Goal: Task Accomplishment & Management: Use online tool/utility

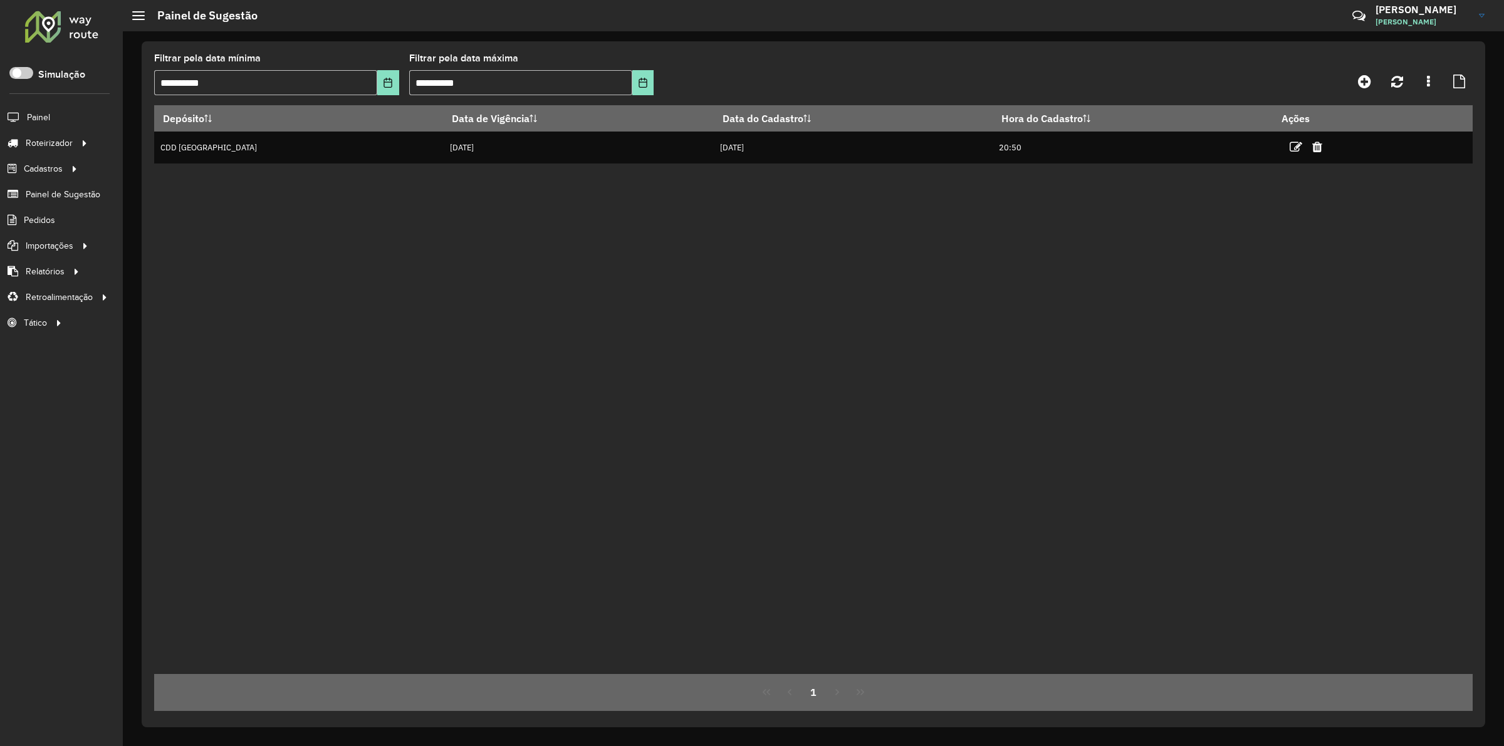
click at [0, 0] on span "Entregas" at bounding box center [0, 0] width 0 height 0
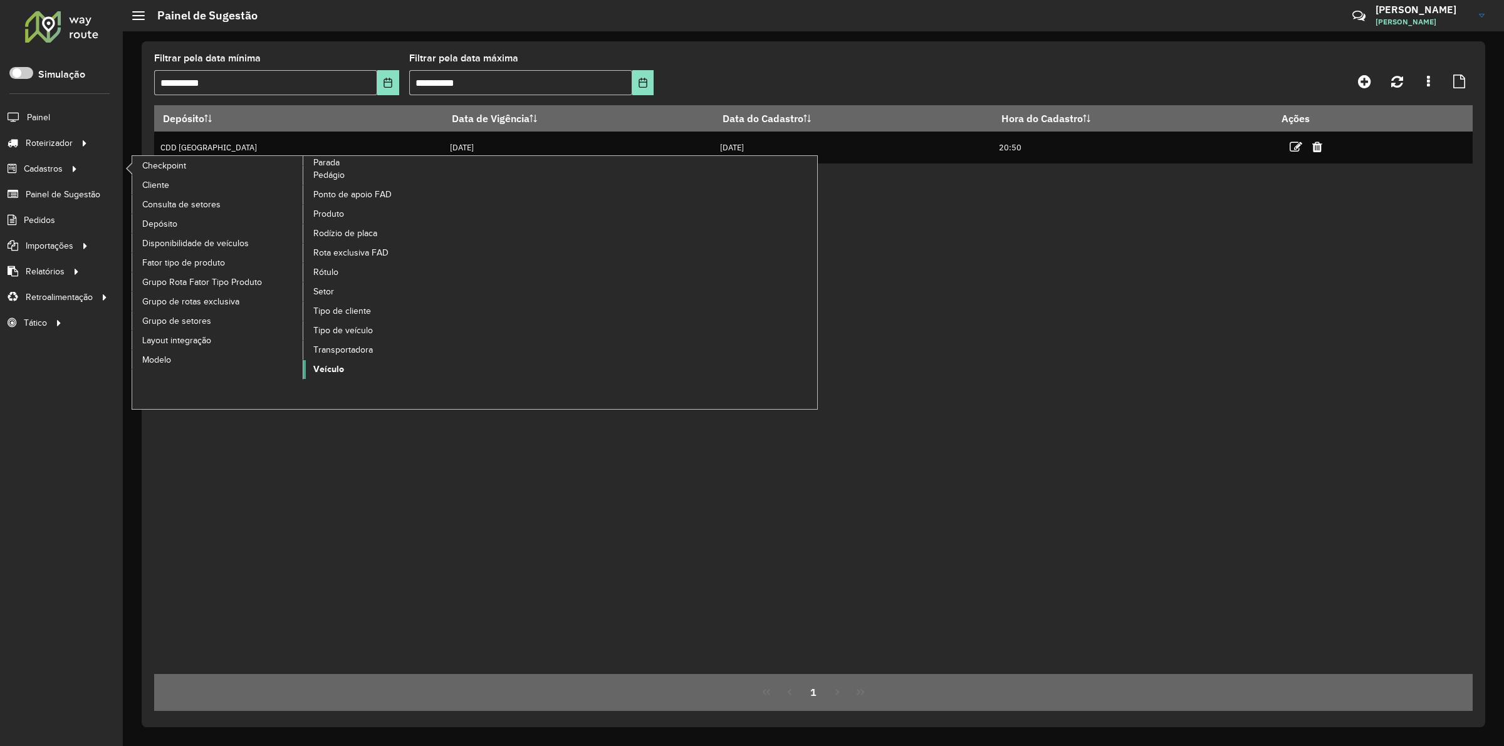
click at [326, 367] on span "Veículo" at bounding box center [328, 369] width 31 height 13
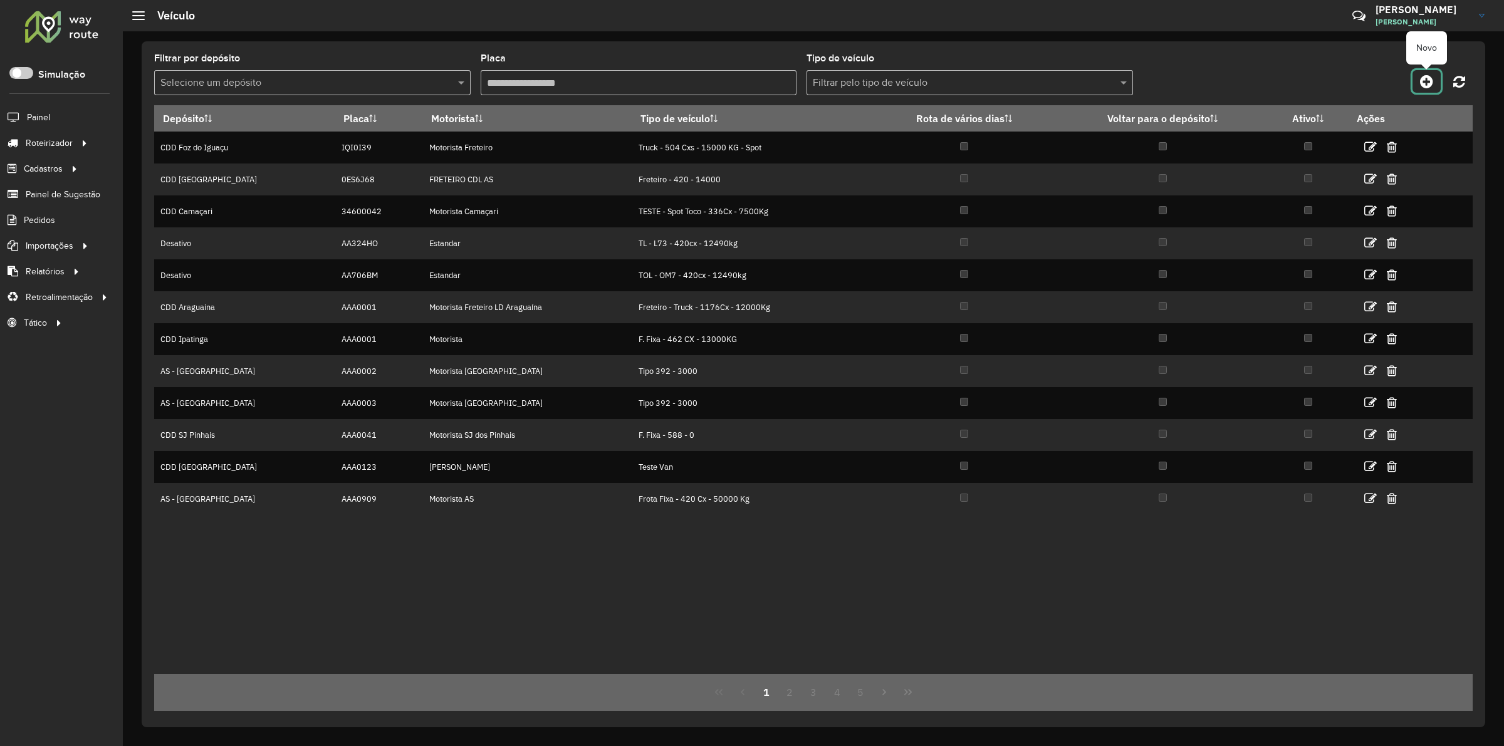
click at [1424, 82] on icon at bounding box center [1426, 81] width 13 height 15
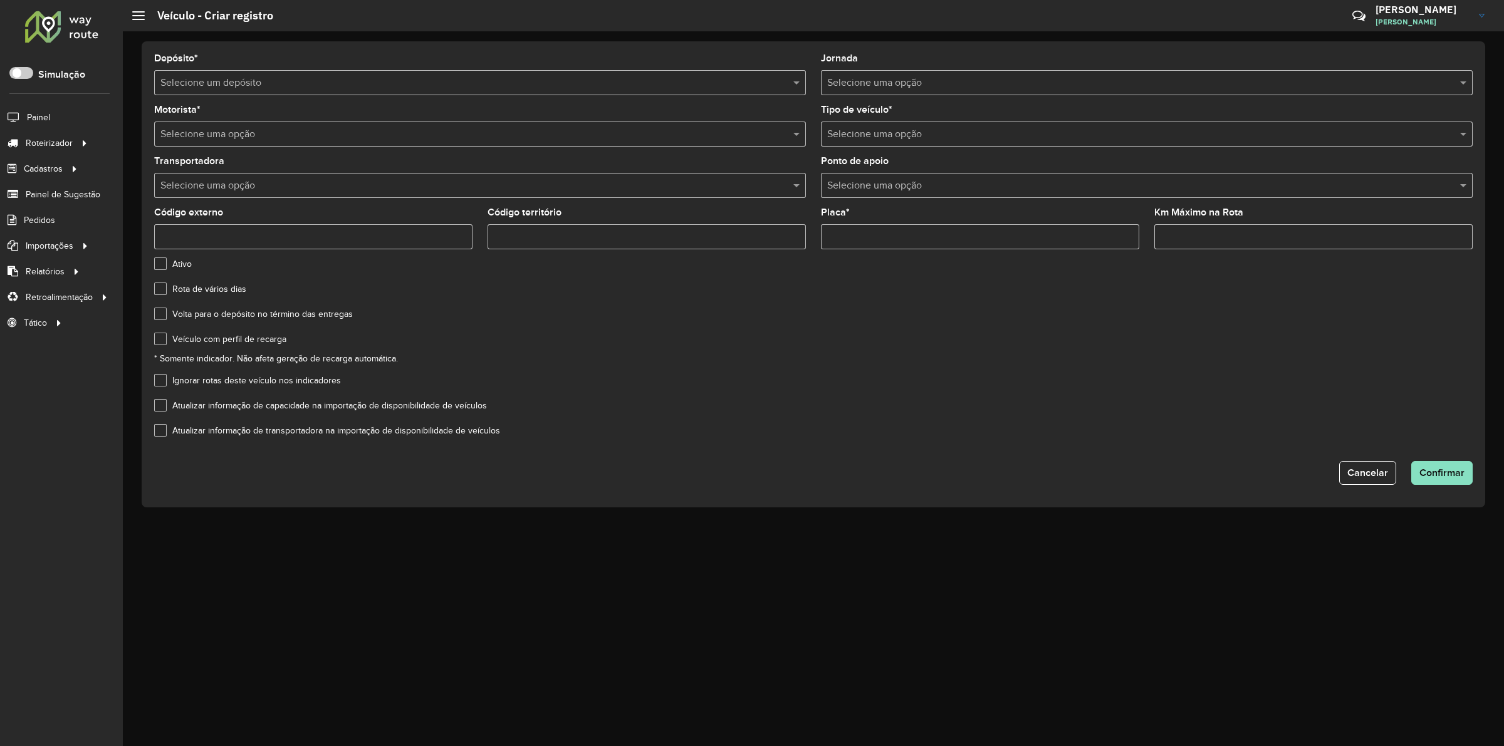
click at [261, 98] on formly-field "Depósito * Selecione um depósito" at bounding box center [480, 79] width 667 height 51
click at [264, 91] on div "Selecione um depósito" at bounding box center [480, 82] width 652 height 25
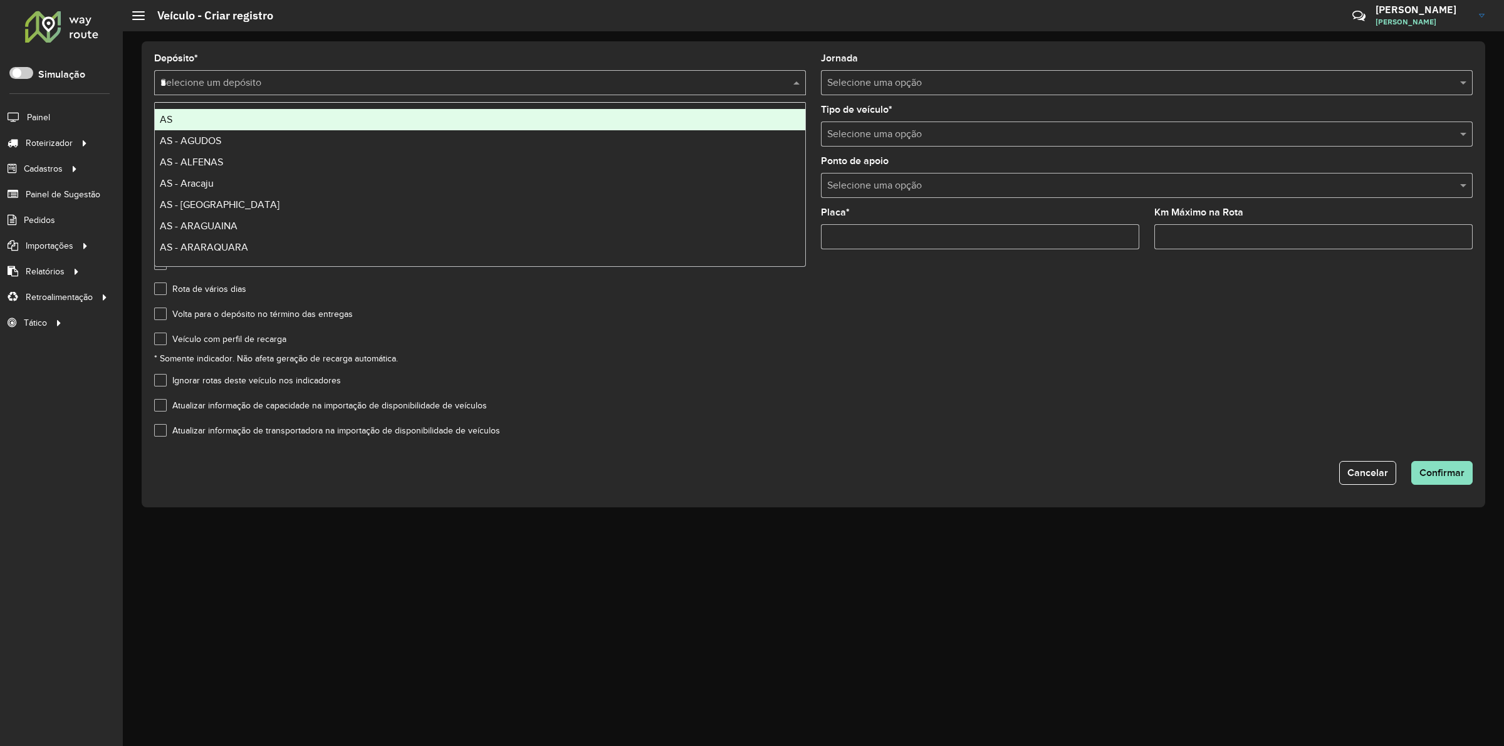
type input "**"
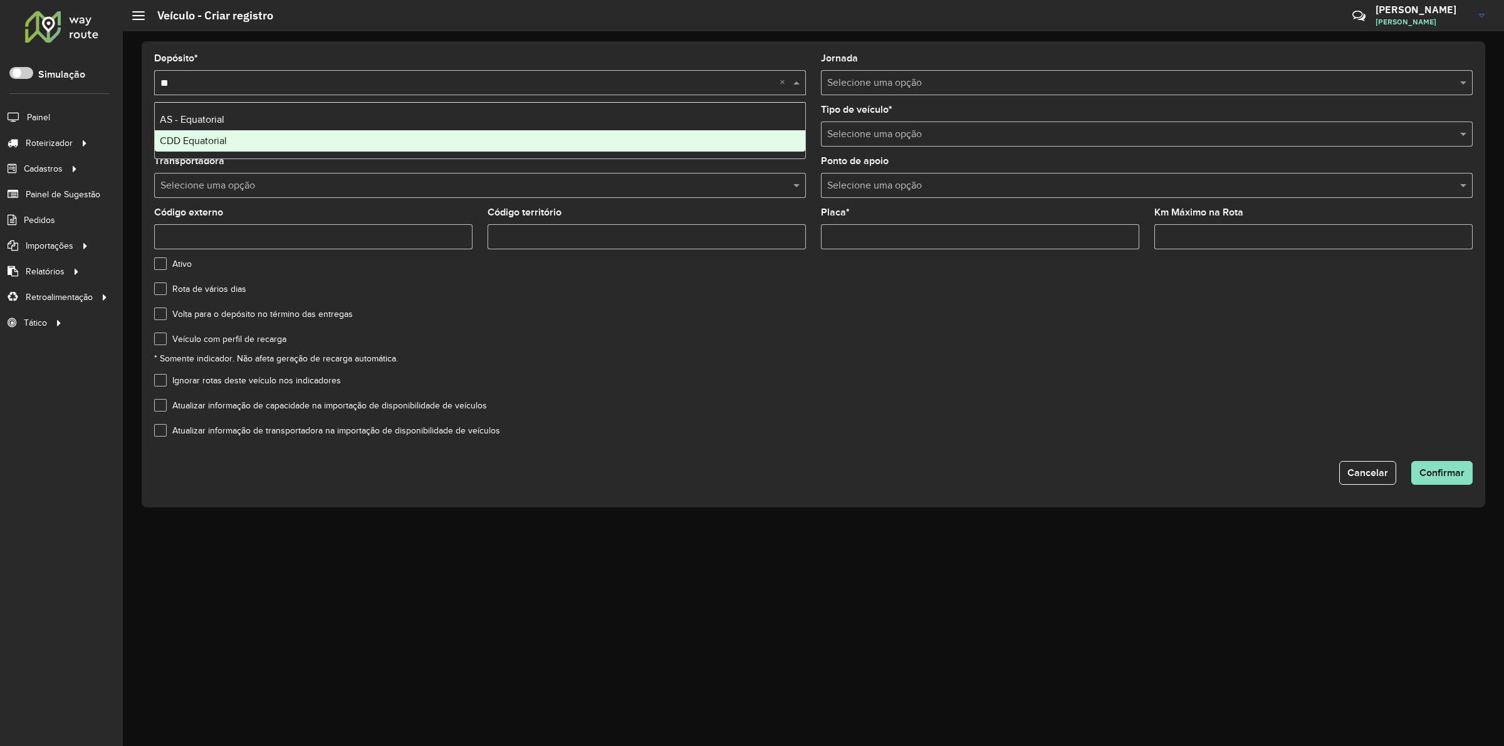
click at [214, 133] on div "CDD Equatorial" at bounding box center [480, 140] width 650 height 21
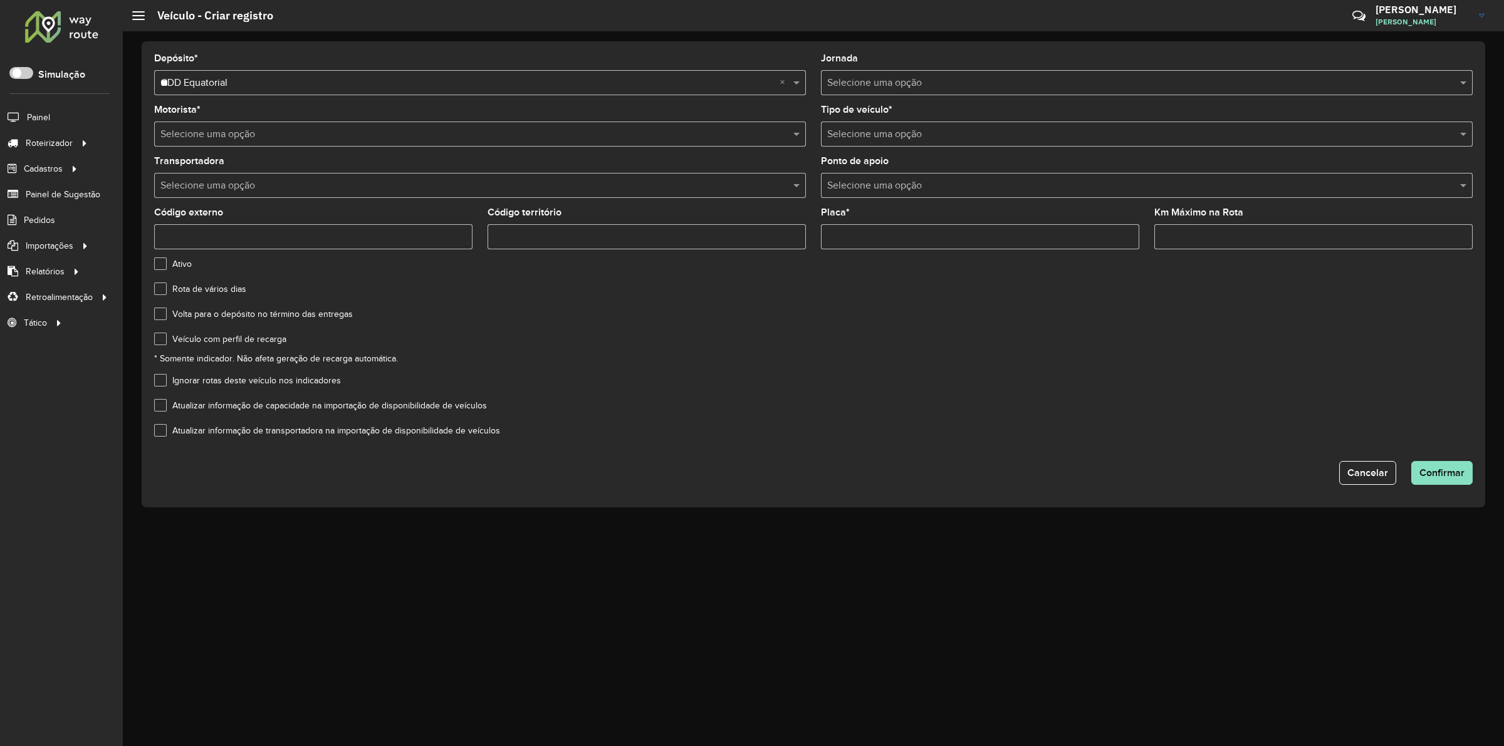
click at [834, 83] on input "text" at bounding box center [1134, 83] width 614 height 15
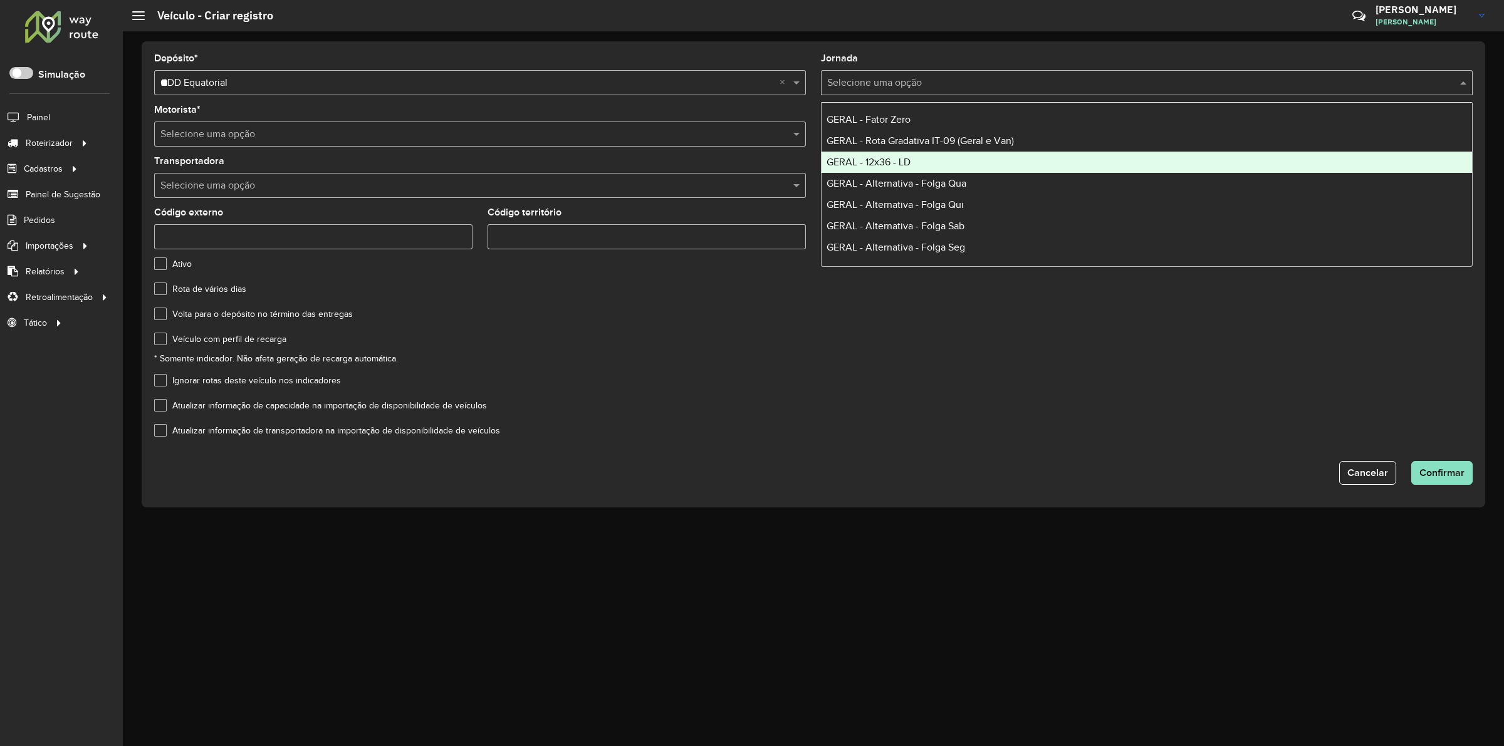
click at [913, 154] on div "GERAL - 12x36 - LD" at bounding box center [1146, 162] width 650 height 21
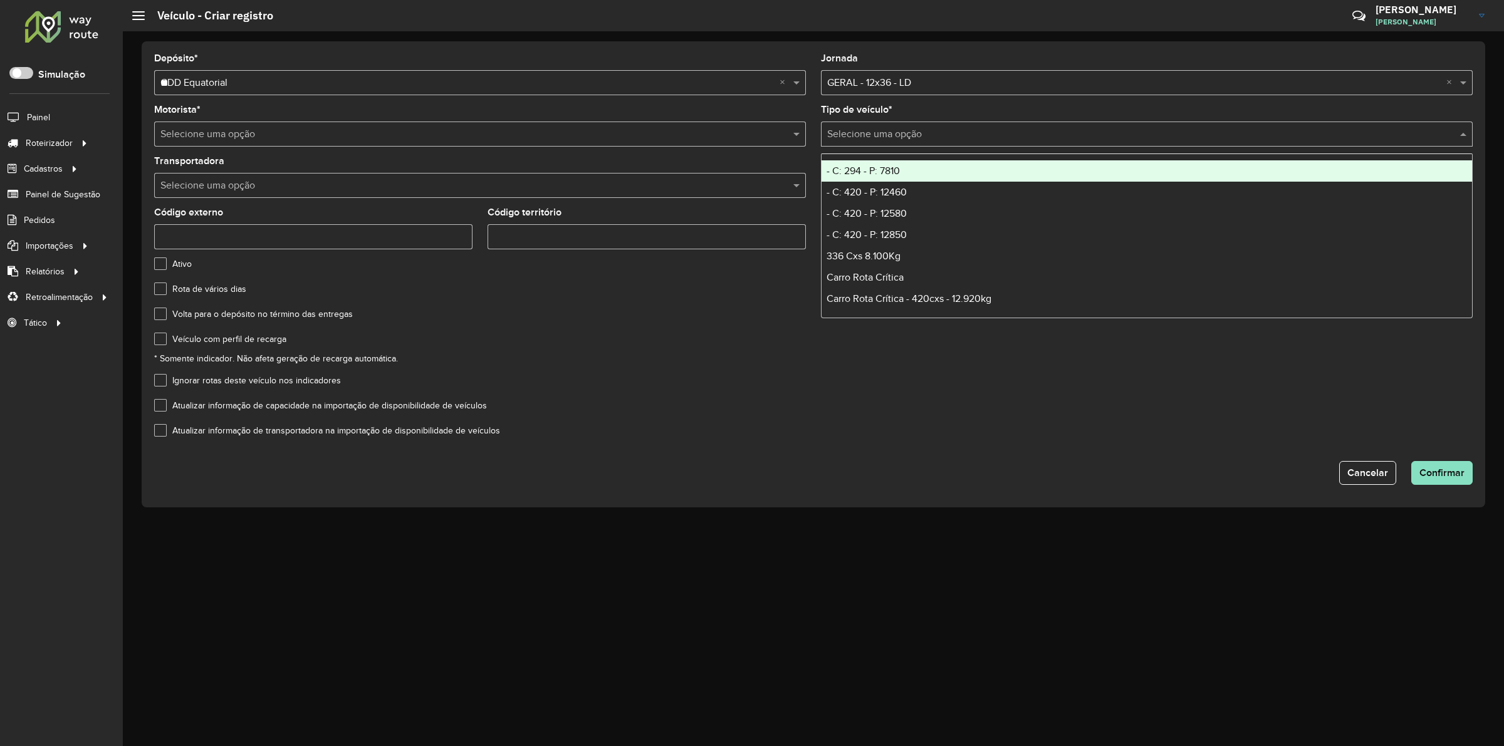
click at [880, 137] on input "text" at bounding box center [1134, 134] width 614 height 15
type input "**"
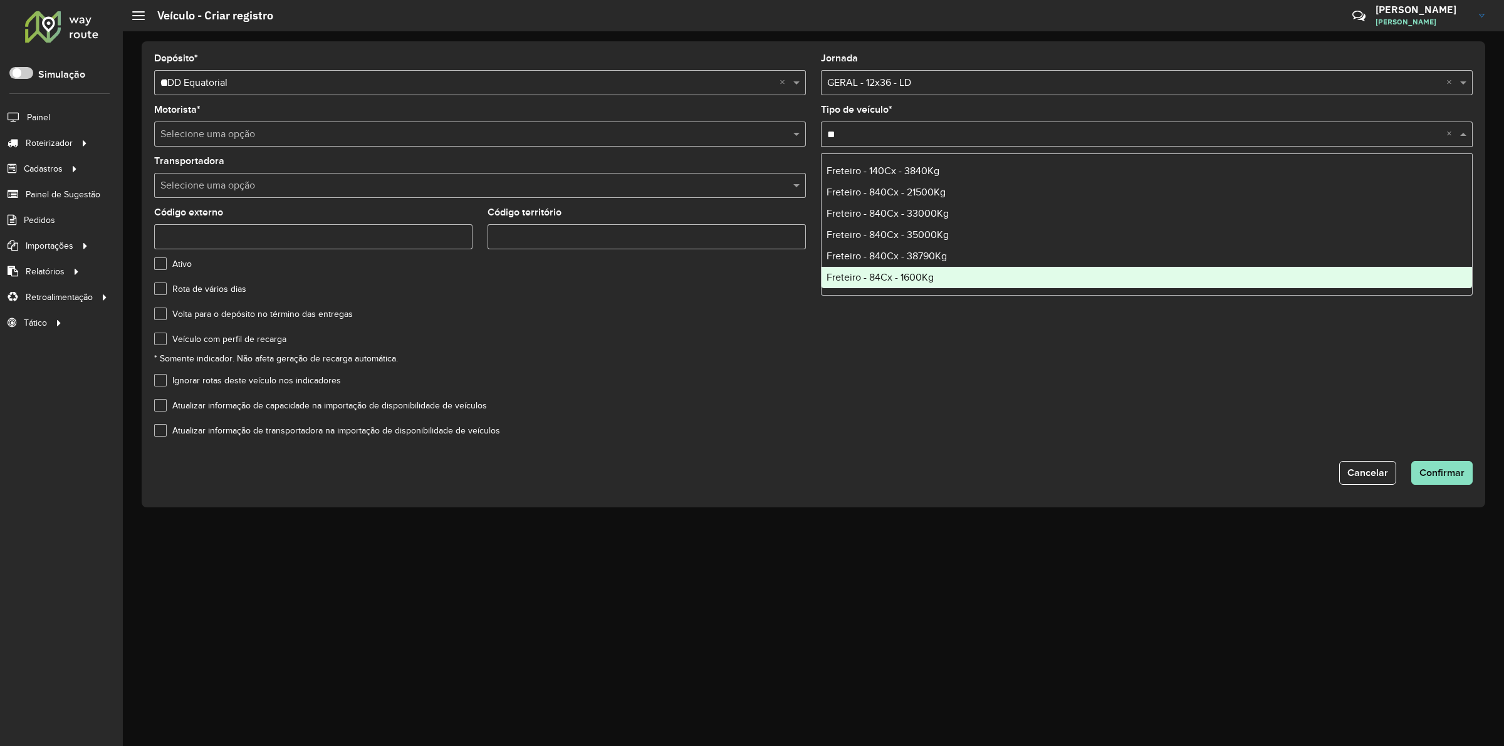
click at [932, 273] on span "Freteiro - 84Cx - 1600Kg" at bounding box center [879, 277] width 107 height 11
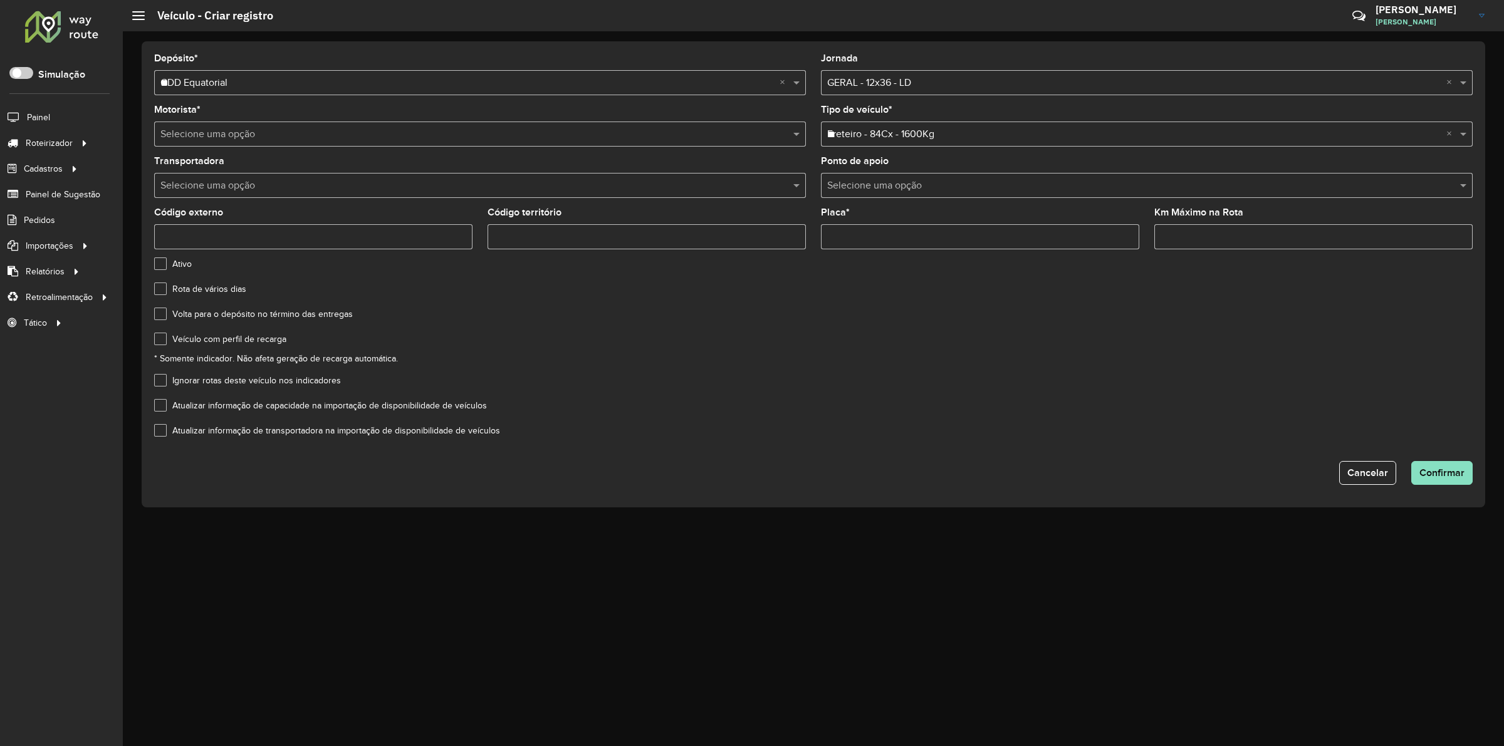
click at [940, 244] on input "Placa *" at bounding box center [980, 236] width 318 height 25
paste input "*******"
type input "*******"
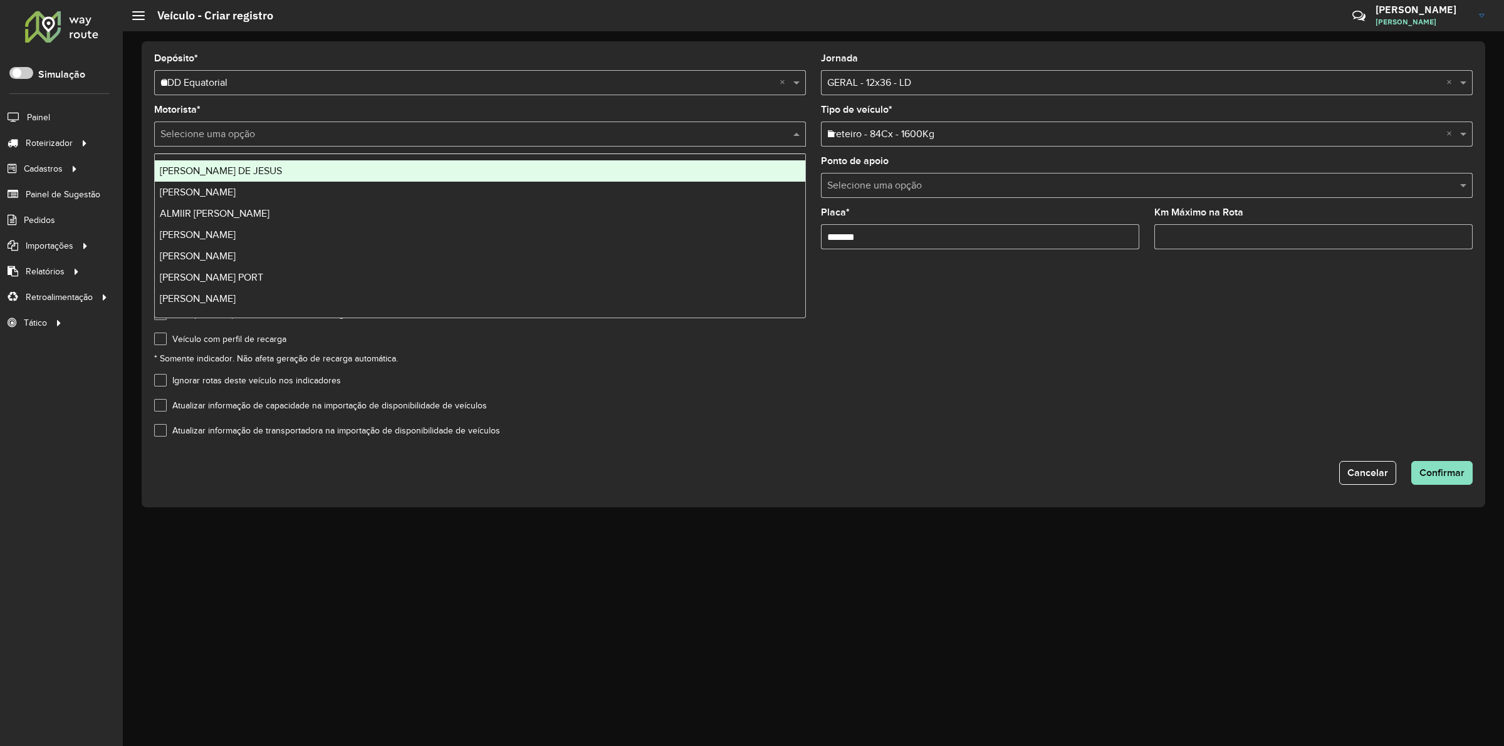
click at [244, 141] on input "text" at bounding box center [467, 134] width 614 height 15
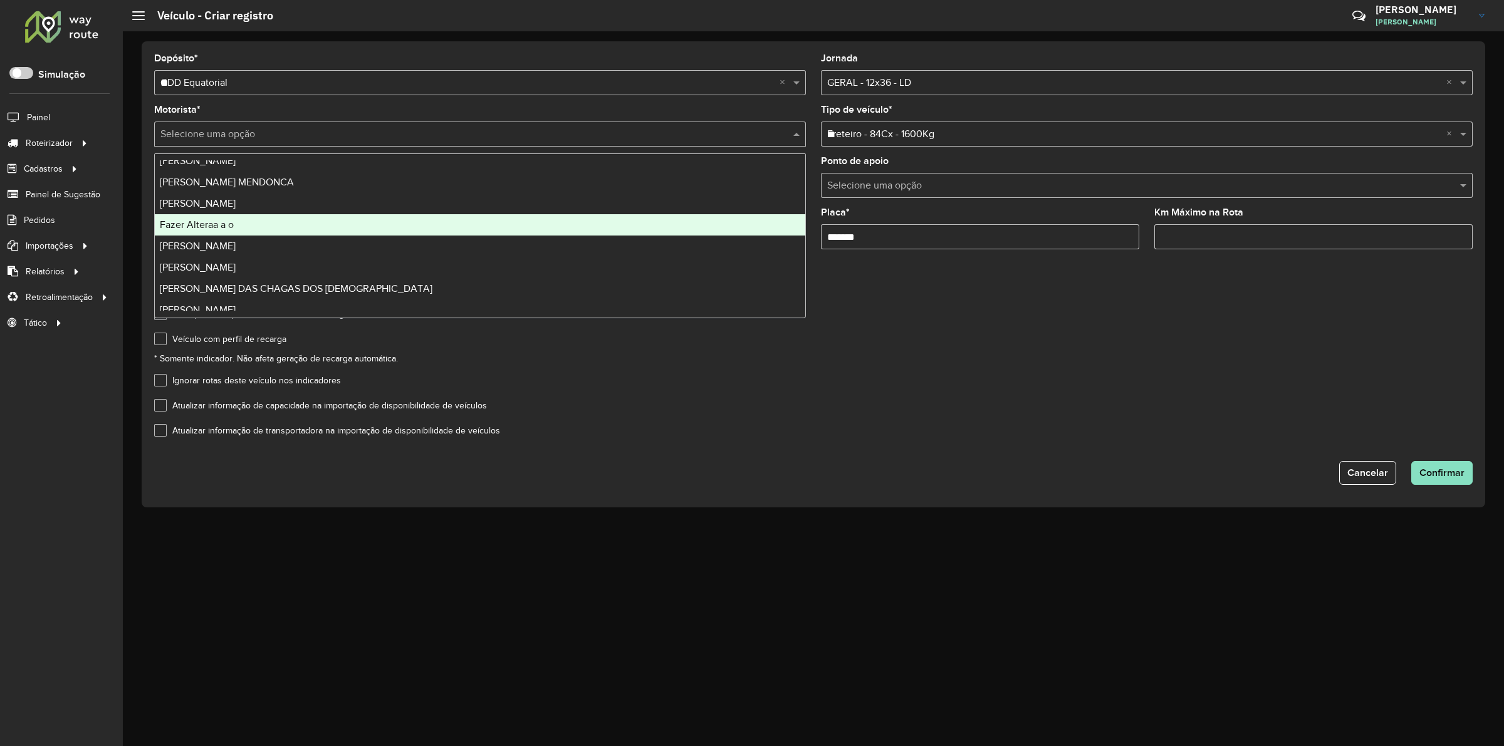
scroll to position [548, 0]
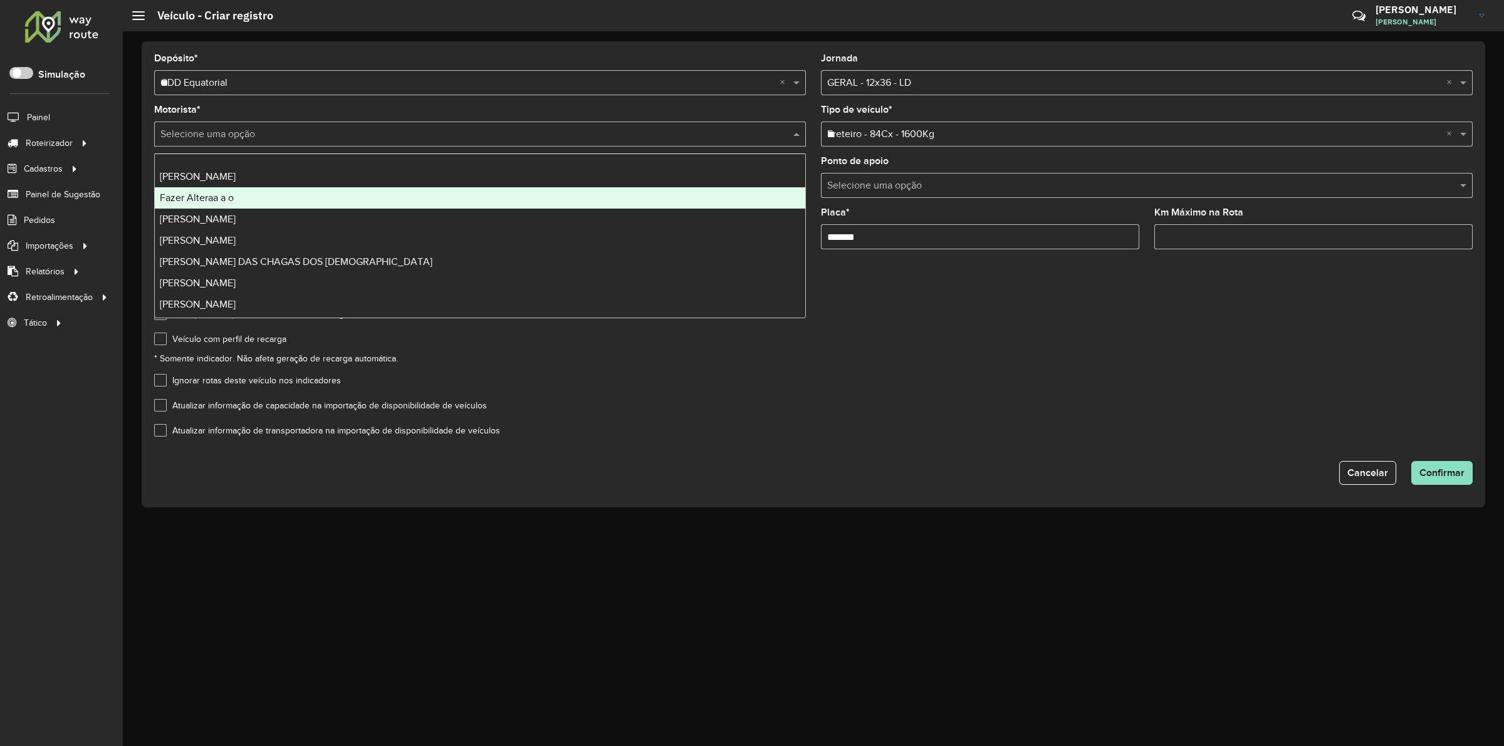
click at [229, 199] on span "Fazer Alteraa a o" at bounding box center [197, 197] width 74 height 11
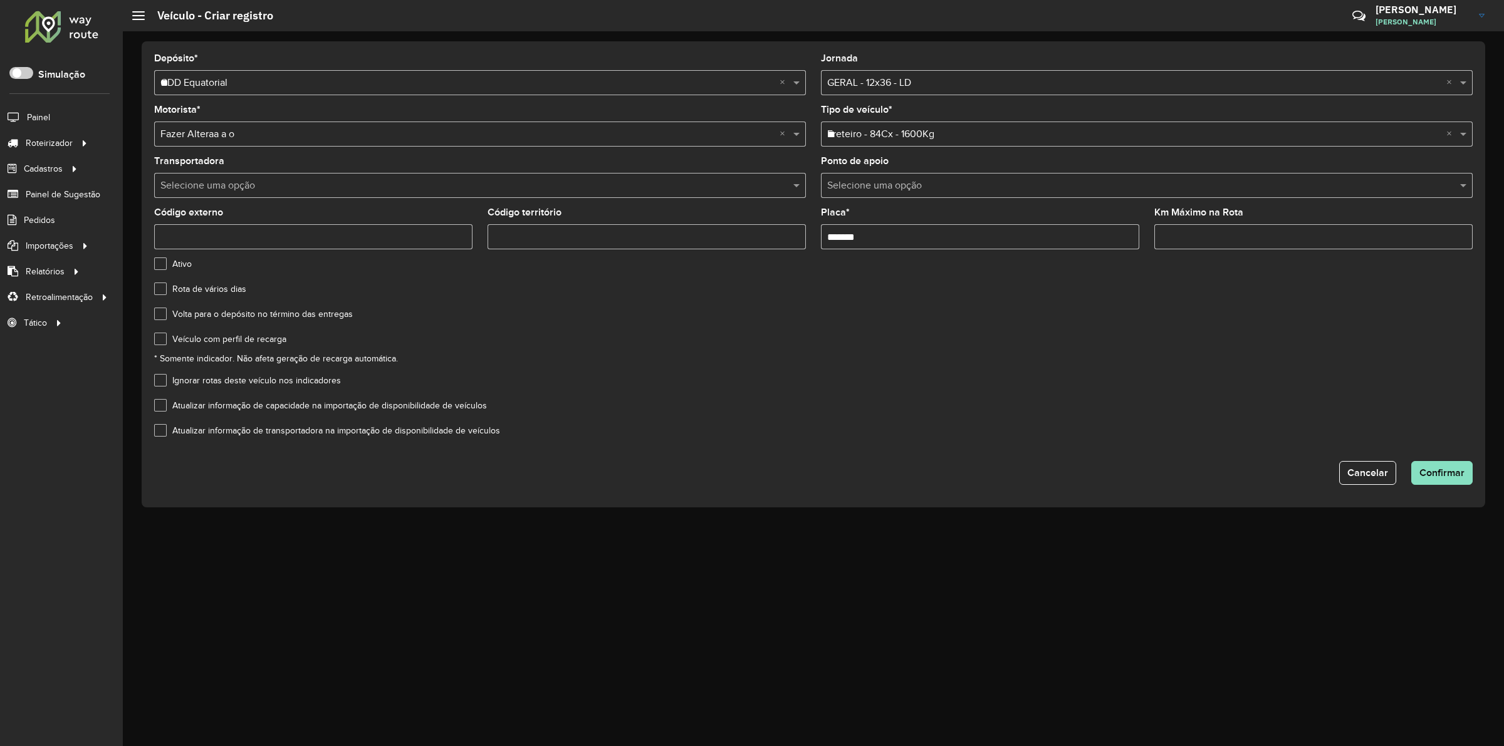
click at [243, 194] on input "text" at bounding box center [467, 186] width 614 height 15
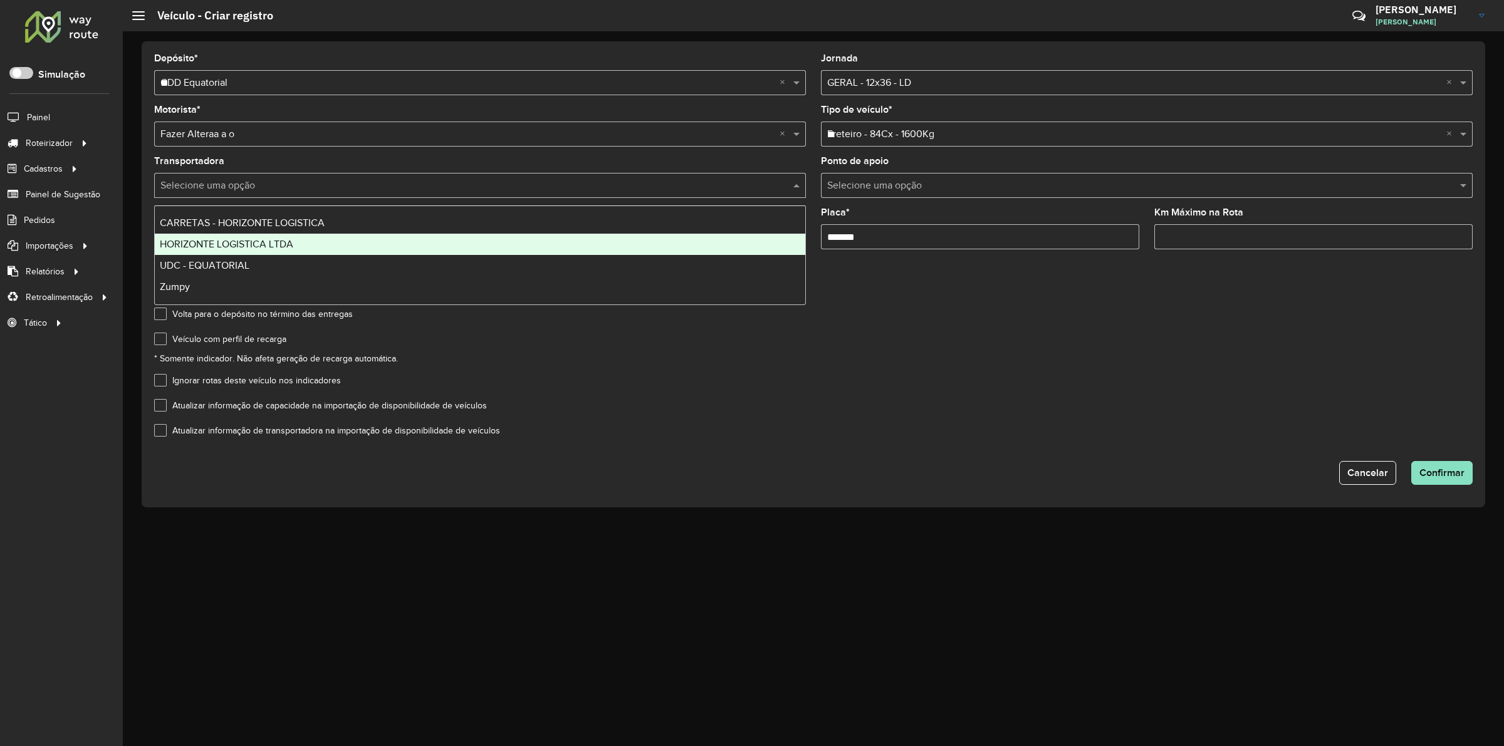
click at [277, 247] on span "HORIZONTE LOGISTICA LTDA" at bounding box center [226, 244] width 133 height 11
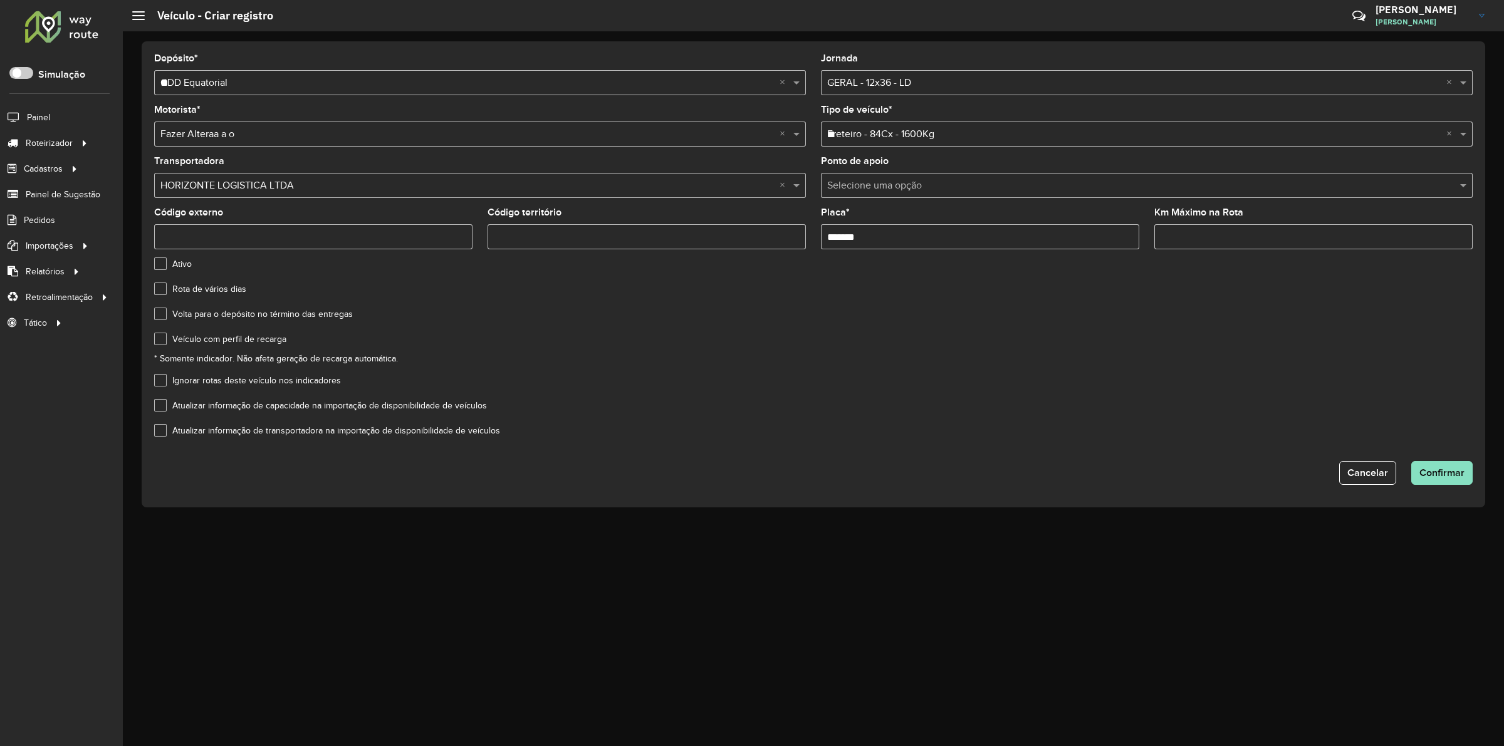
click at [661, 309] on formly-field "Rota de vários dias" at bounding box center [813, 296] width 1333 height 25
click at [1433, 489] on div "Depósito * Selecione um depósito × CDD Equatorial ** × Jornada Selecione uma op…" at bounding box center [813, 274] width 1343 height 466
click at [1435, 478] on span "Confirmar" at bounding box center [1441, 472] width 45 height 11
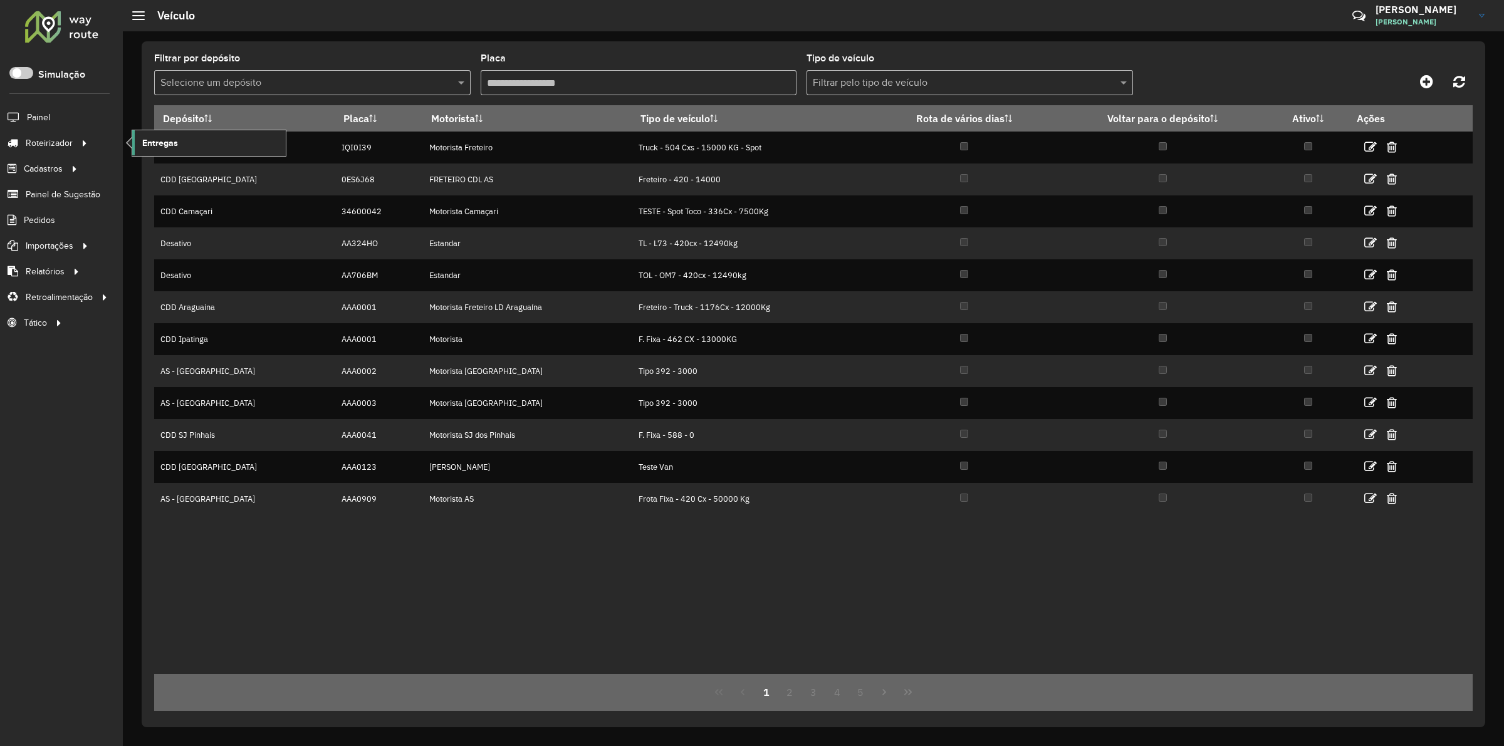
click at [193, 143] on link "Entregas" at bounding box center [208, 142] width 153 height 25
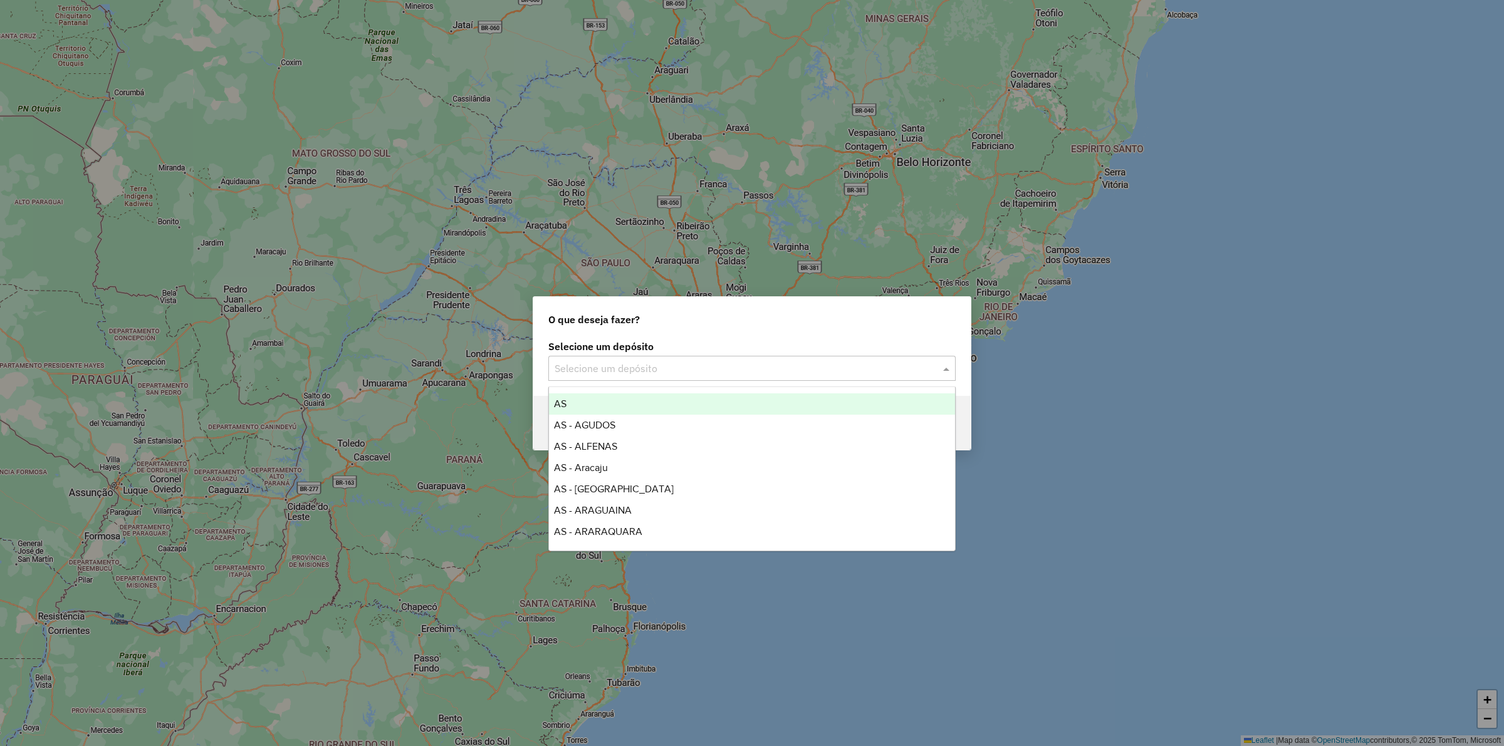
click at [649, 375] on input "text" at bounding box center [739, 368] width 370 height 15
type input "**"
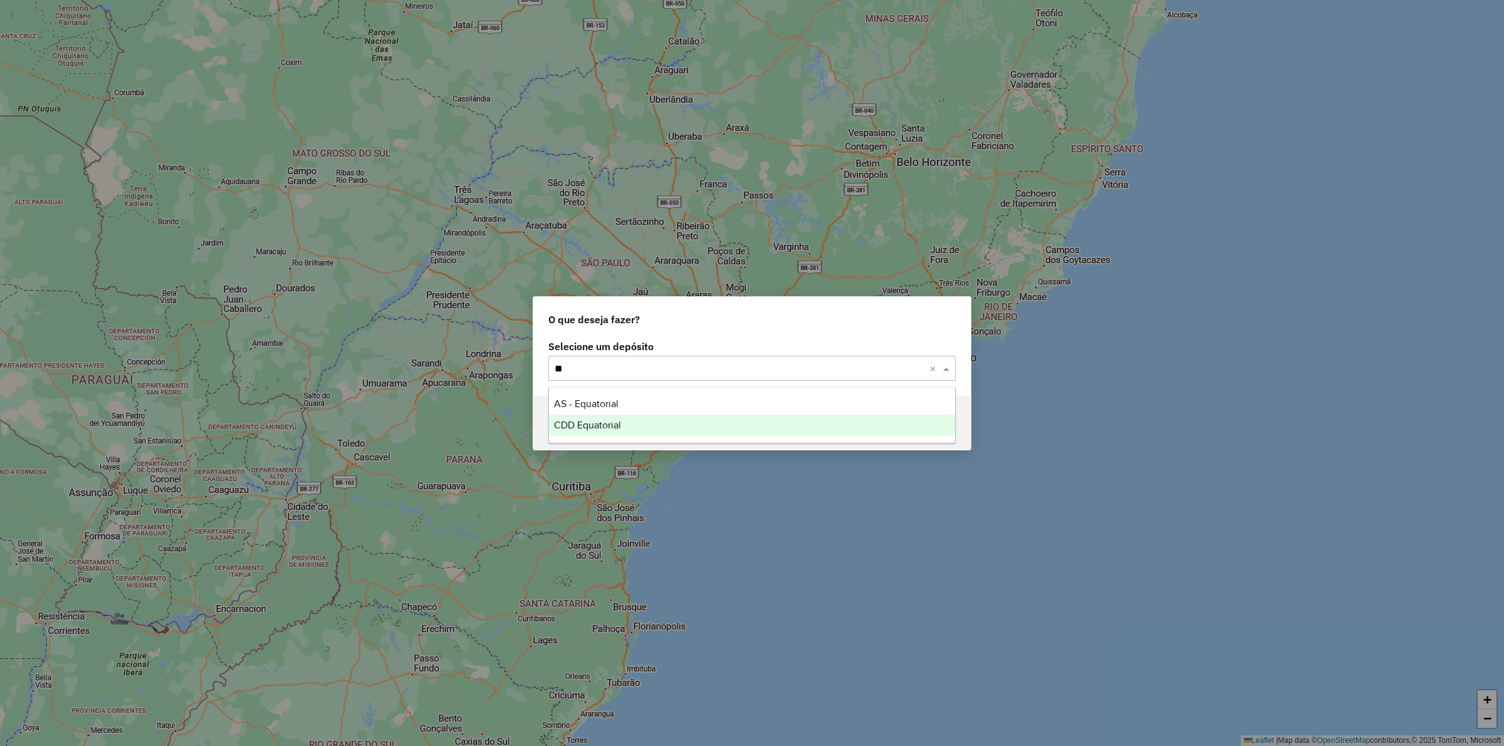
click at [596, 430] on span "CDD Equatorial" at bounding box center [587, 425] width 67 height 11
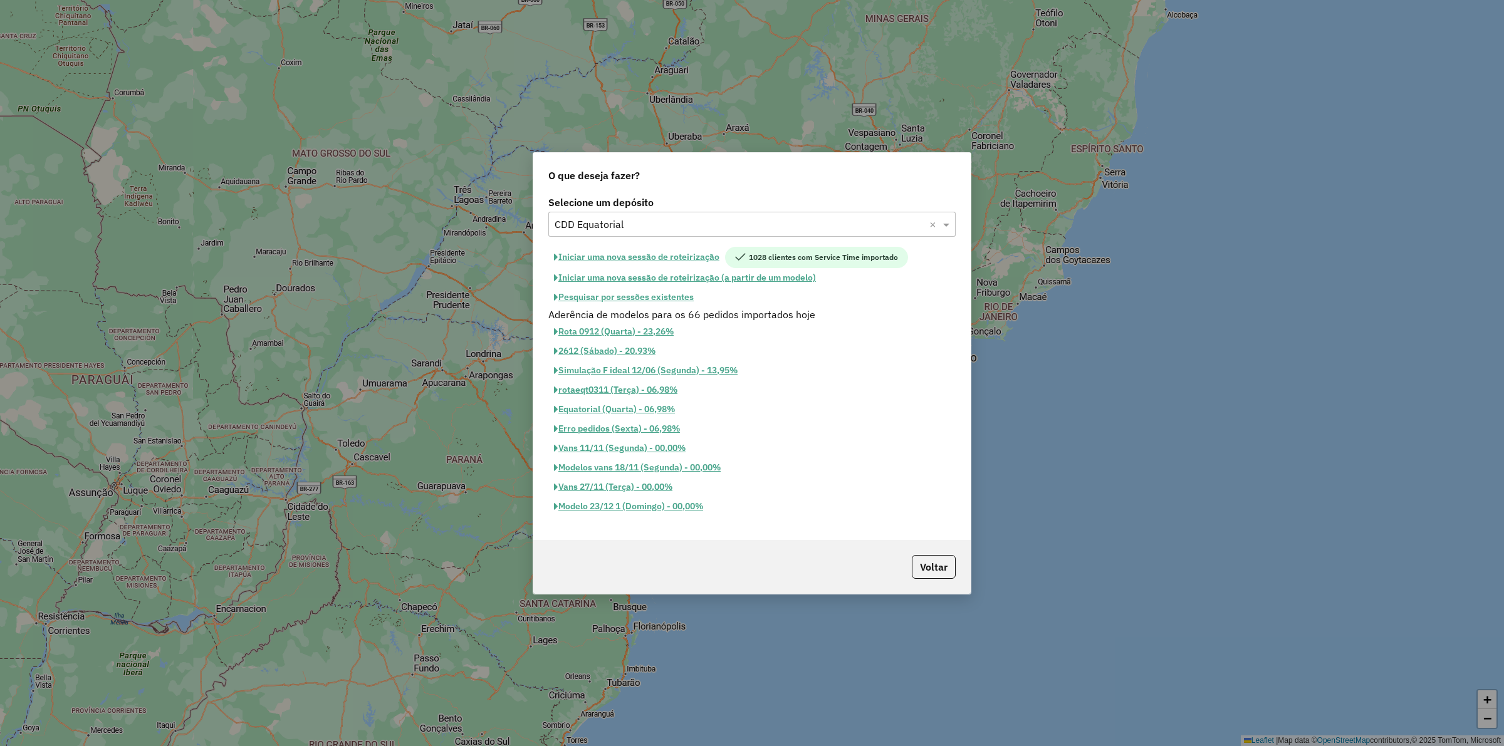
click at [659, 257] on button "Iniciar uma nova sessão de roteirização" at bounding box center [636, 257] width 177 height 21
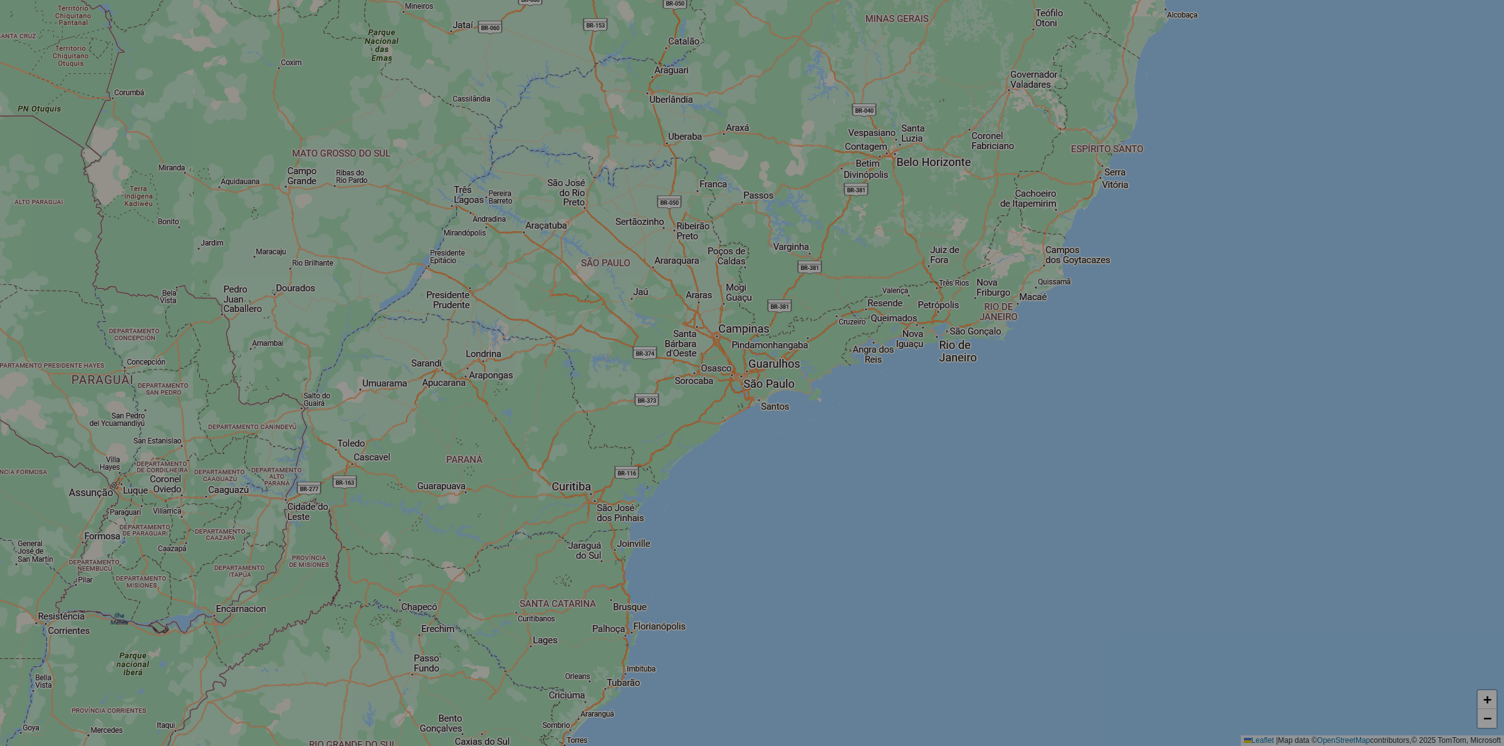
select select "*"
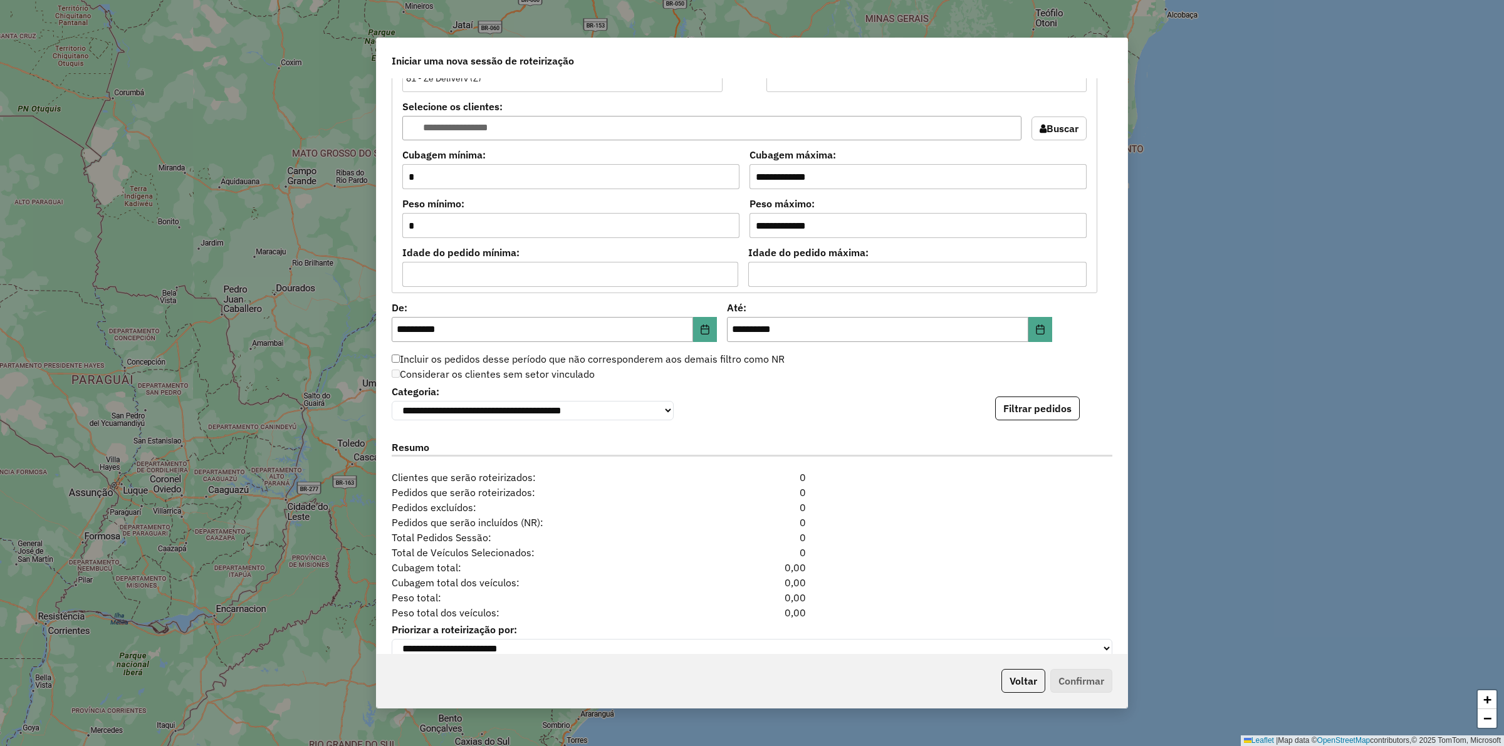
scroll to position [1094, 0]
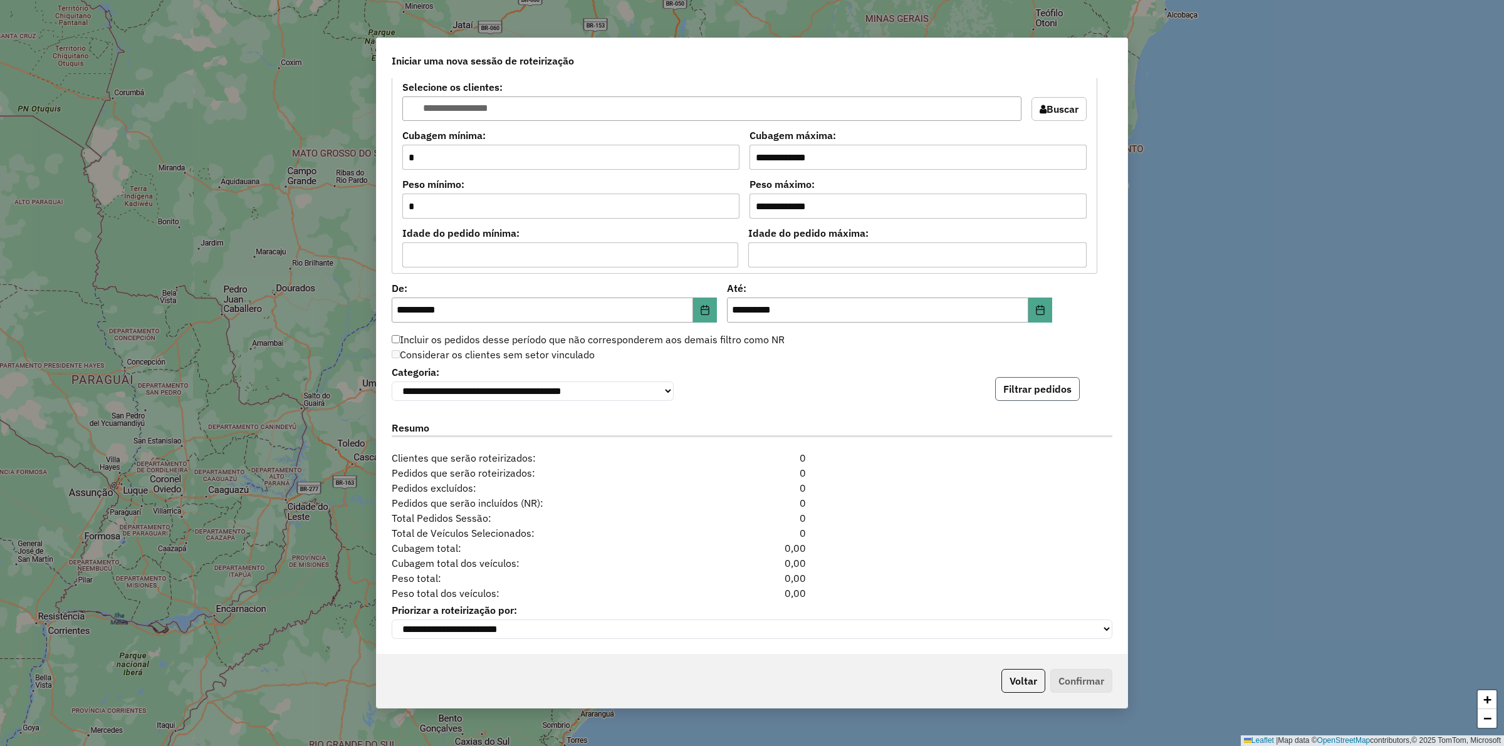
click at [1022, 395] on button "Filtrar pedidos" at bounding box center [1037, 389] width 85 height 24
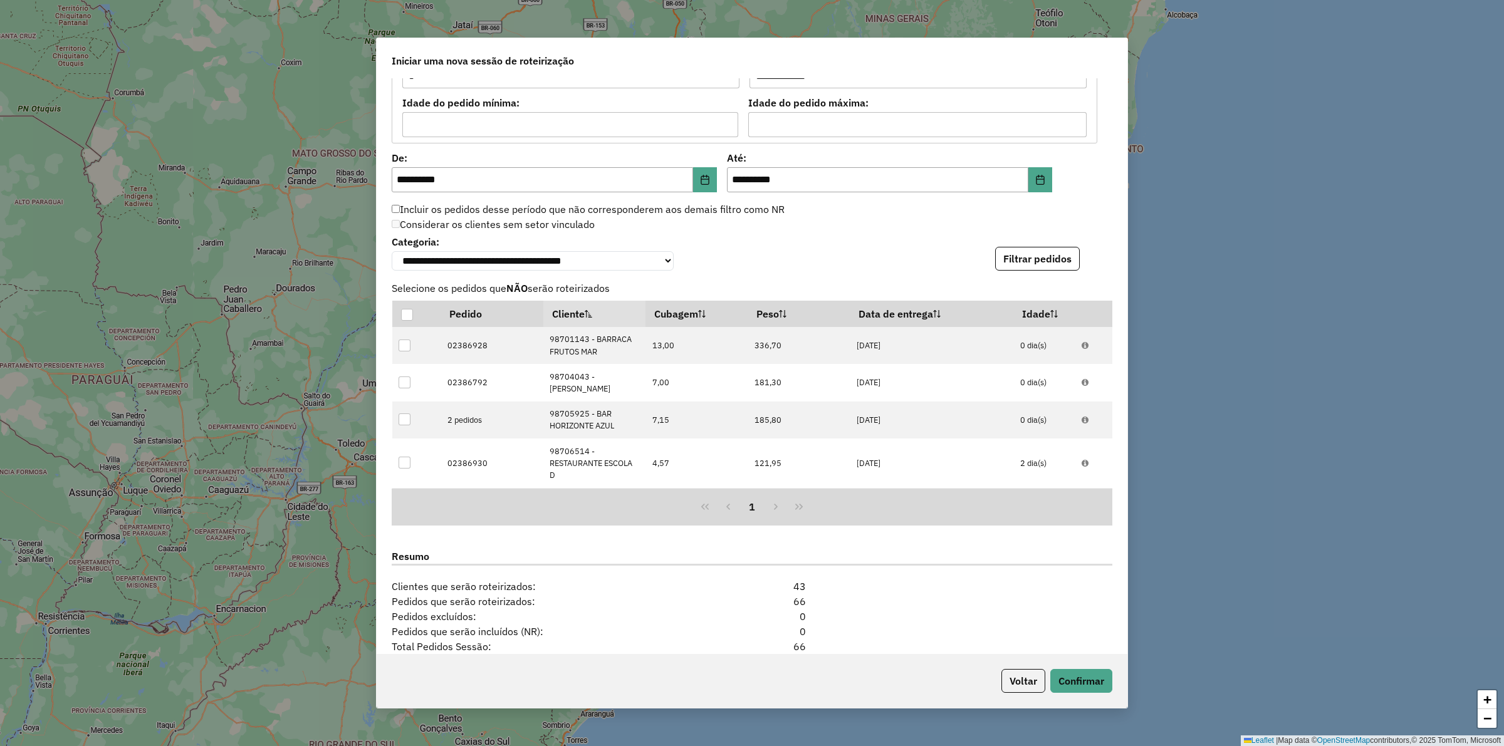
scroll to position [1369, 0]
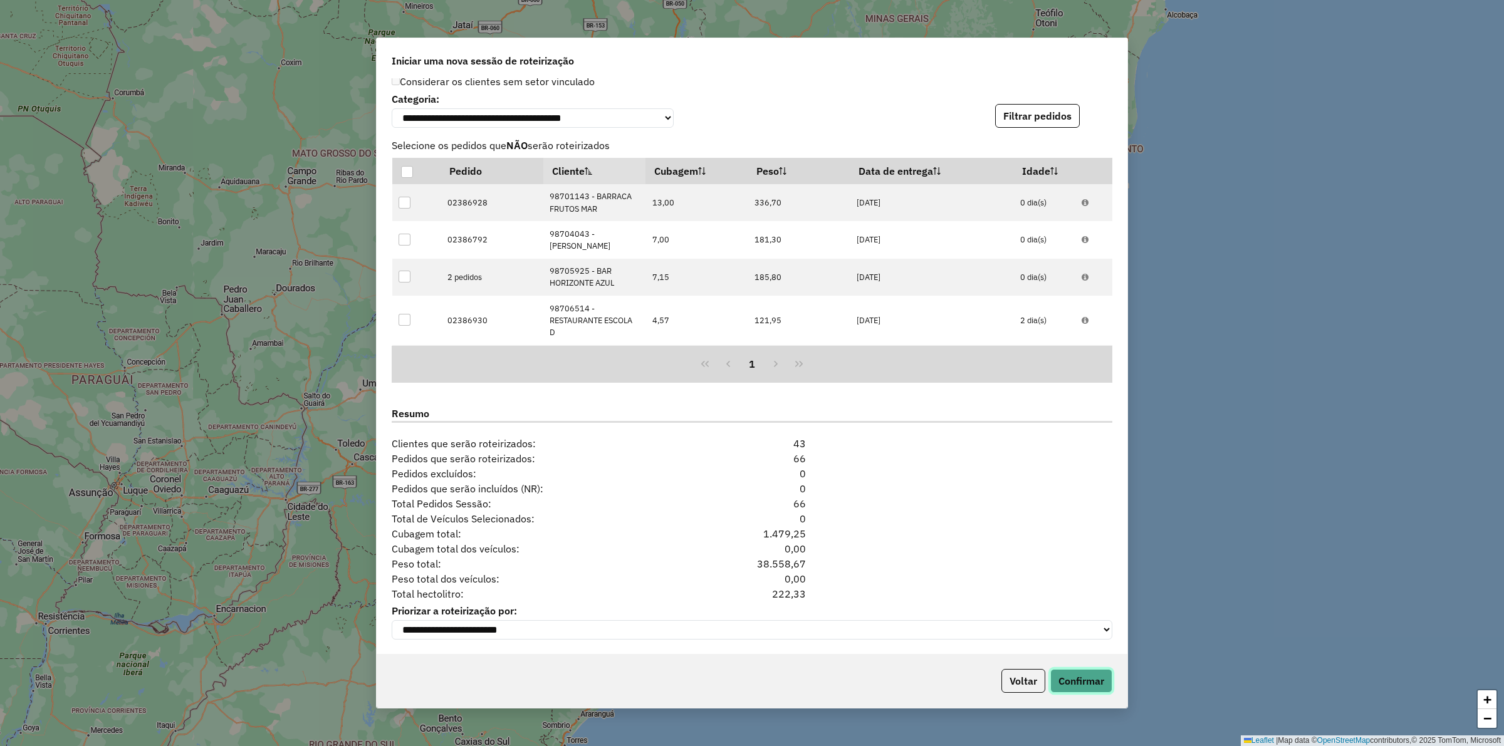
click at [1079, 686] on button "Confirmar" at bounding box center [1081, 681] width 62 height 24
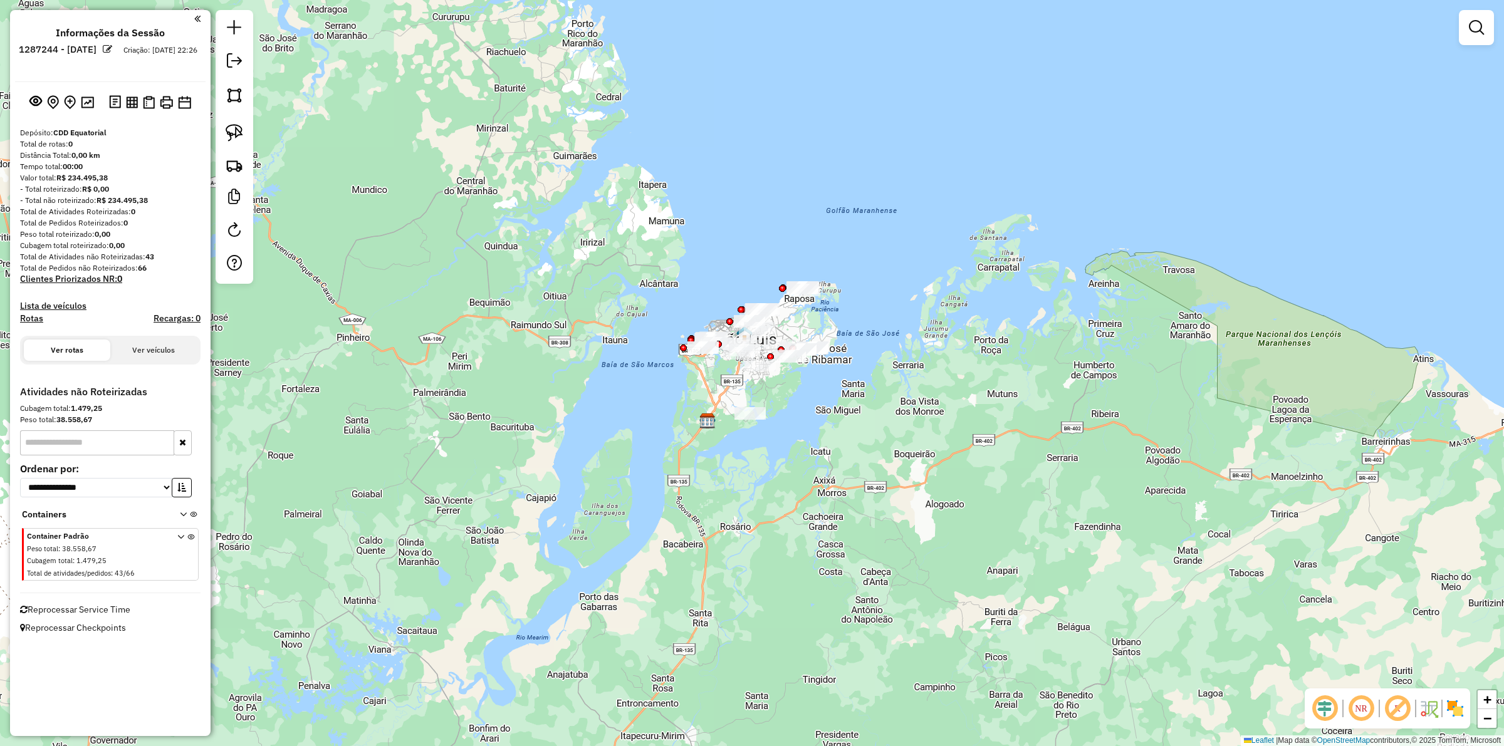
click at [700, 417] on div "Janela de atendimento Grade de atendimento Capacidade Transportadoras Veículos …" at bounding box center [752, 373] width 1504 height 746
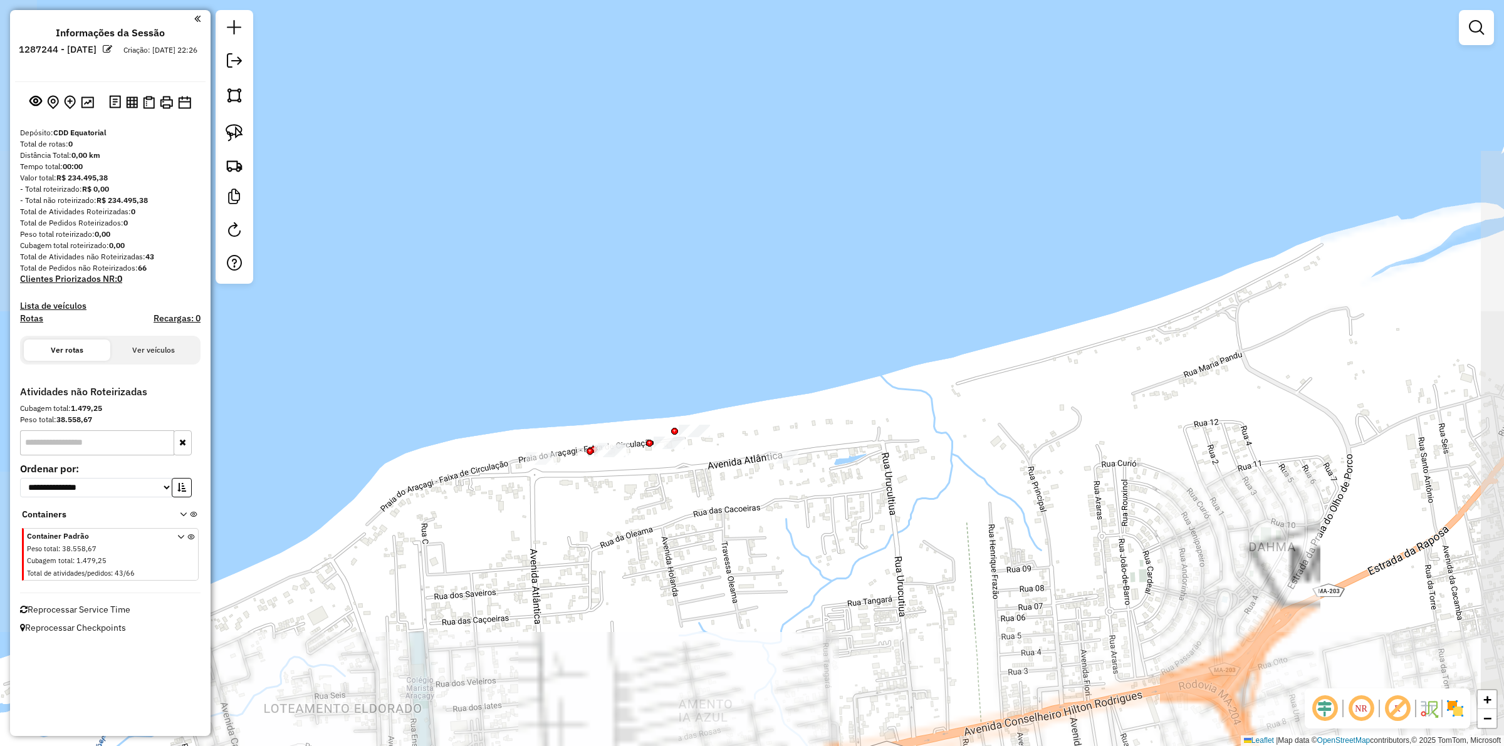
click at [1394, 712] on em at bounding box center [1397, 709] width 30 height 30
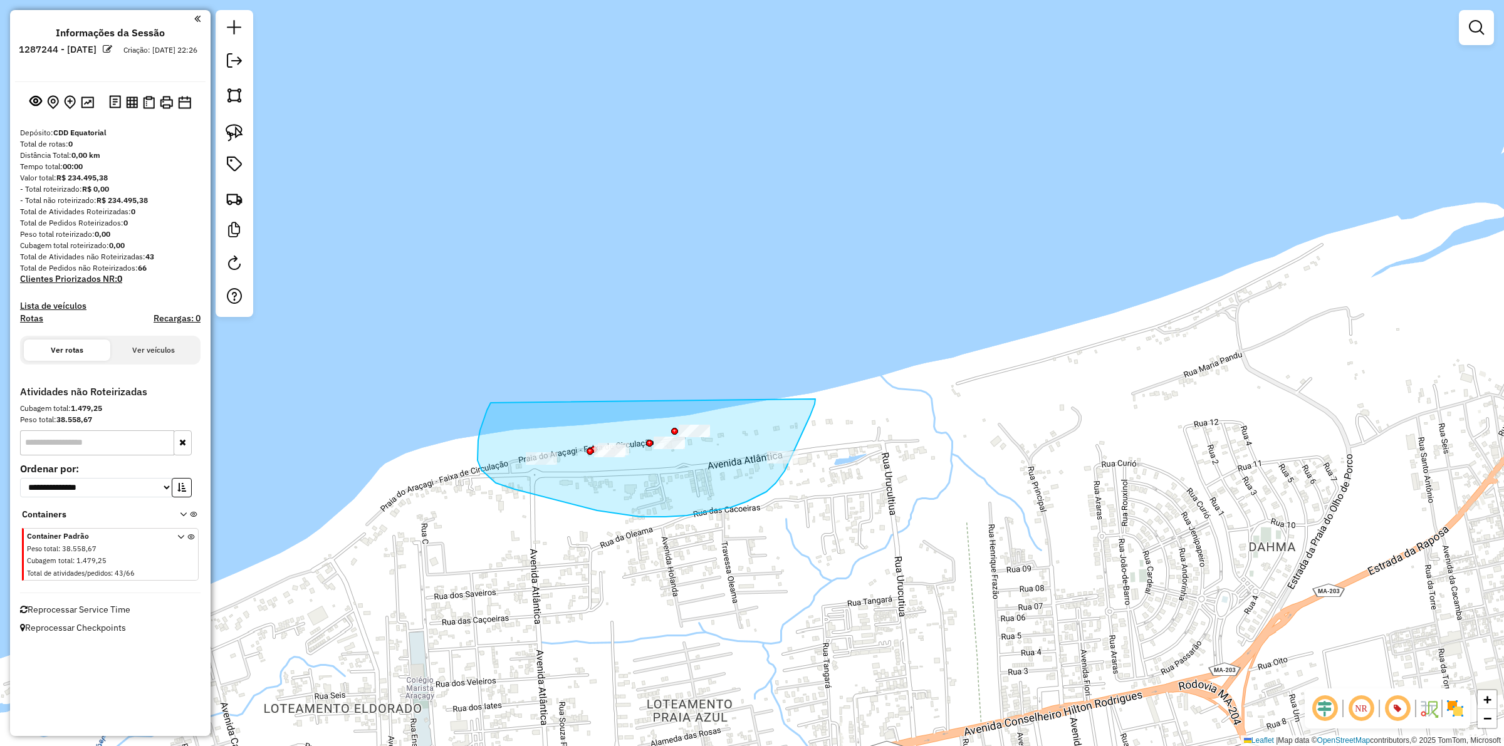
drag, startPoint x: 480, startPoint y: 430, endPoint x: 815, endPoint y: 399, distance: 336.6
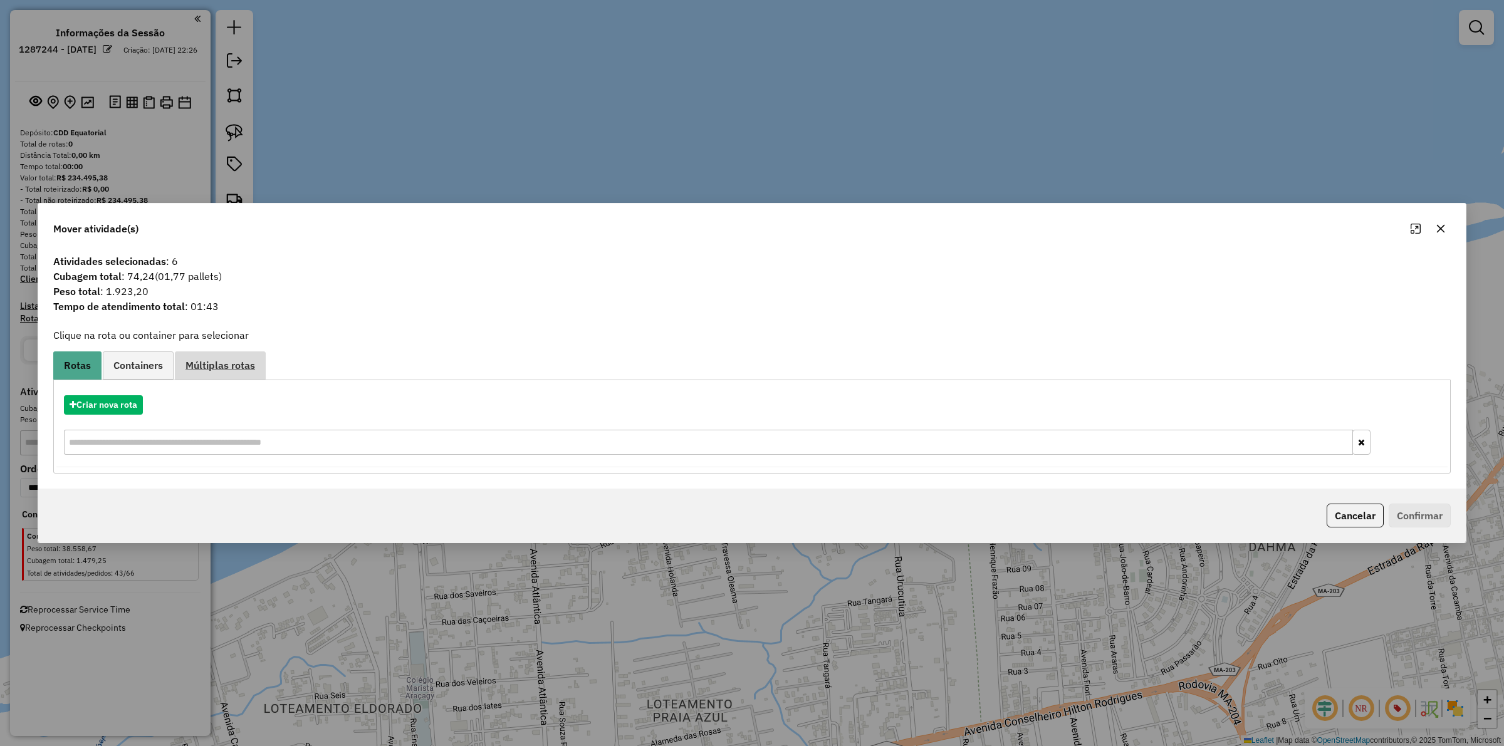
click at [251, 368] on span "Múltiplas rotas" at bounding box center [220, 365] width 70 height 10
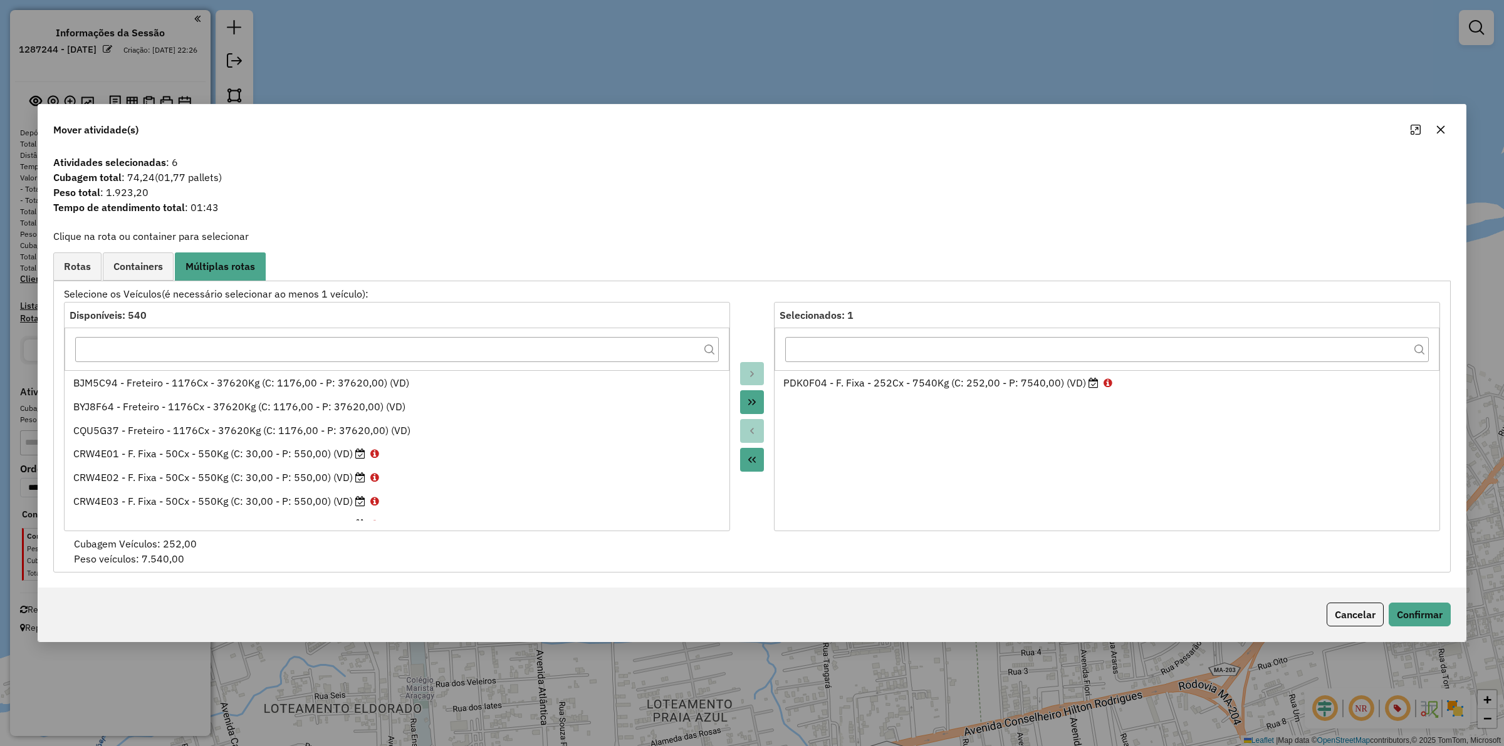
click at [753, 461] on icon "Move All to Source" at bounding box center [752, 460] width 10 height 10
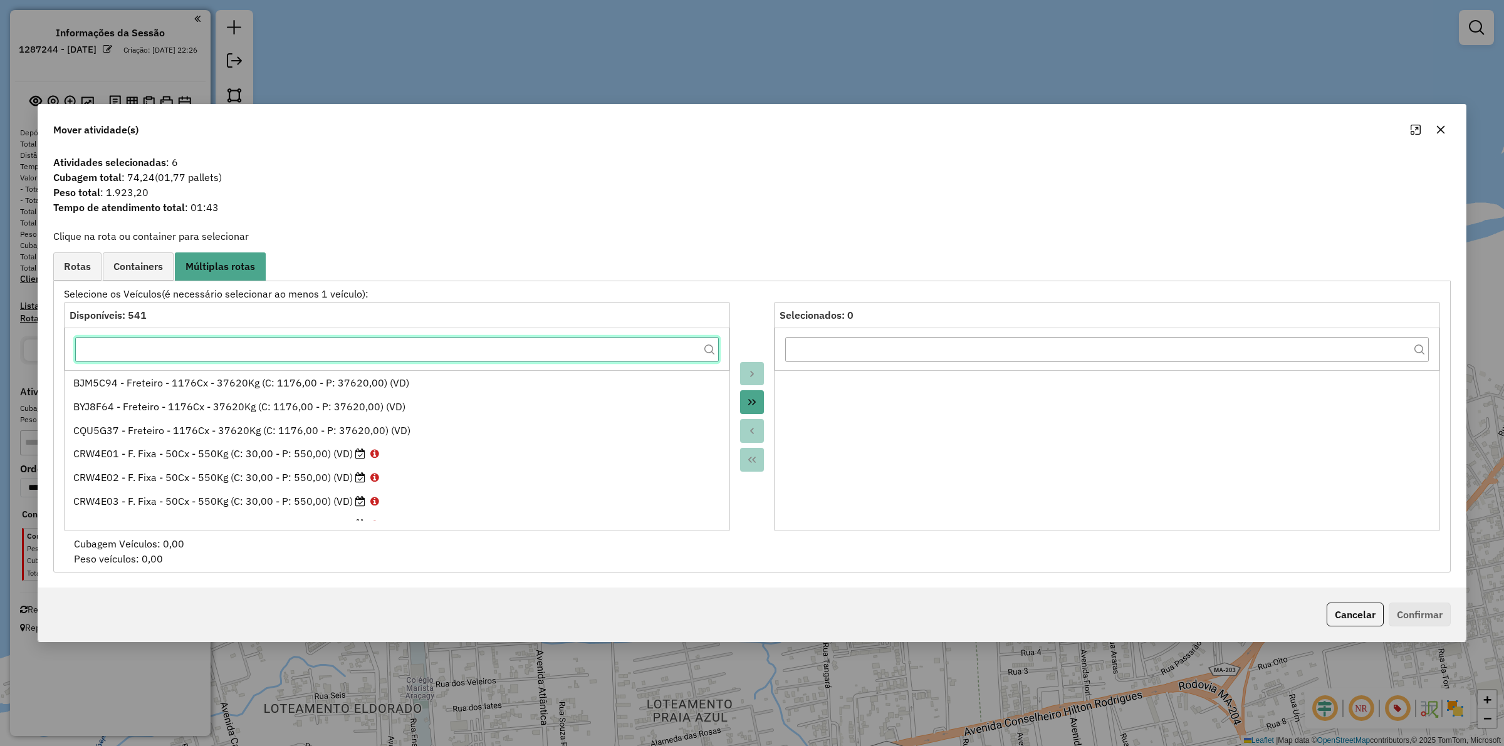
click at [444, 356] on input "text" at bounding box center [396, 349] width 643 height 25
paste input "*******"
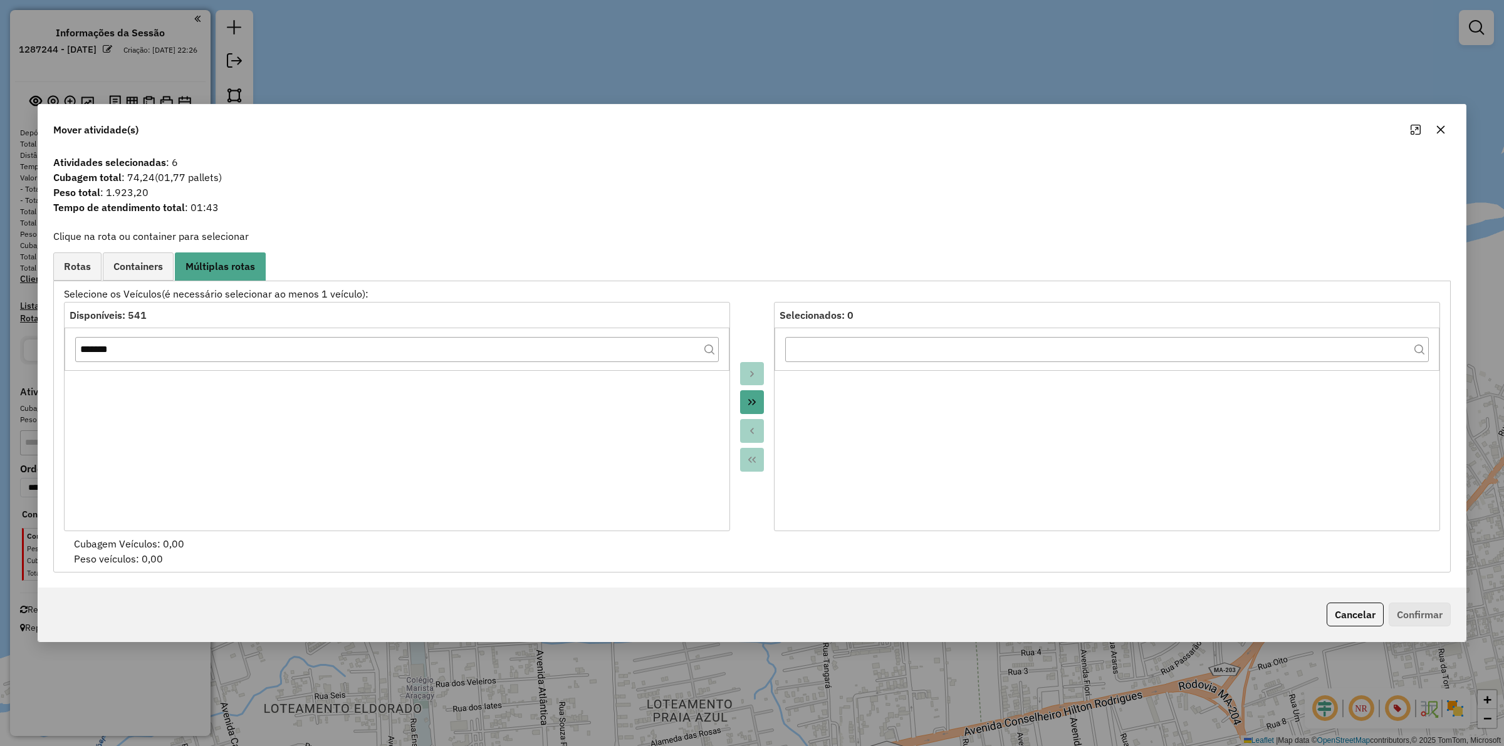
click at [246, 379] on ul at bounding box center [397, 445] width 665 height 150
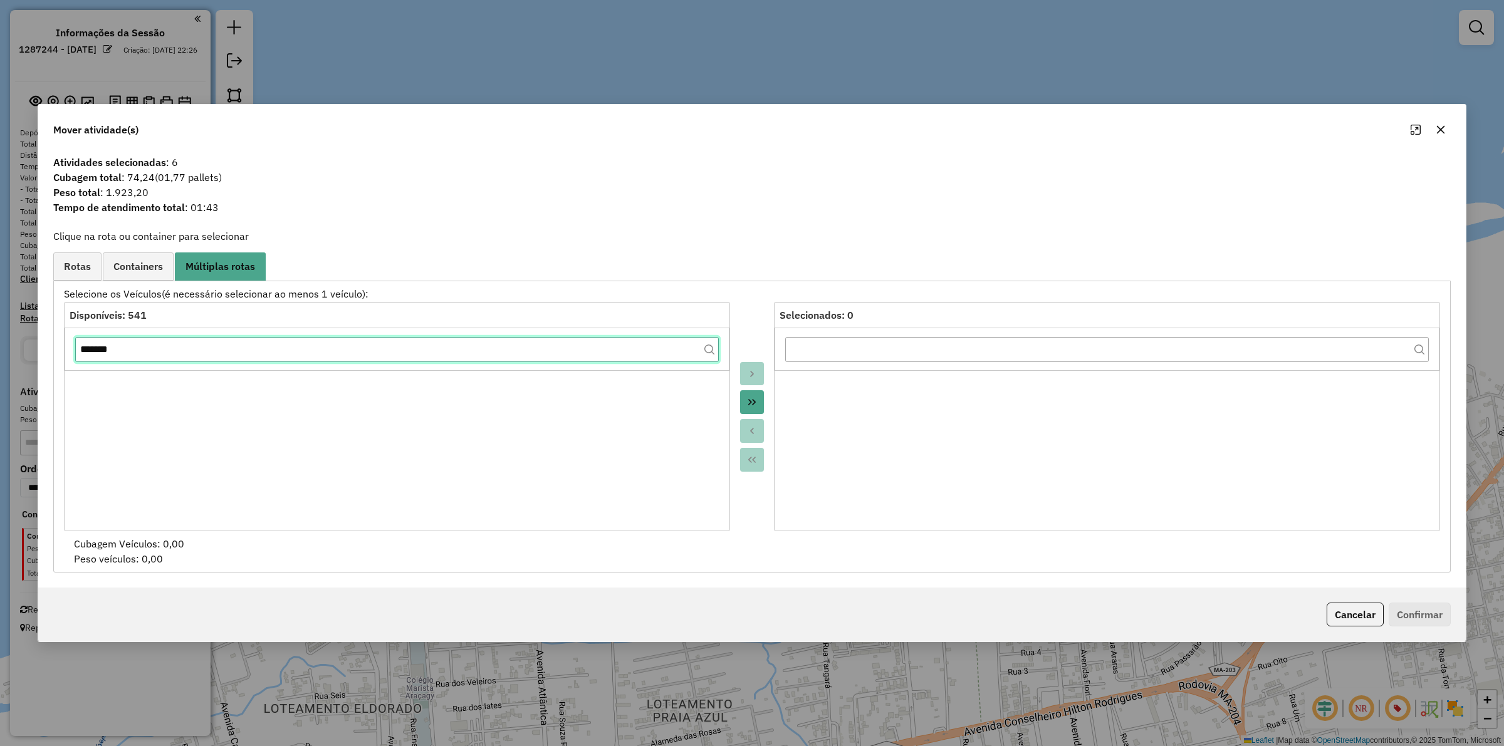
click at [289, 355] on input "*******" at bounding box center [396, 349] width 643 height 25
click at [289, 351] on input "*******" at bounding box center [396, 349] width 643 height 25
paste input "*******"
type input "**********"
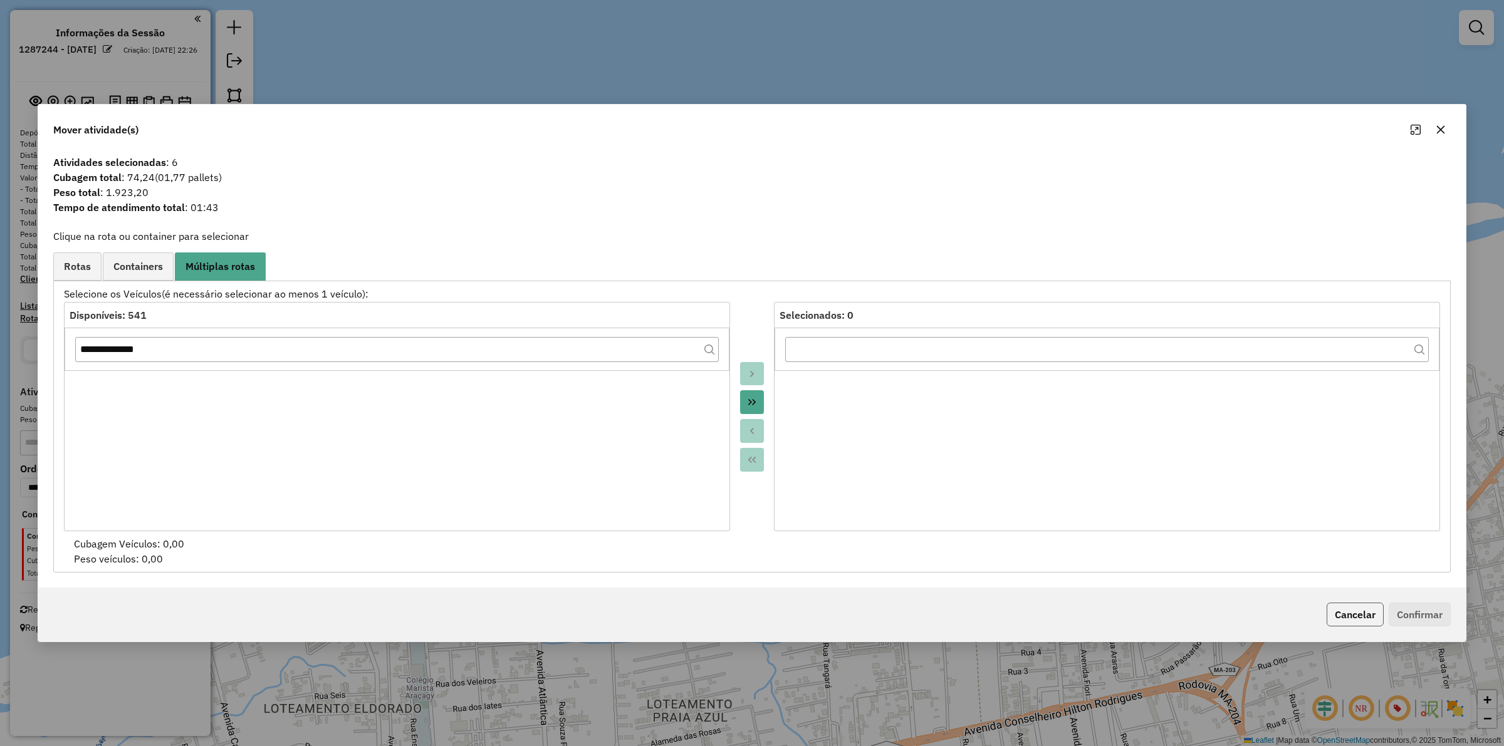
click at [1328, 608] on button "Cancelar" at bounding box center [1354, 615] width 57 height 24
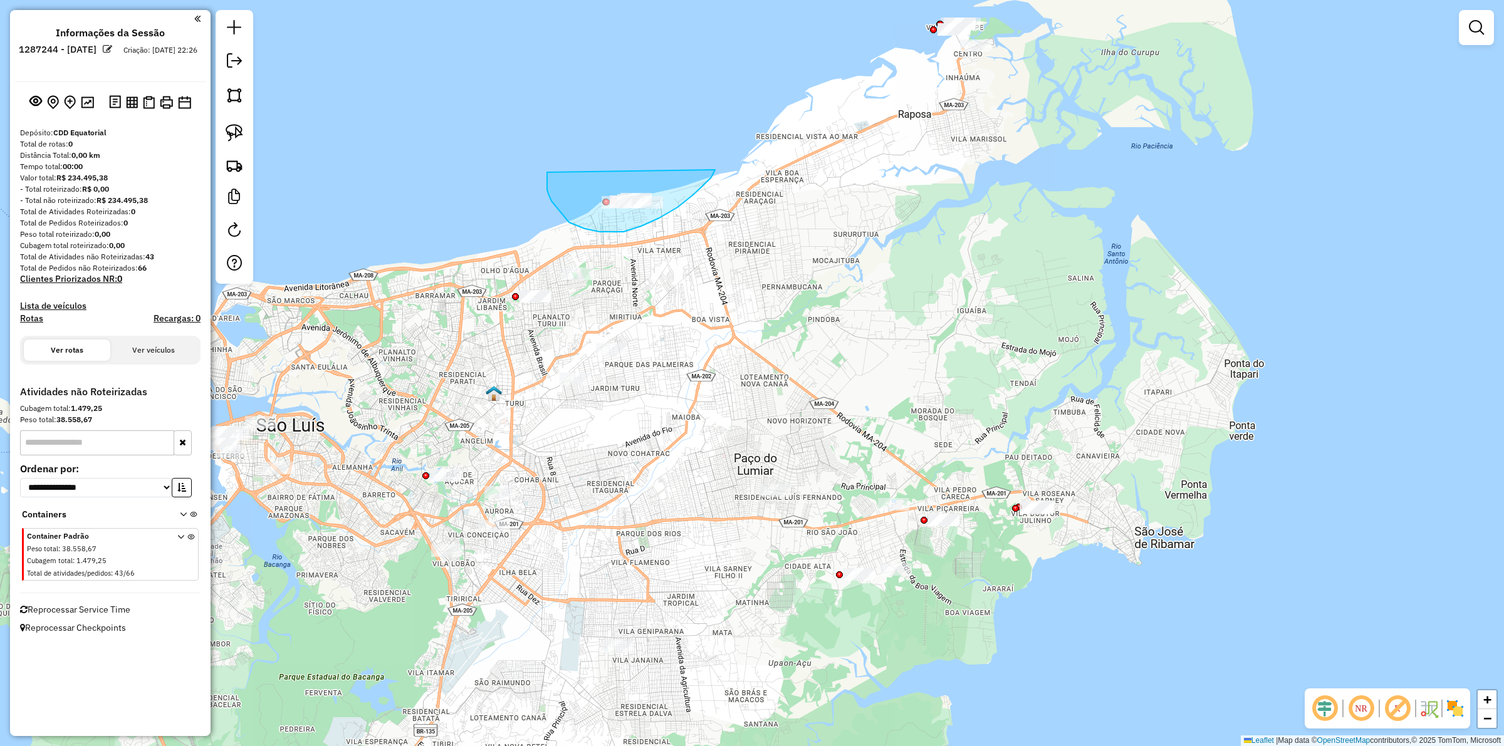
drag, startPoint x: 551, startPoint y: 201, endPoint x: 715, endPoint y: 170, distance: 166.5
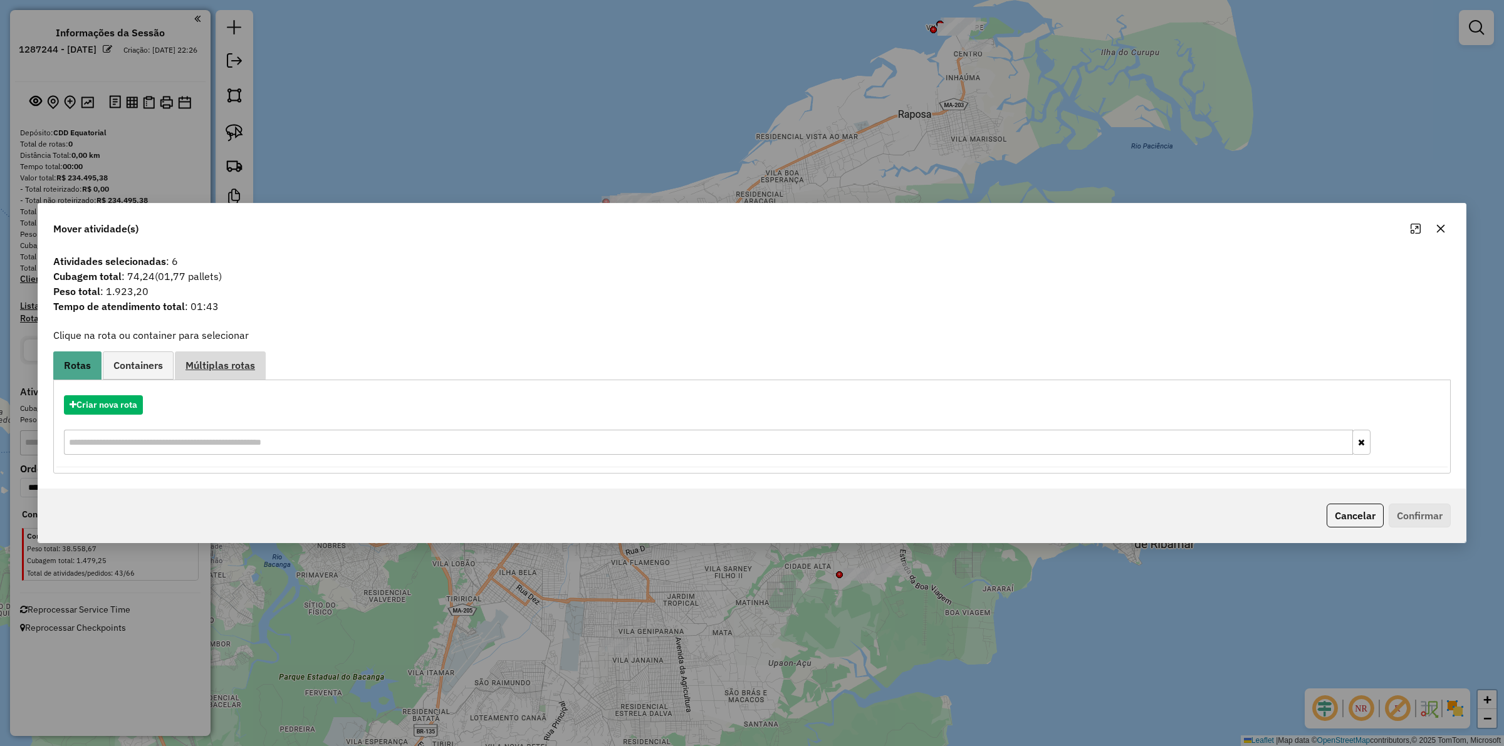
click at [237, 360] on span "Múltiplas rotas" at bounding box center [220, 365] width 70 height 10
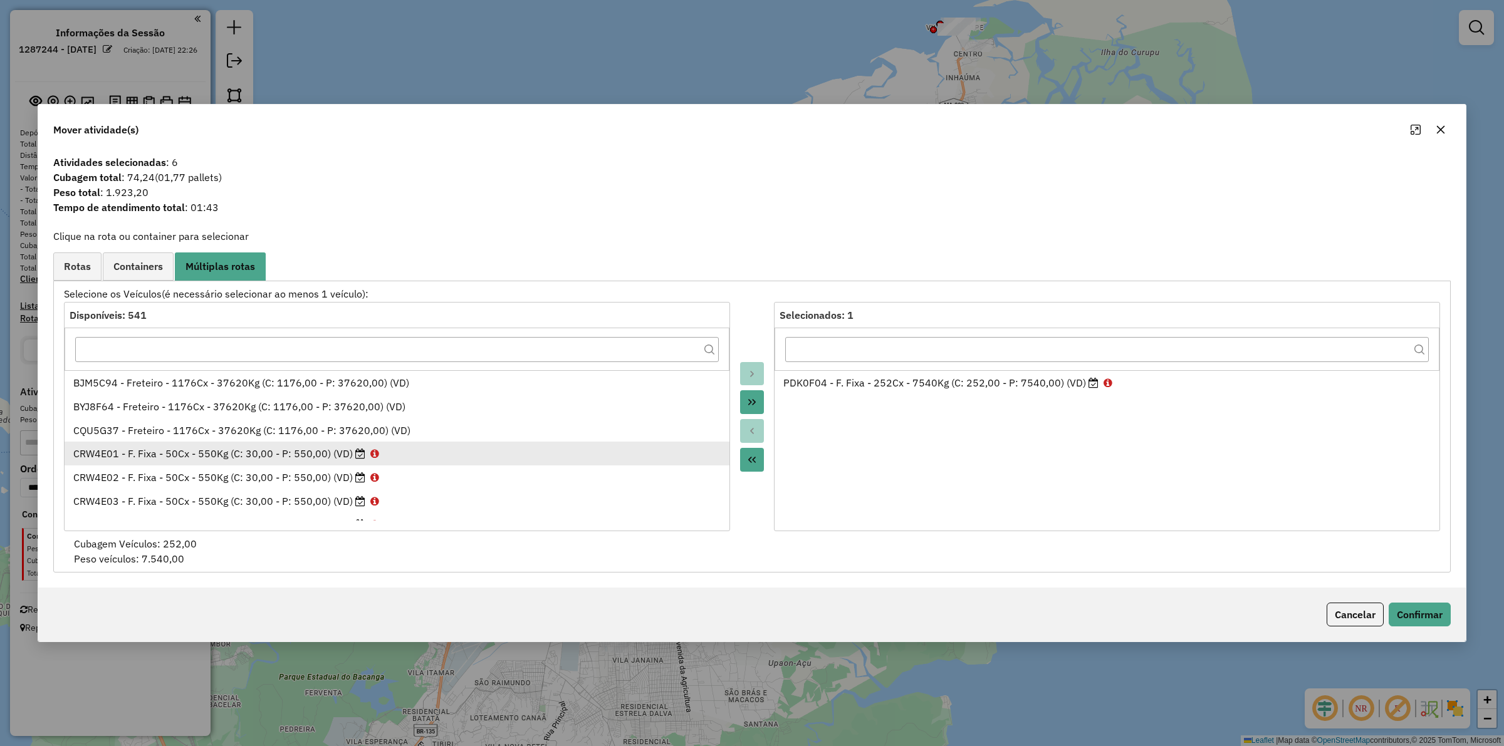
click at [752, 452] on button "Move All to Source" at bounding box center [752, 460] width 24 height 24
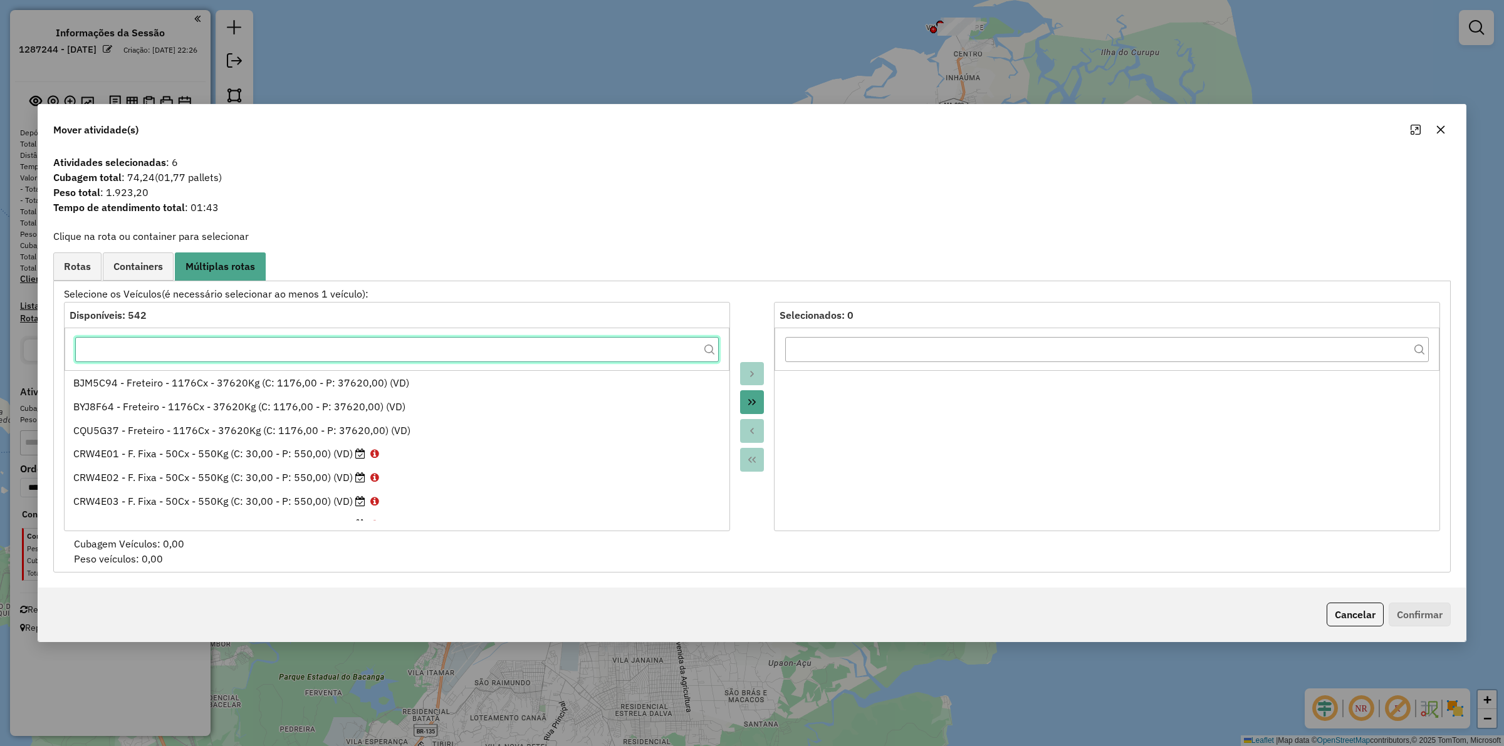
click at [371, 351] on input "text" at bounding box center [396, 349] width 643 height 25
paste input "*******"
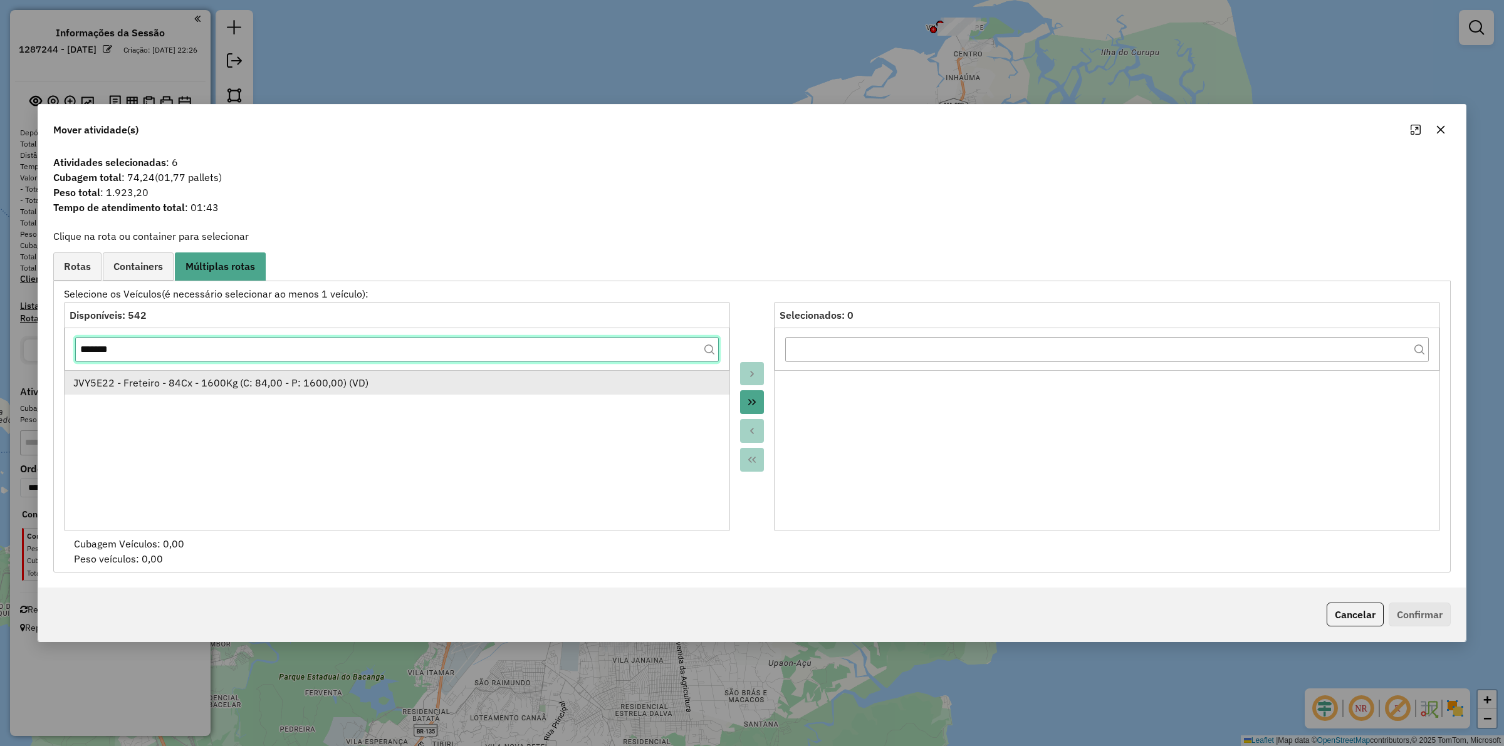
type input "*******"
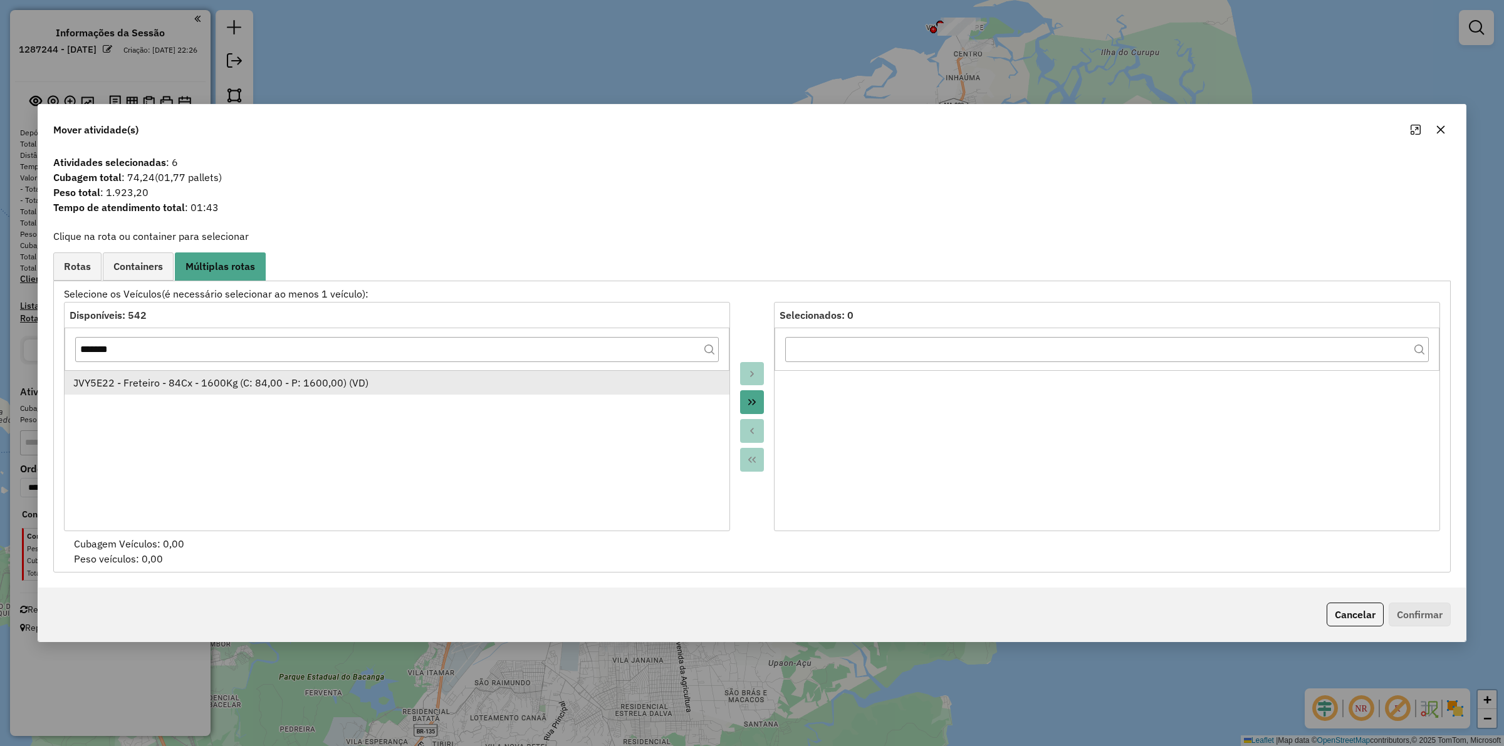
click at [188, 380] on div "JVY5E22 - Freteiro - 84Cx - 1600Kg (C: 84,00 - P: 1600,00) (VD)" at bounding box center [397, 382] width 648 height 15
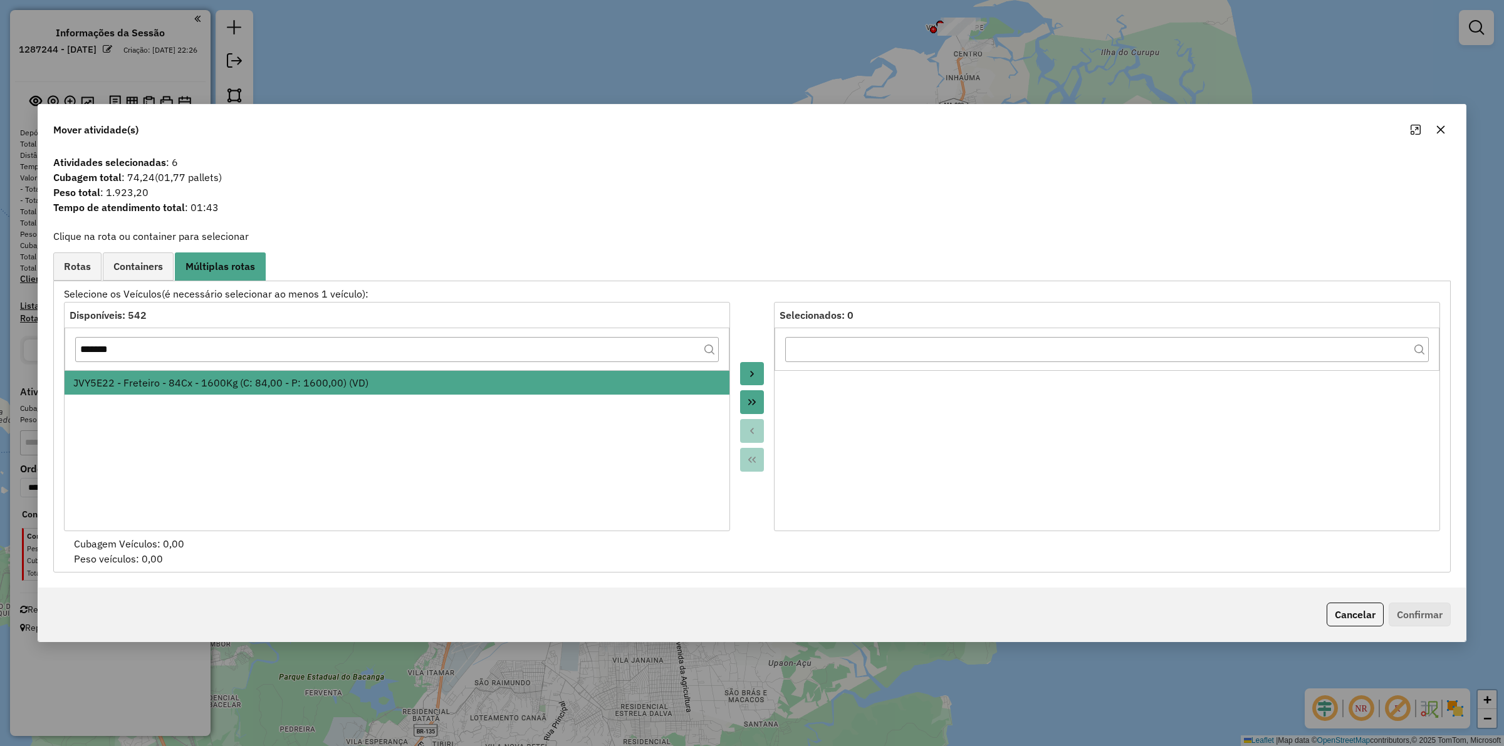
click at [744, 370] on button "Move to Target" at bounding box center [752, 374] width 24 height 24
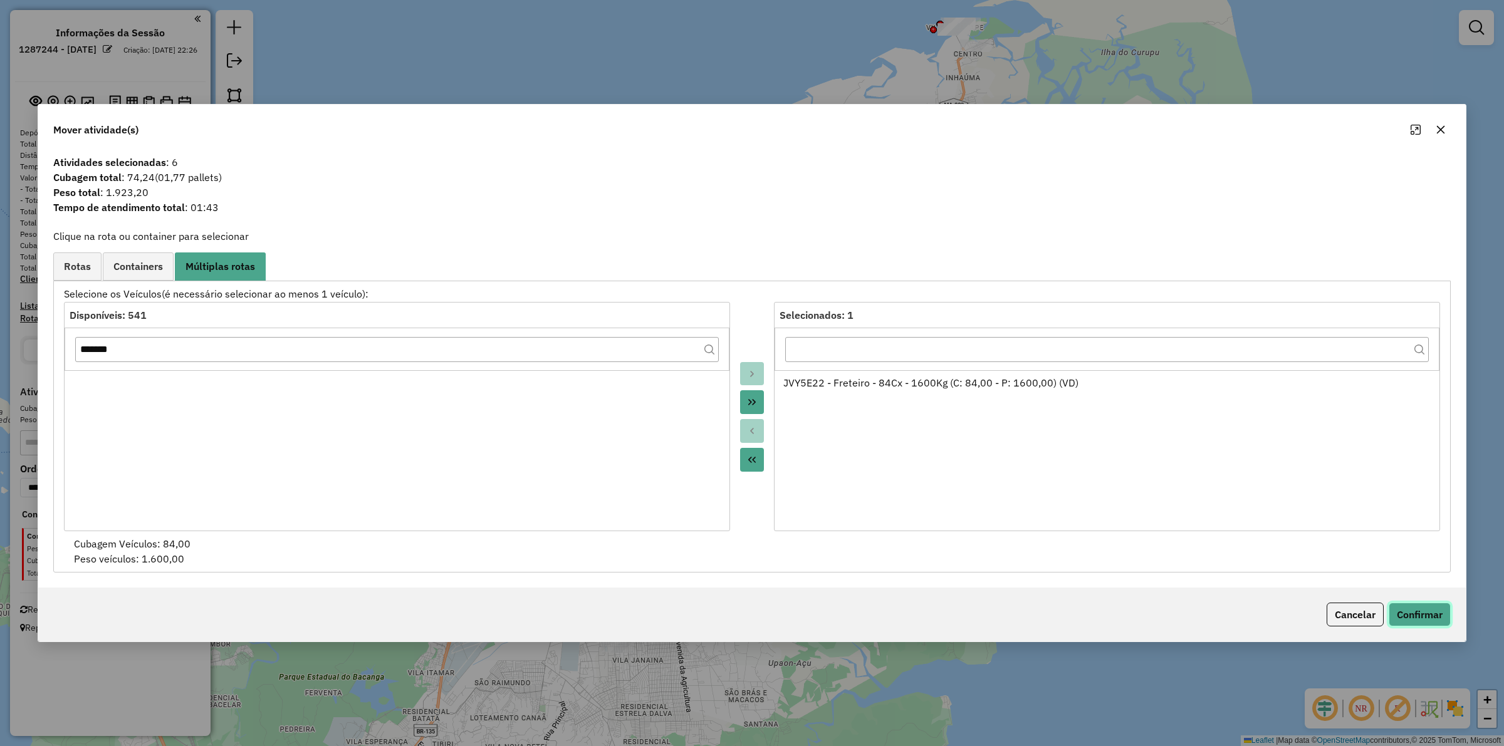
click at [1432, 615] on button "Confirmar" at bounding box center [1419, 615] width 62 height 24
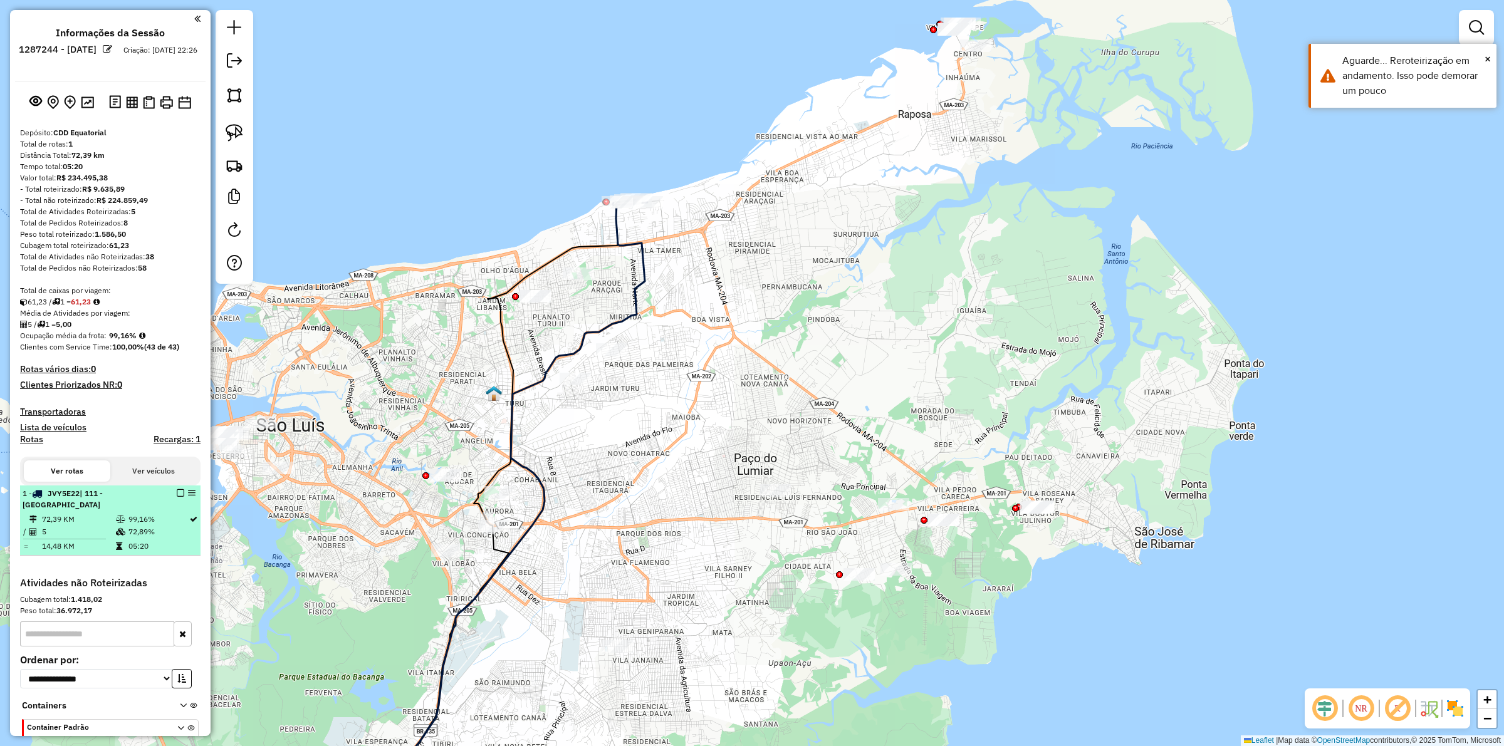
click at [177, 492] on em at bounding box center [181, 493] width 8 height 8
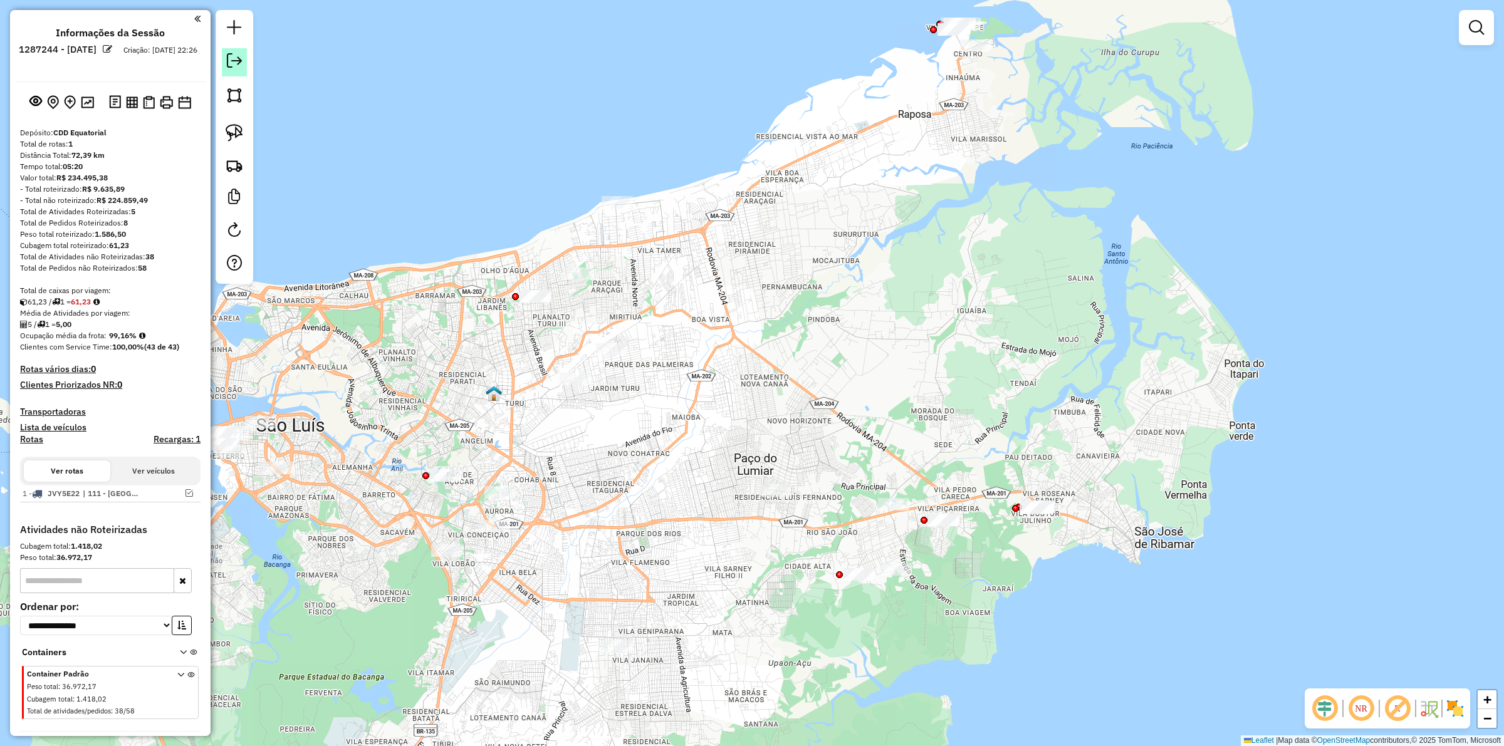
click at [232, 71] on link at bounding box center [234, 62] width 25 height 28
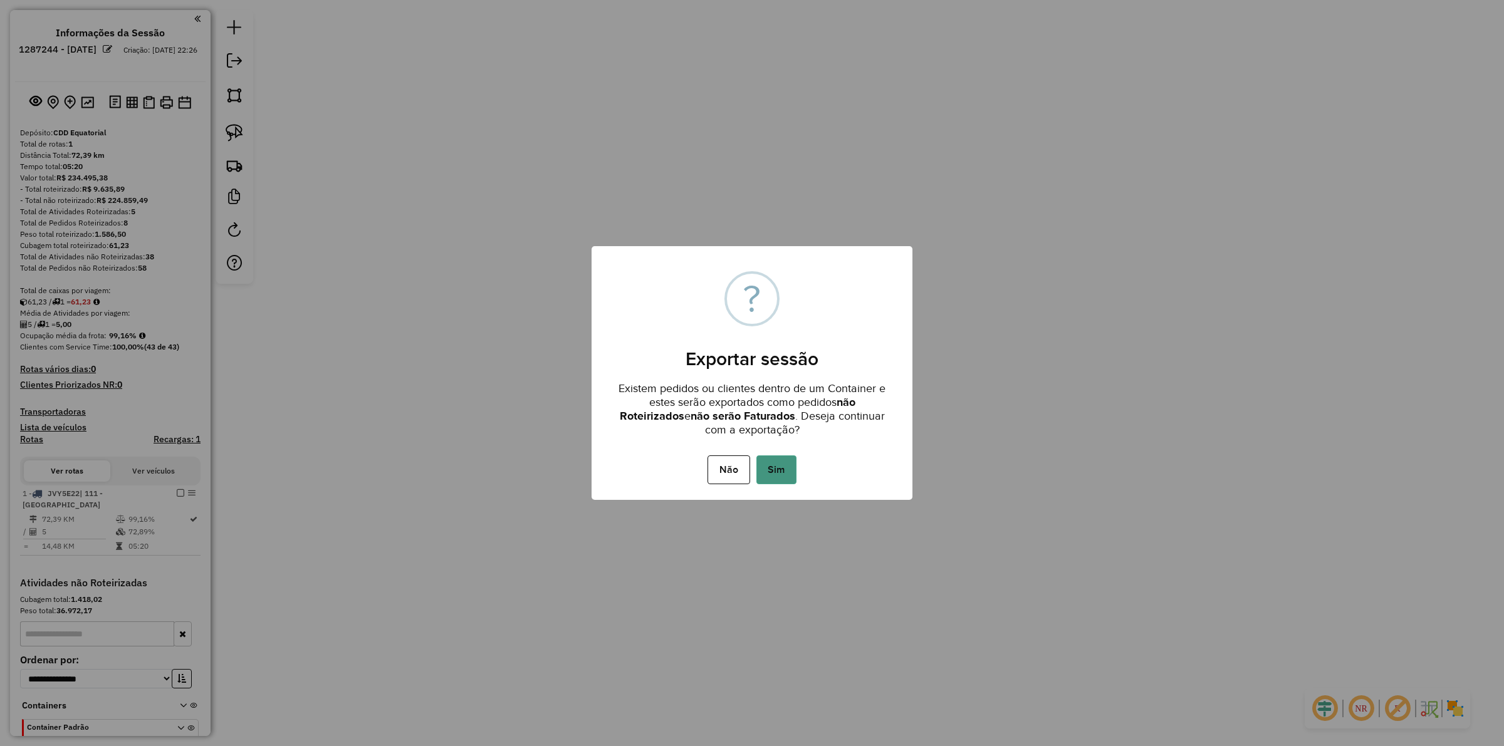
click at [766, 457] on button "Sim" at bounding box center [776, 469] width 40 height 29
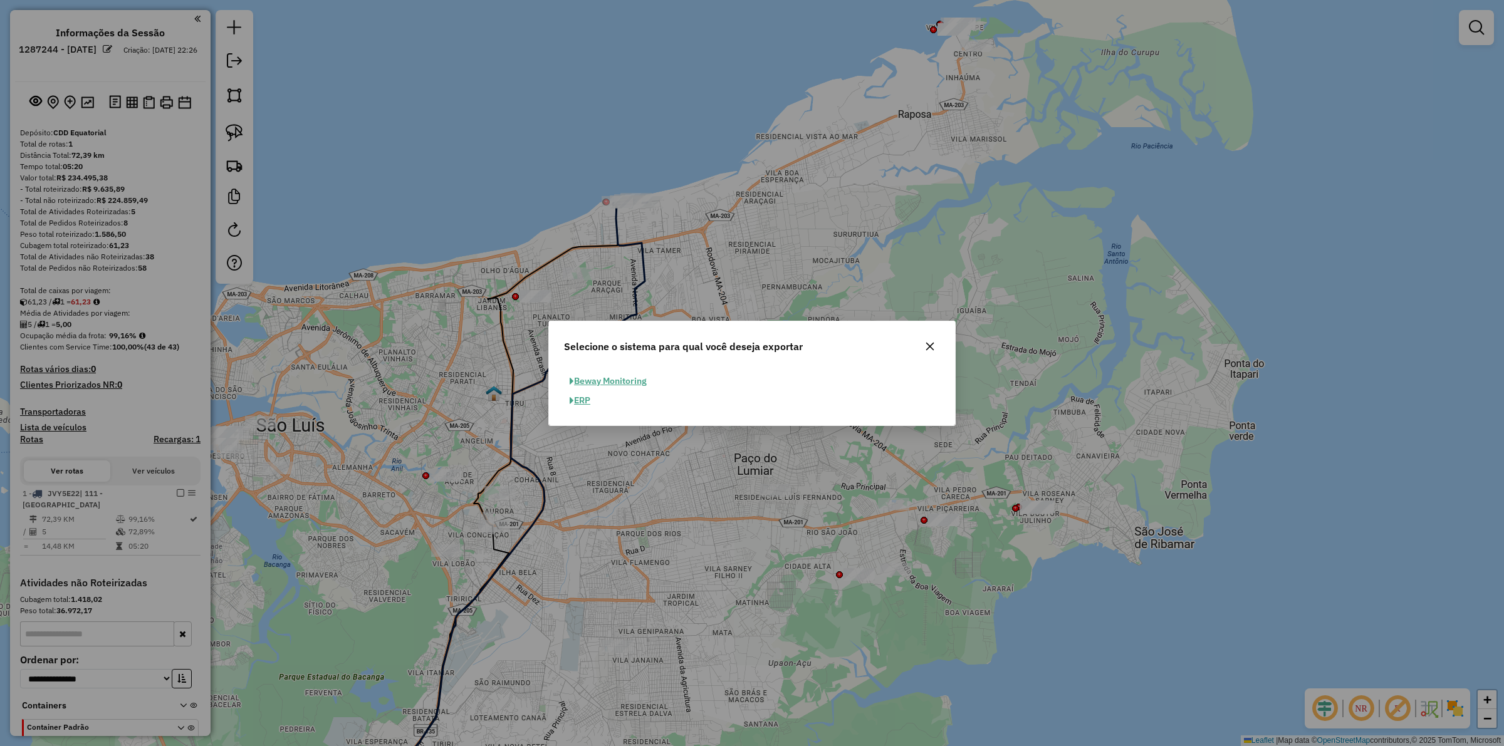
click at [589, 400] on button "ERP" at bounding box center [580, 400] width 32 height 19
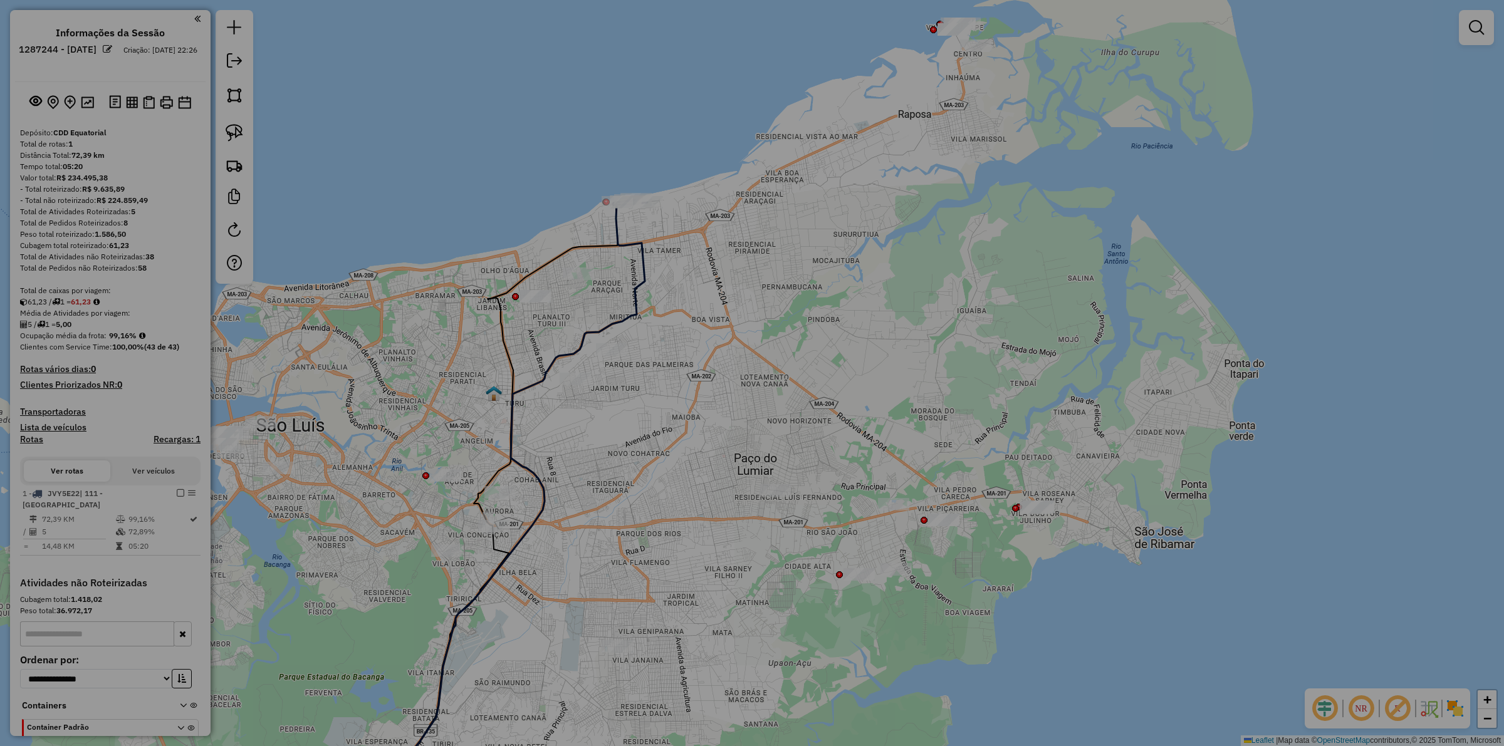
select select "*********"
select select "**"
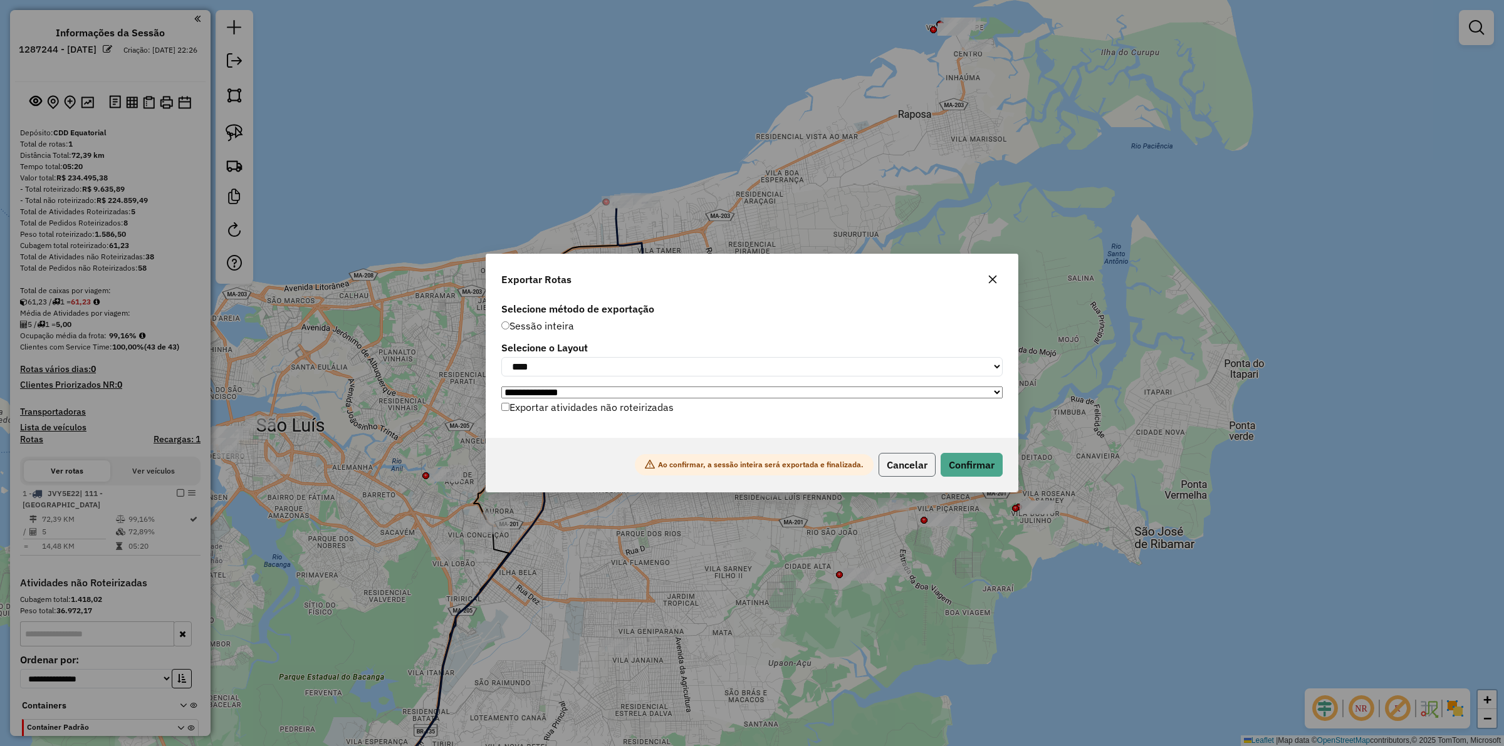
click at [916, 474] on button "Cancelar" at bounding box center [906, 465] width 57 height 24
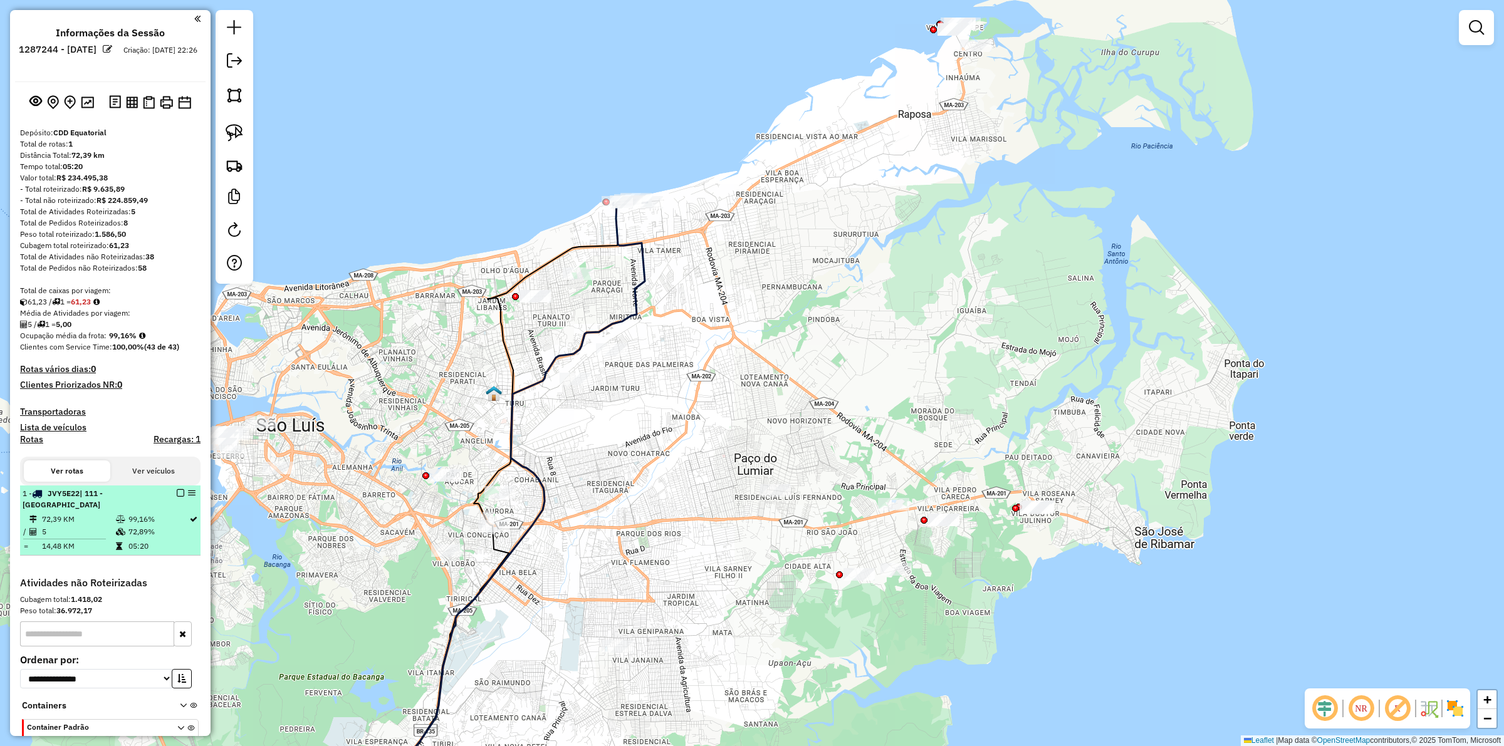
click at [177, 492] on em at bounding box center [181, 493] width 8 height 8
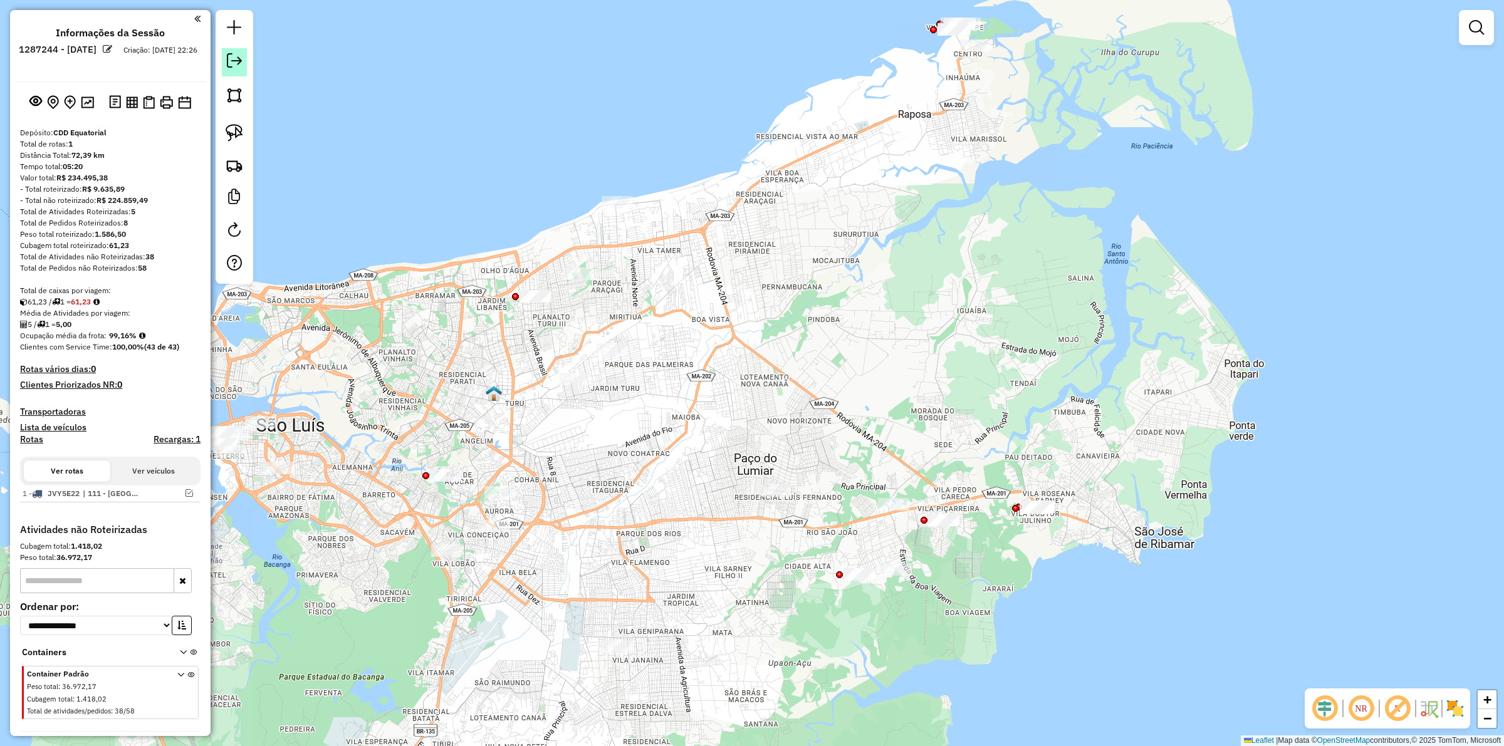
click at [230, 70] on link at bounding box center [234, 62] width 25 height 28
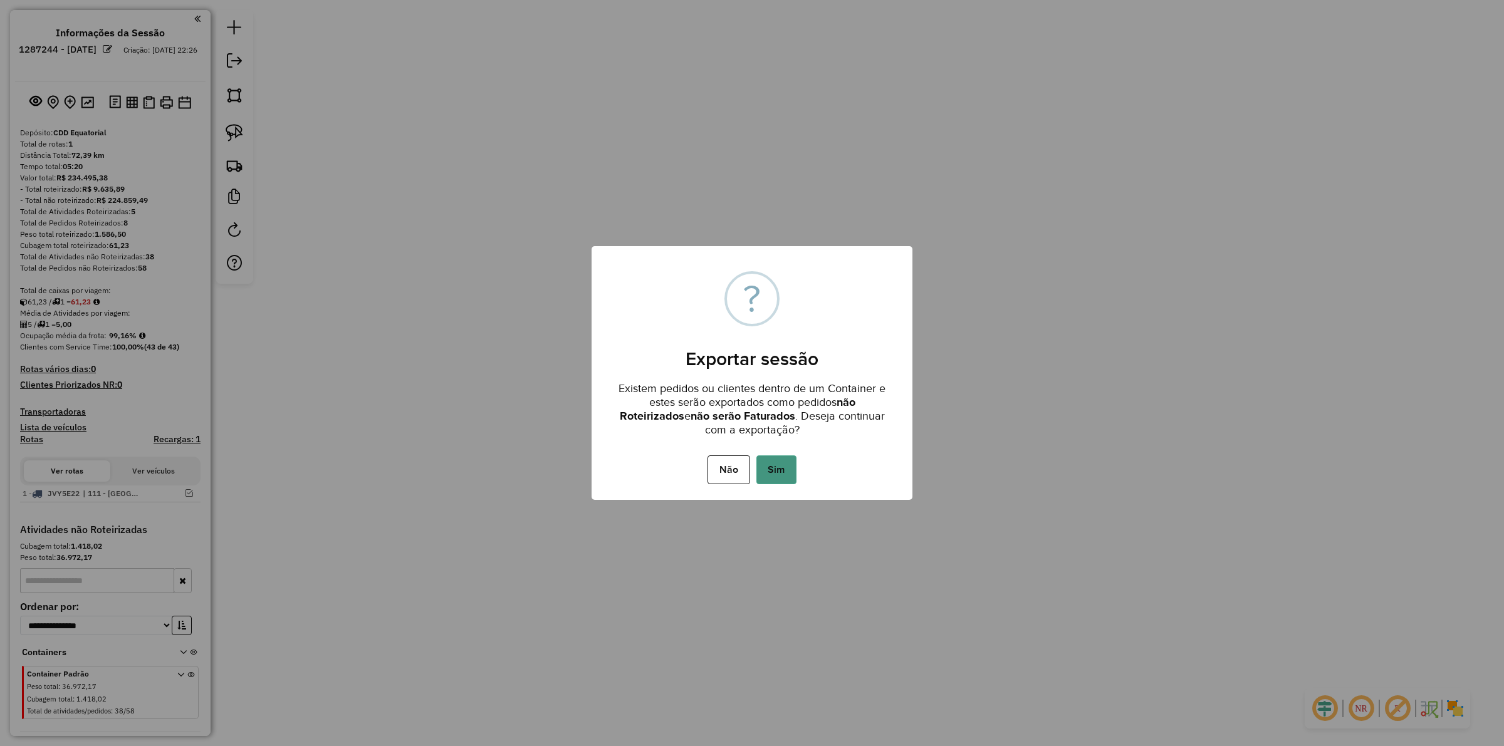
click at [791, 458] on button "Sim" at bounding box center [776, 469] width 40 height 29
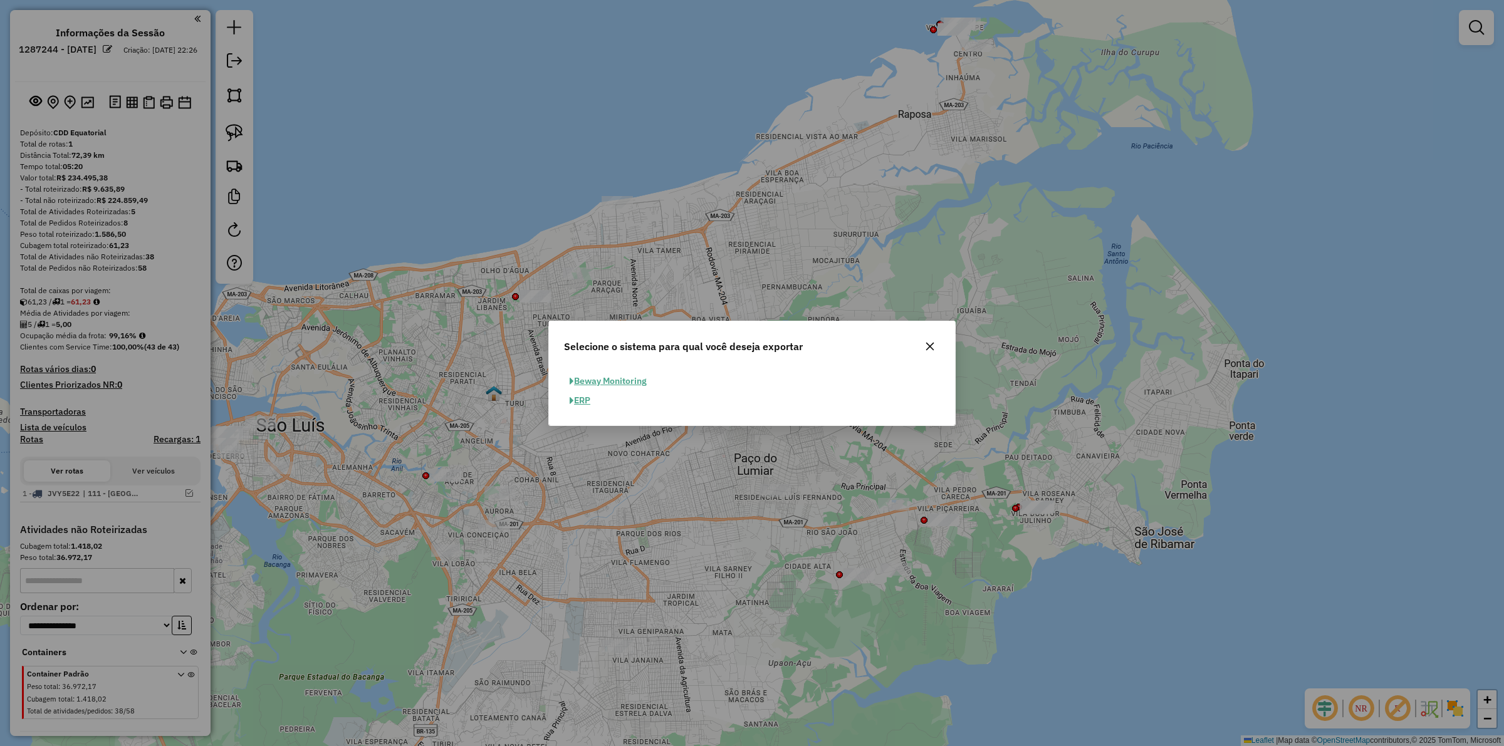
click at [586, 403] on button "ERP" at bounding box center [580, 400] width 32 height 19
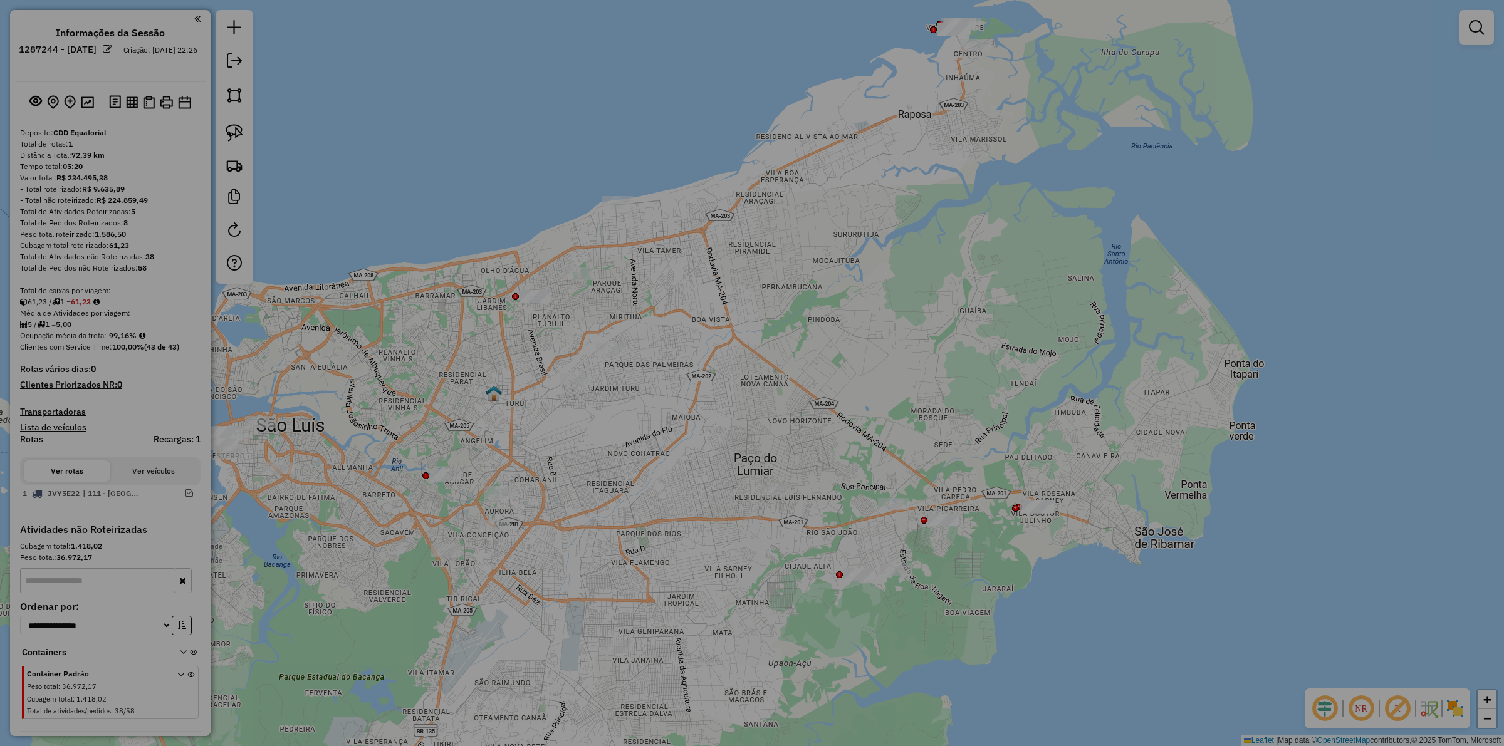
select select "*********"
select select "**"
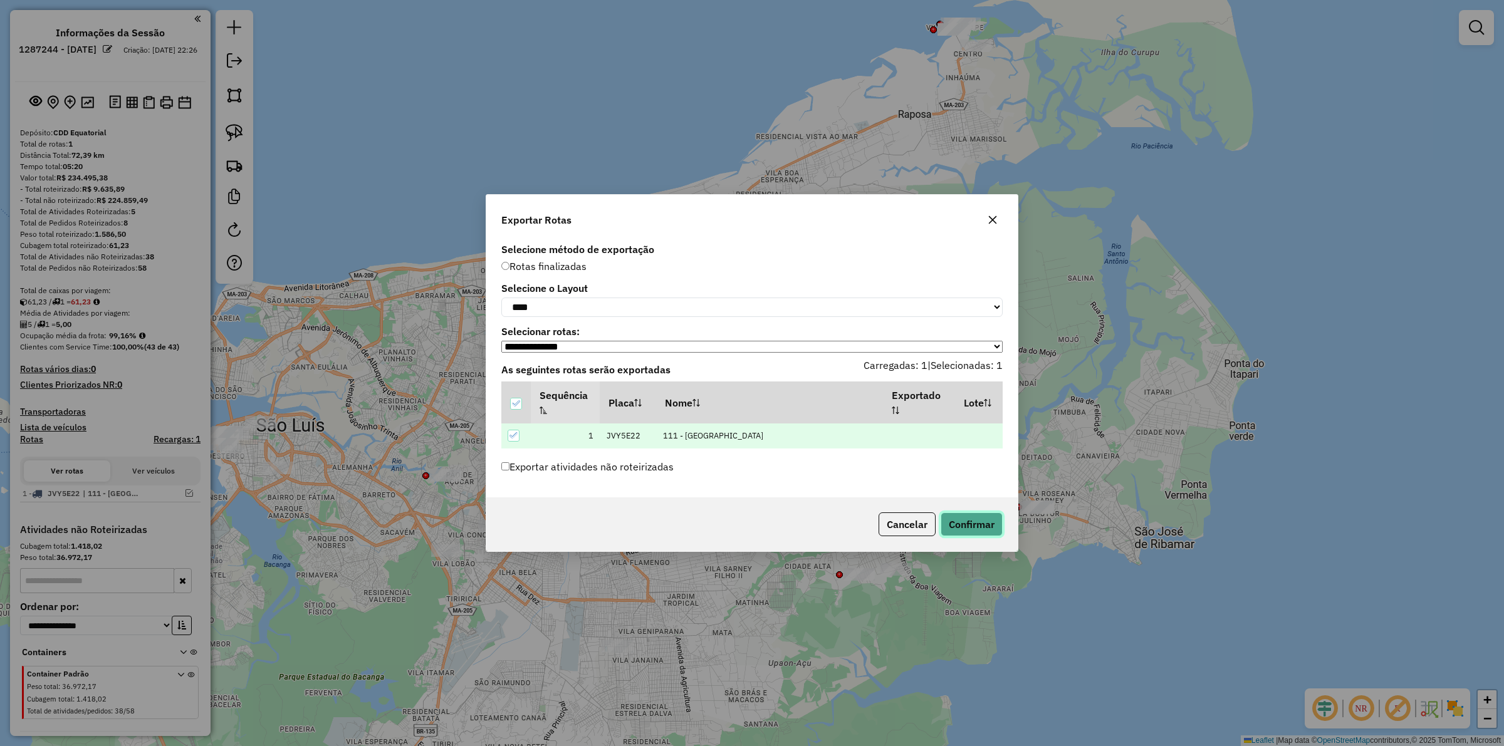
click at [975, 524] on button "Confirmar" at bounding box center [971, 524] width 62 height 24
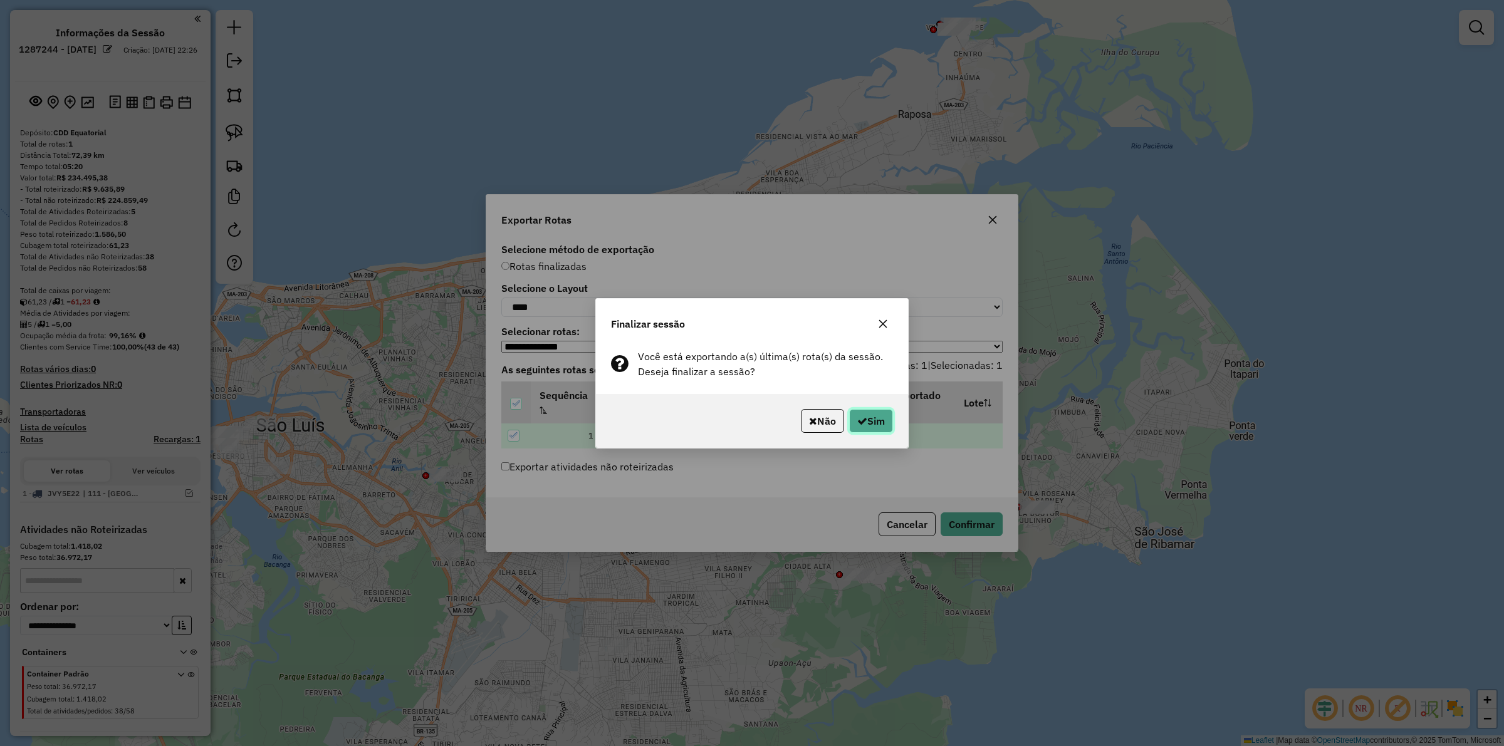
click at [857, 426] on icon "button" at bounding box center [862, 421] width 10 height 10
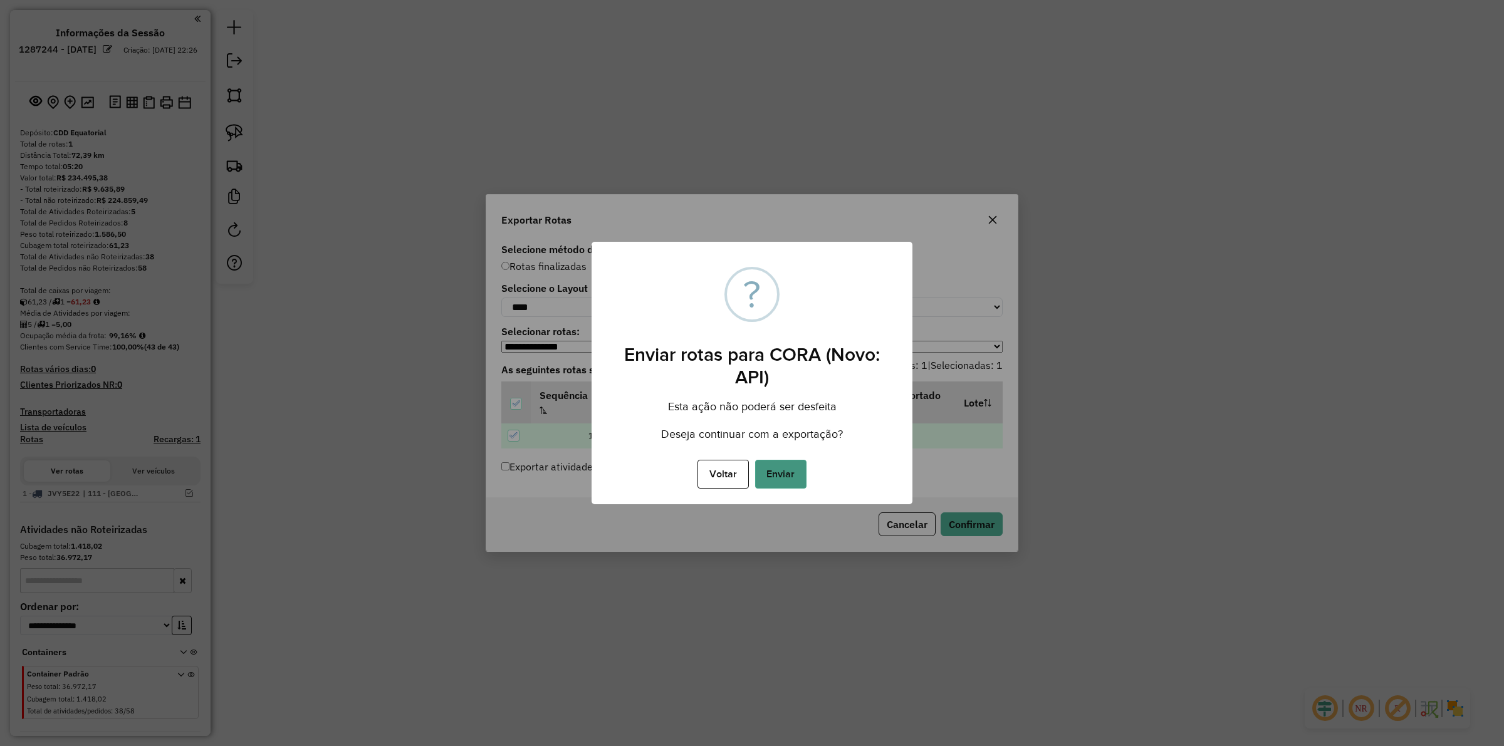
click at [790, 470] on button "Enviar" at bounding box center [780, 474] width 51 height 29
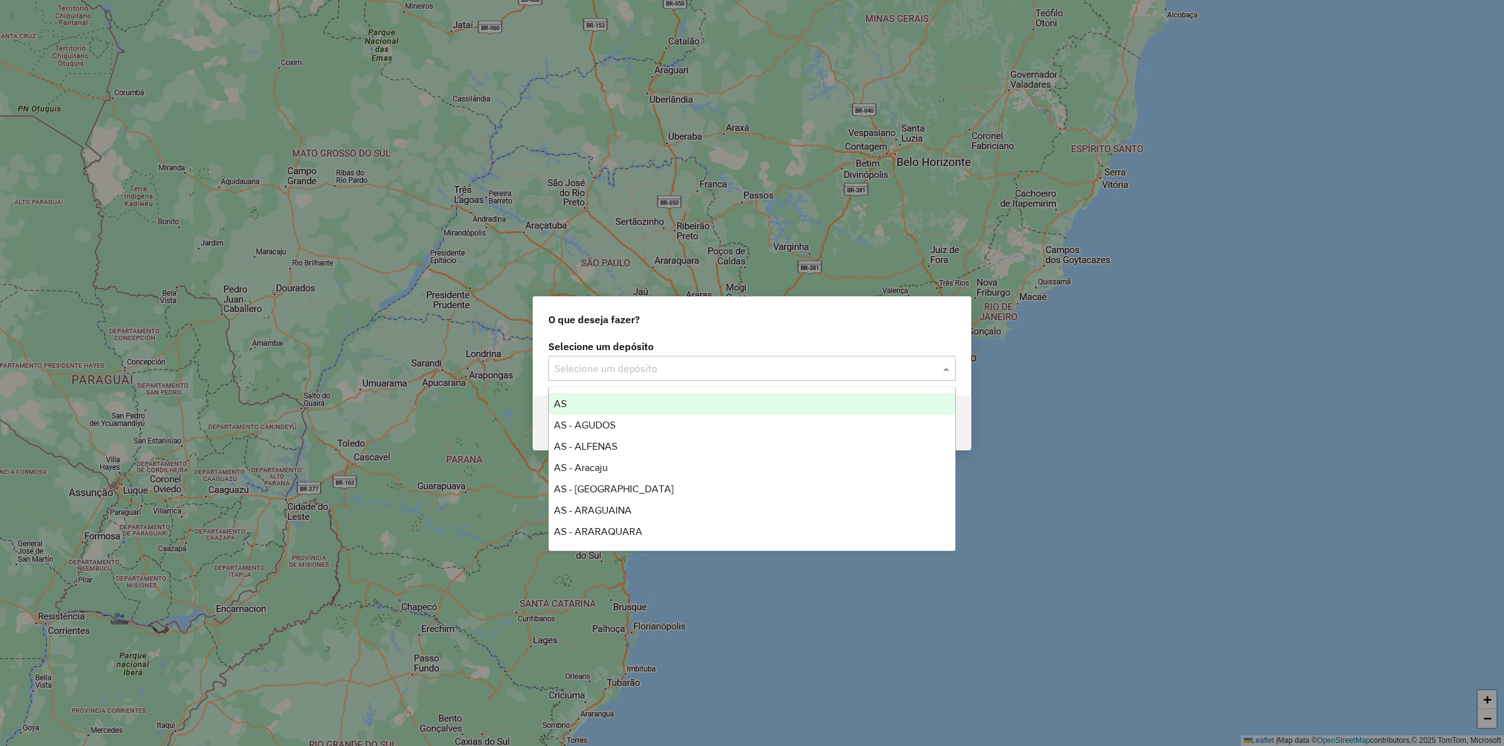
click at [689, 364] on input "text" at bounding box center [739, 368] width 370 height 15
type input "**"
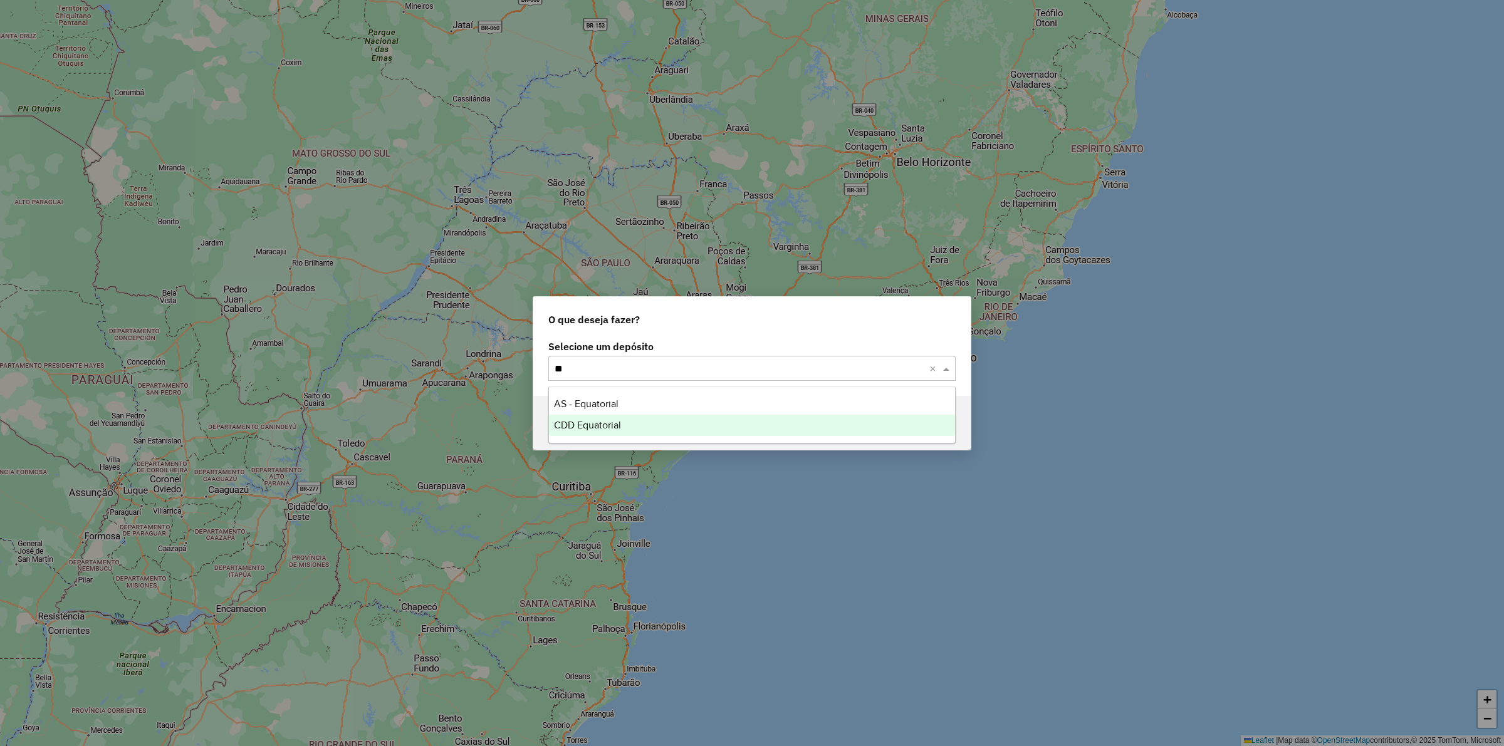
click at [611, 424] on span "CDD Equatorial" at bounding box center [587, 425] width 67 height 11
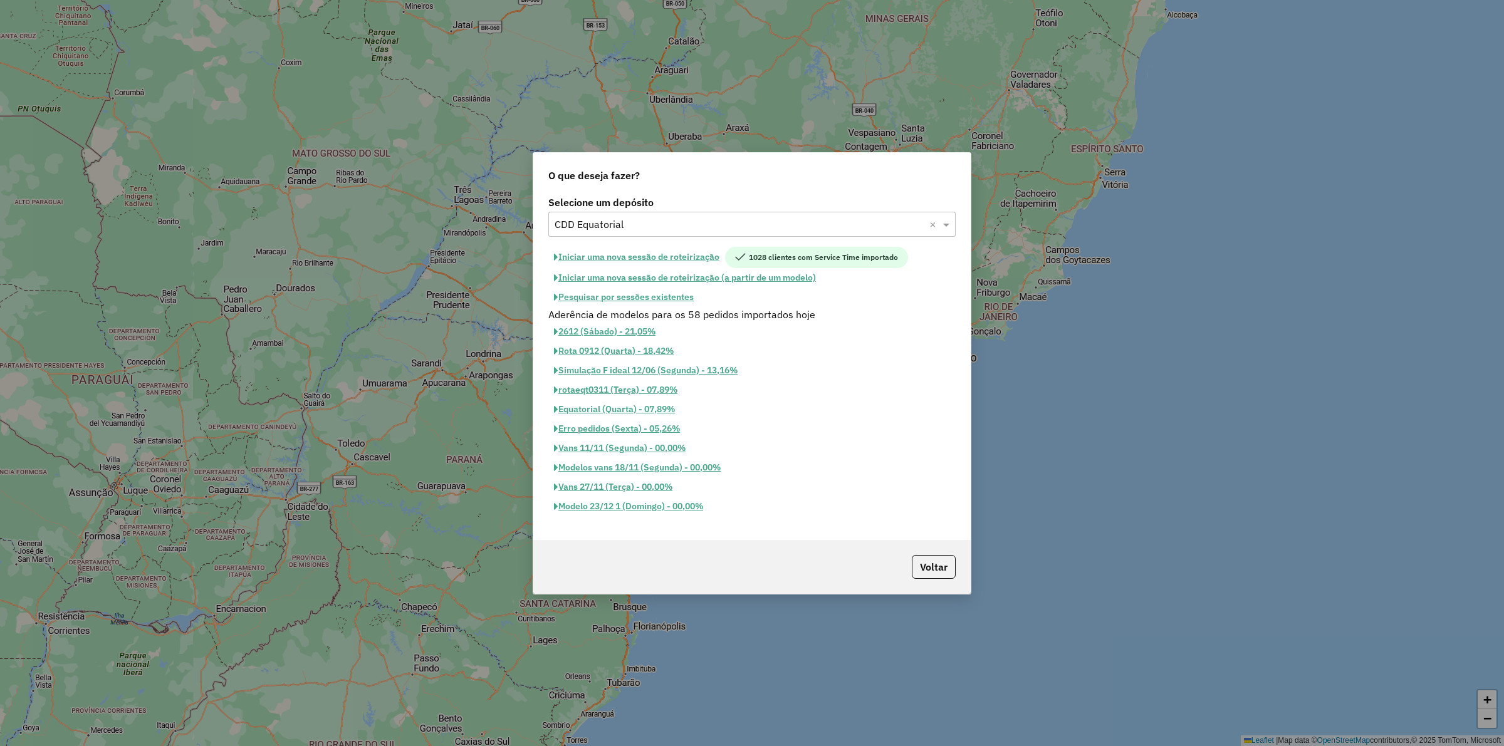
click at [649, 260] on button "Iniciar uma nova sessão de roteirização" at bounding box center [636, 257] width 177 height 21
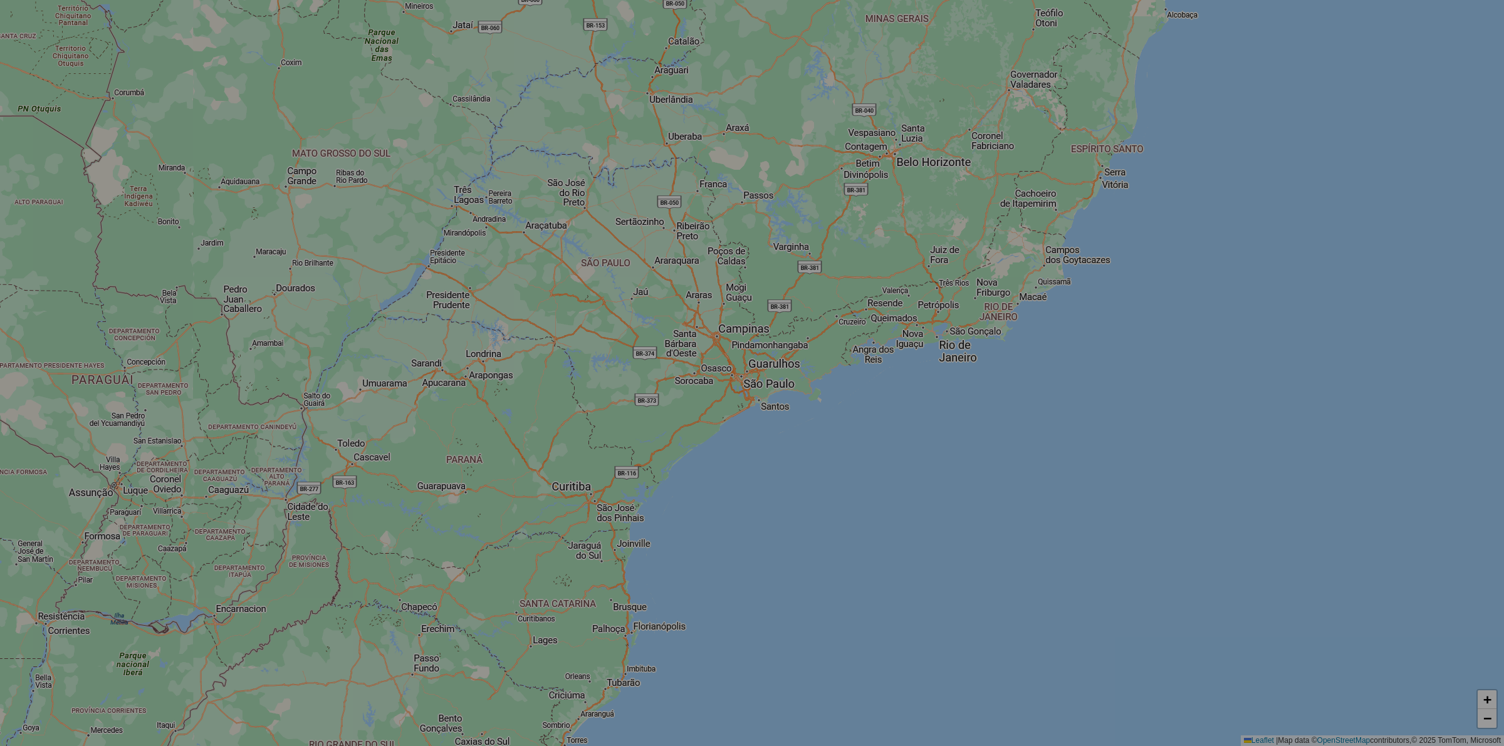
select select "*"
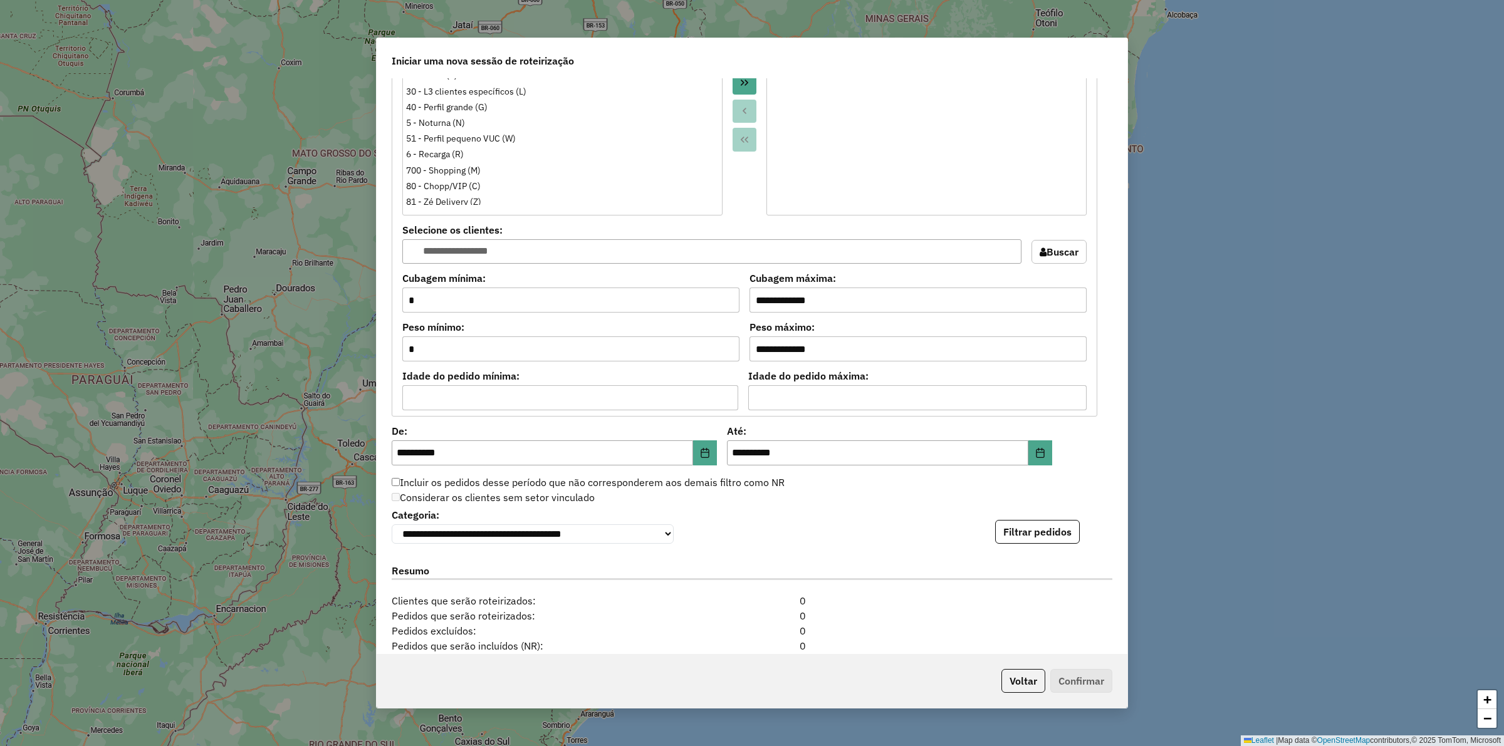
scroll to position [1094, 0]
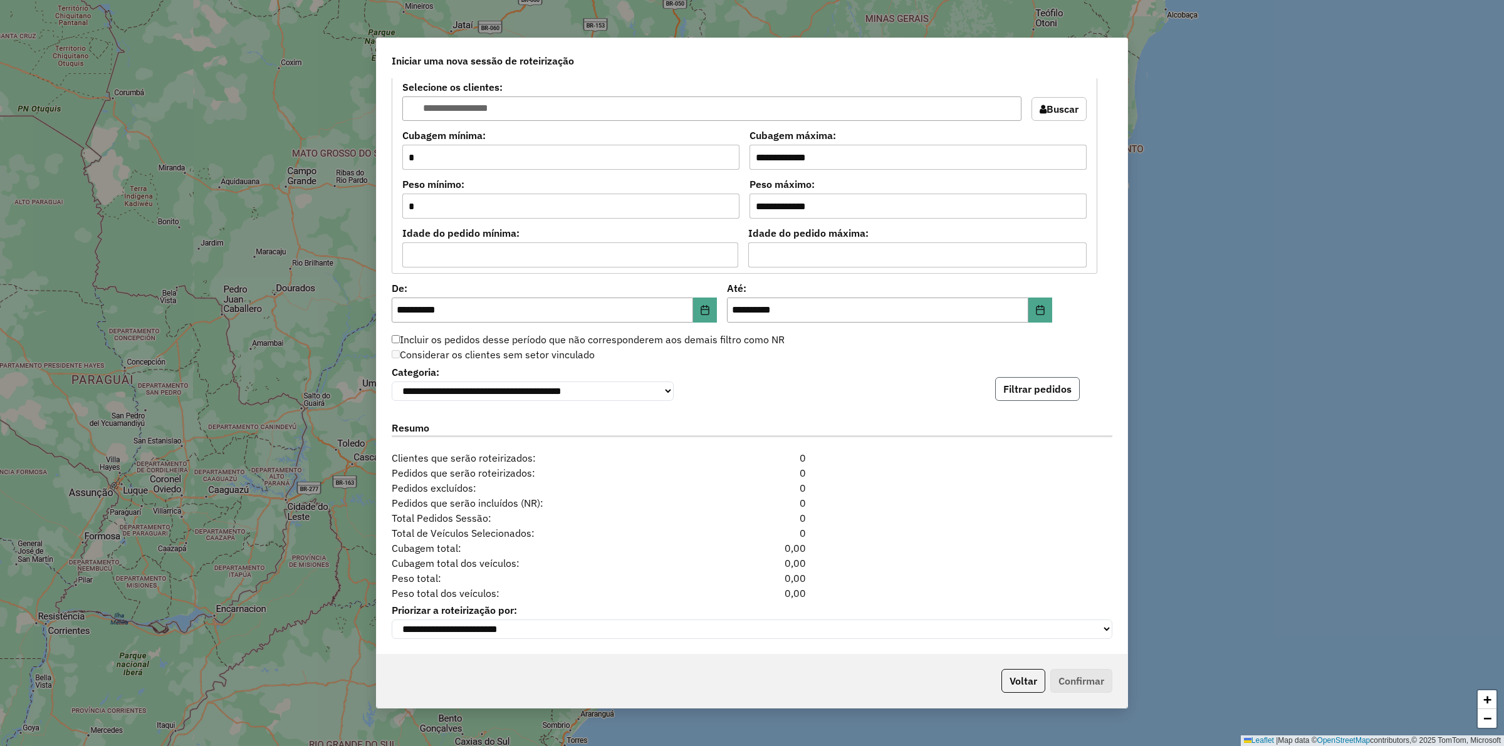
click at [1031, 387] on button "Filtrar pedidos" at bounding box center [1037, 389] width 85 height 24
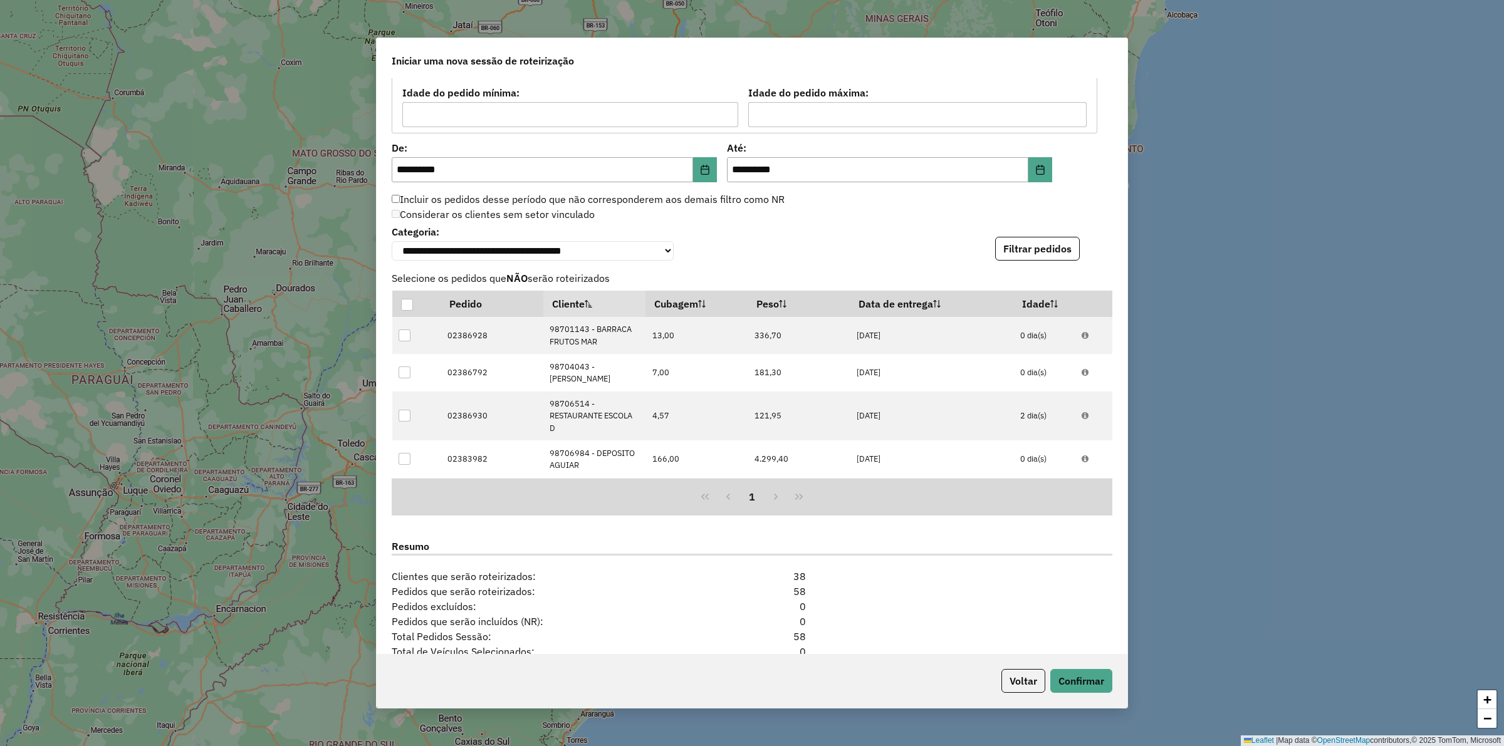
scroll to position [1369, 0]
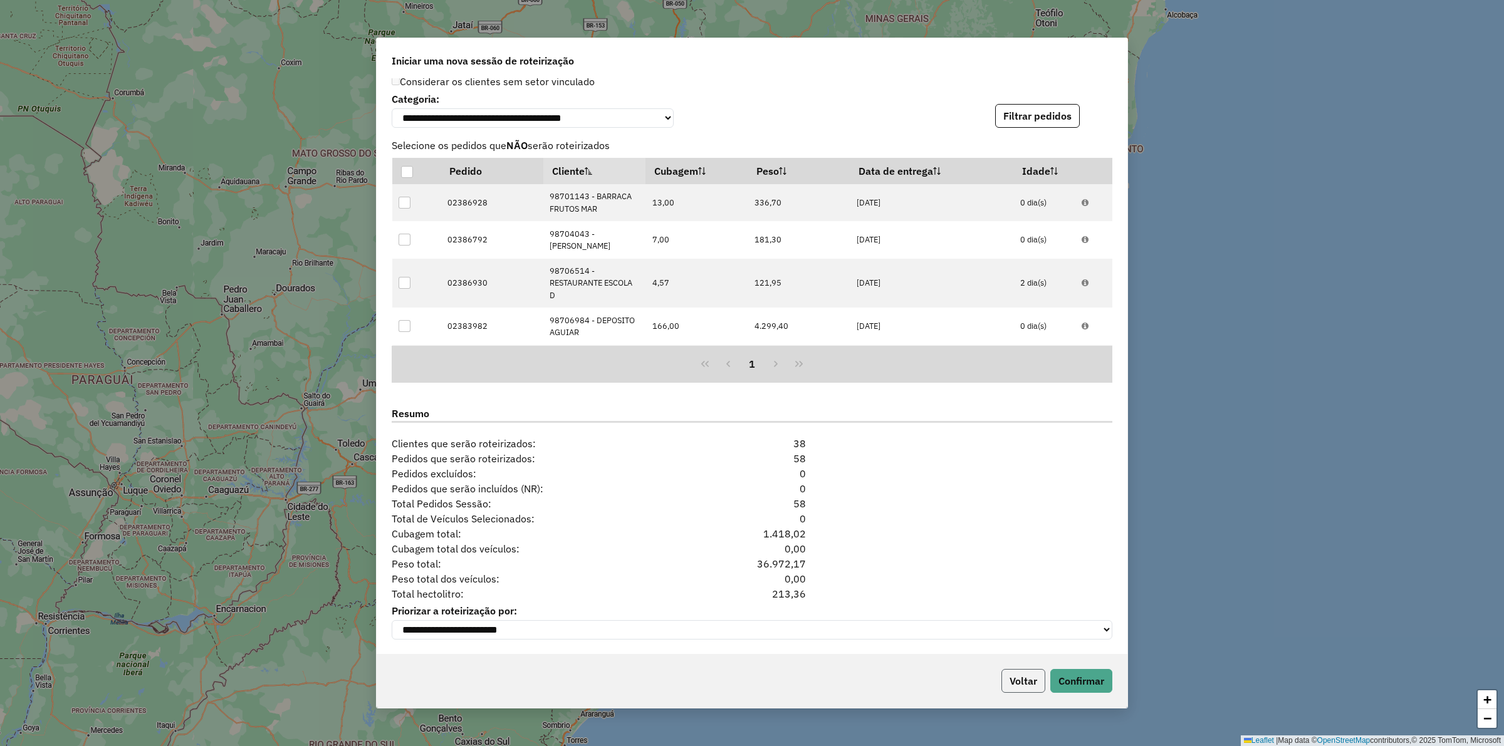
click at [1019, 685] on button "Voltar" at bounding box center [1023, 681] width 44 height 24
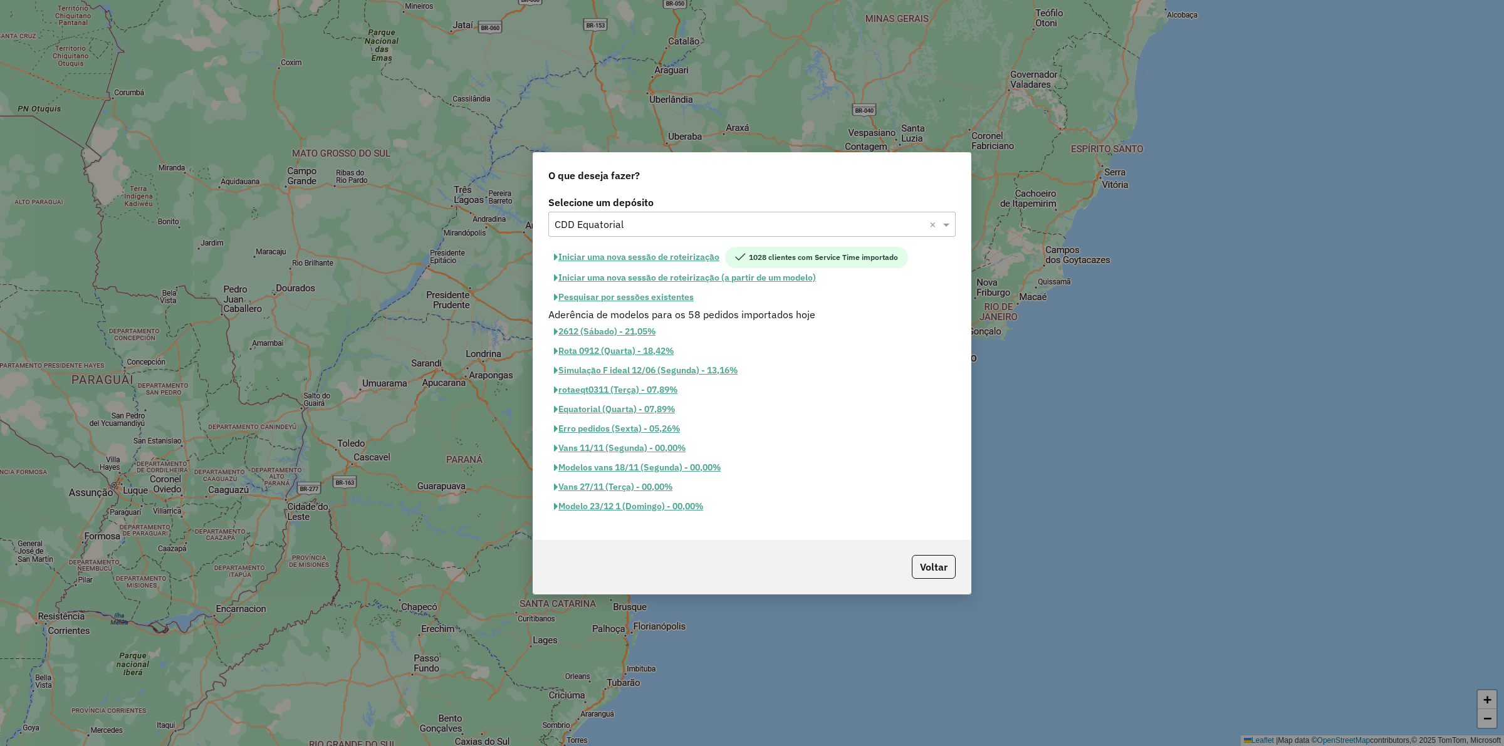
click at [588, 217] on input "text" at bounding box center [739, 224] width 370 height 15
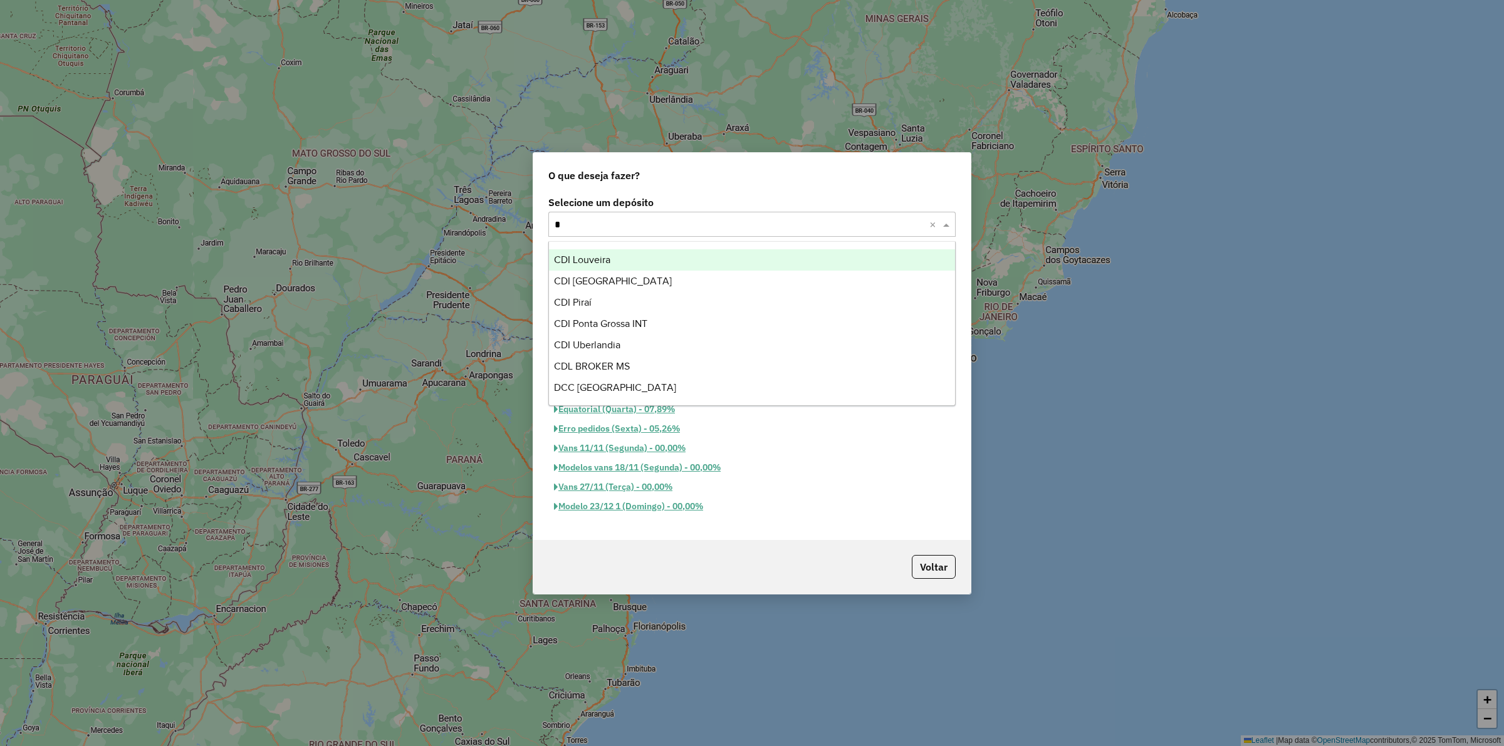
scroll to position [148, 0]
type input "***"
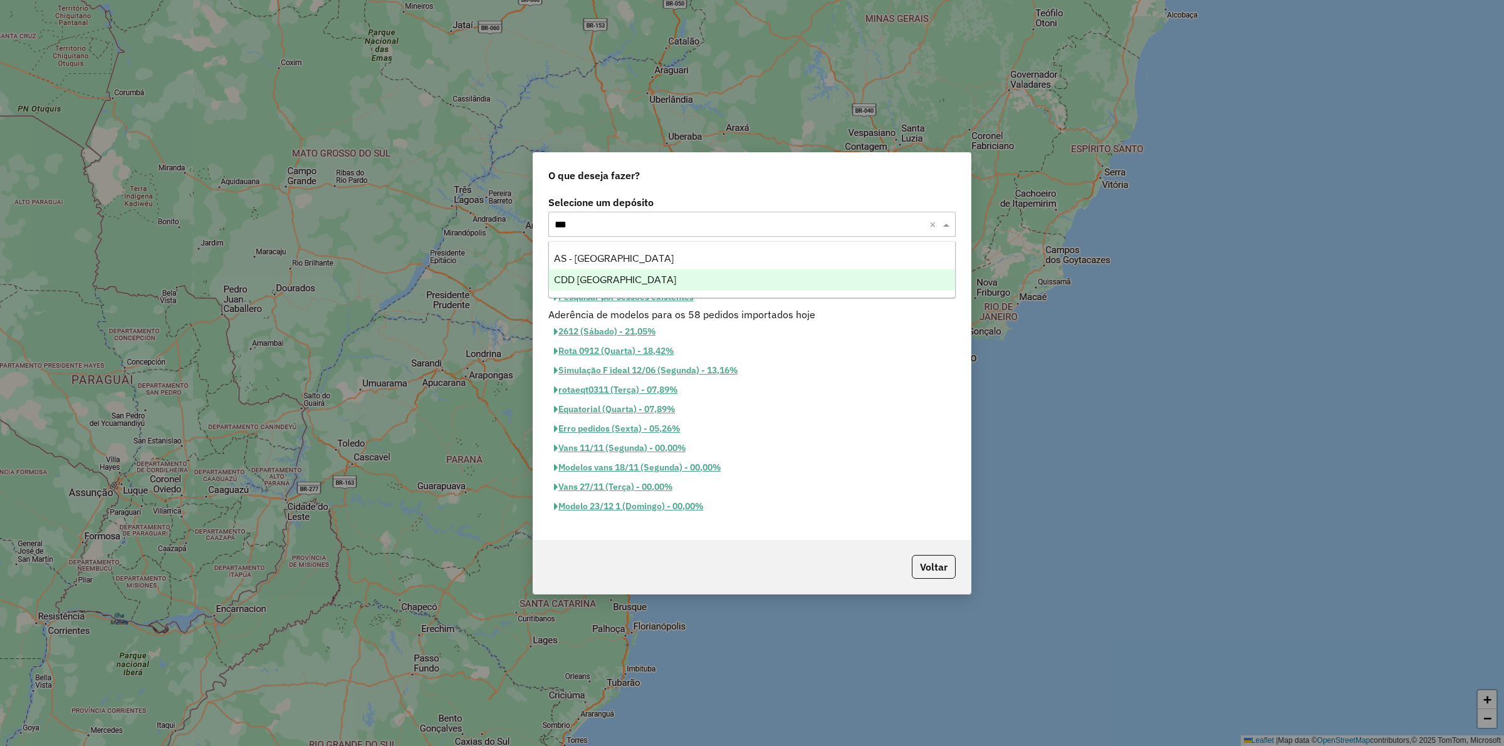
click at [597, 289] on div "CDD Rondonópolis" at bounding box center [752, 279] width 406 height 21
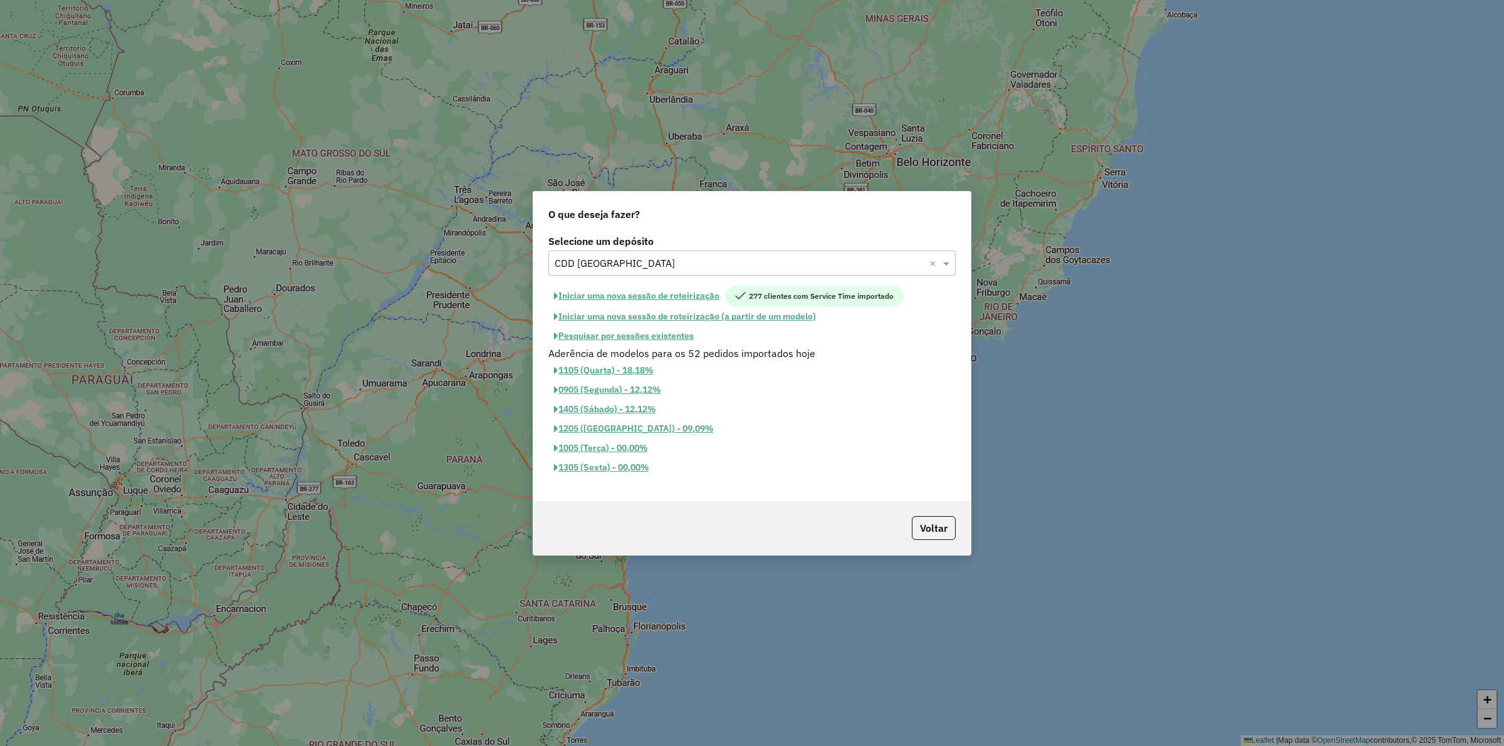
click at [595, 292] on button "Iniciar uma nova sessão de roteirização" at bounding box center [636, 296] width 177 height 21
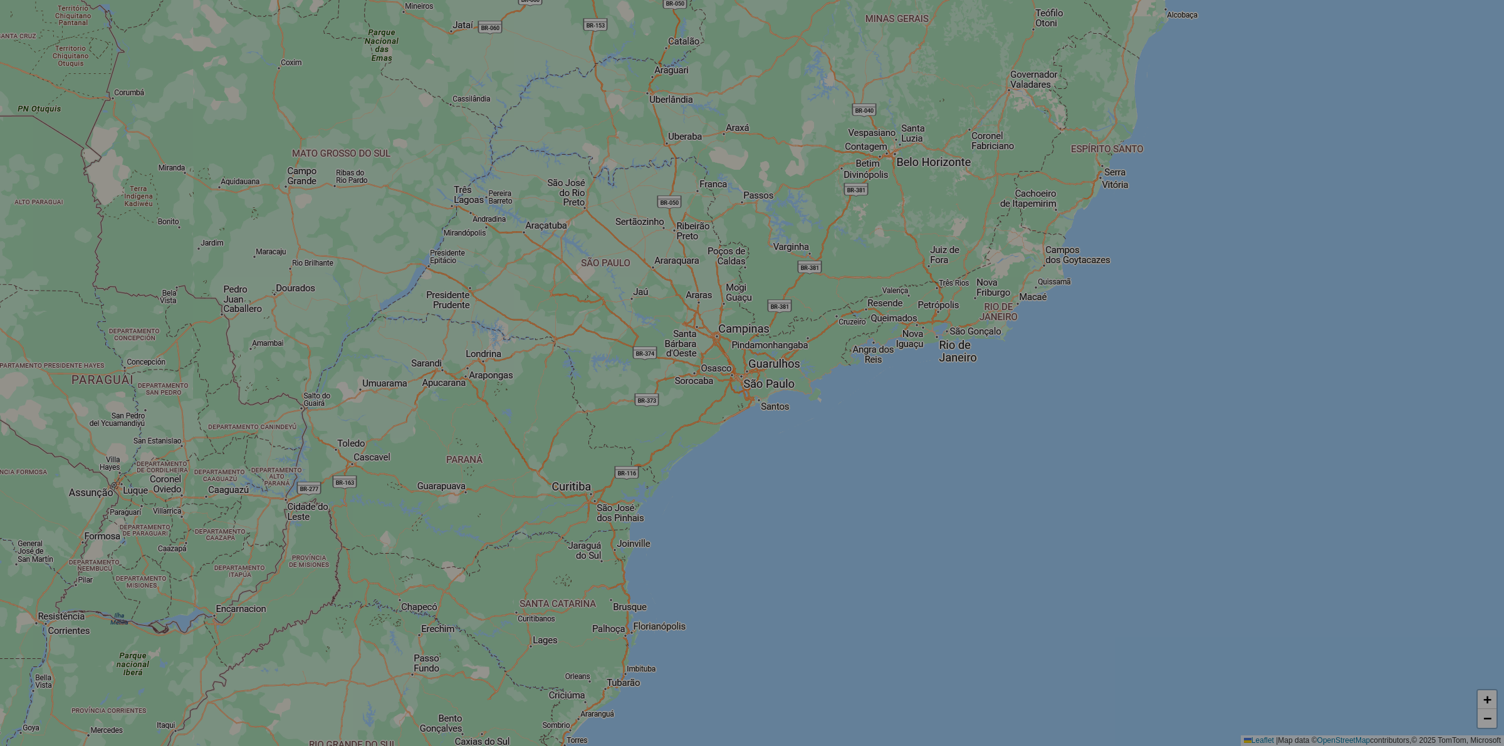
select select "*"
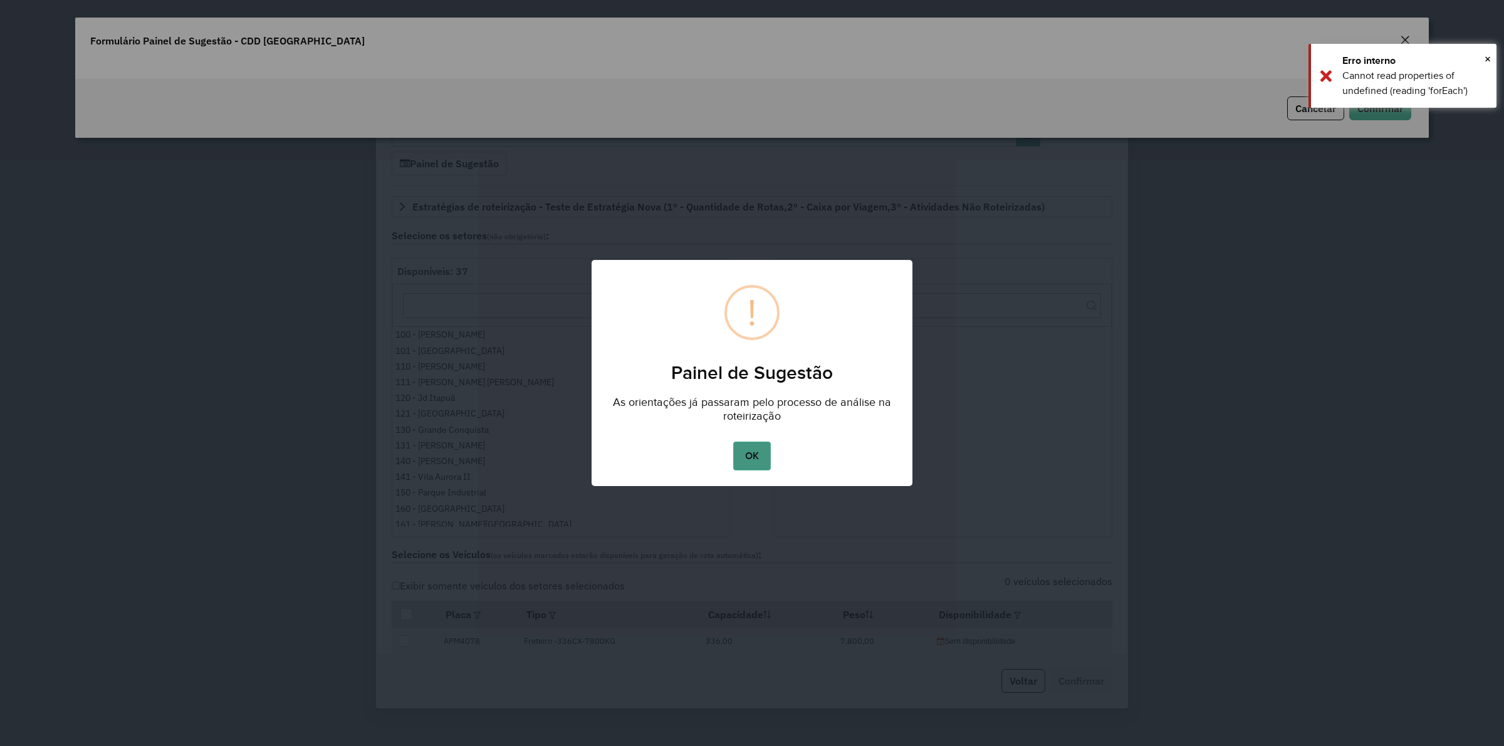
click at [754, 459] on button "OK" at bounding box center [751, 456] width 37 height 29
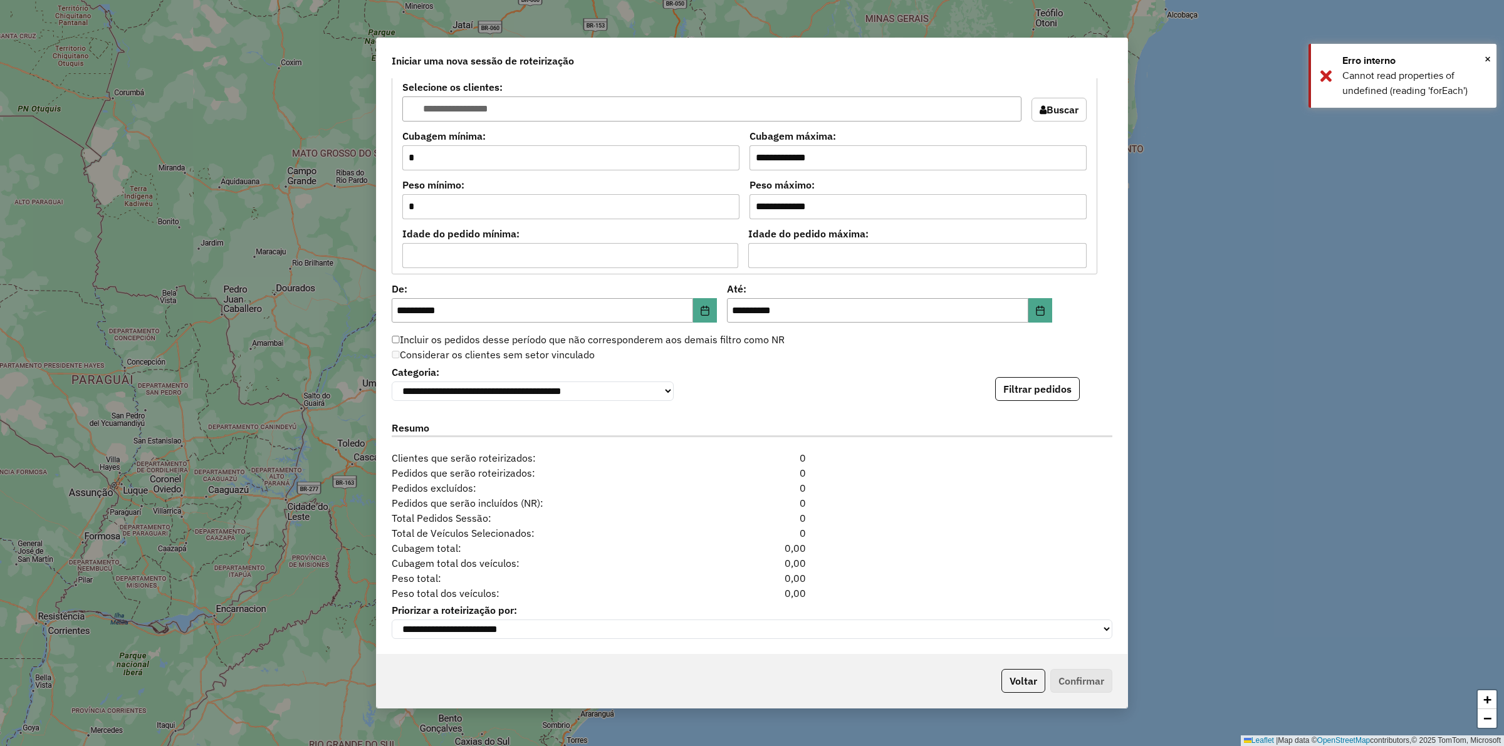
scroll to position [1082, 0]
click at [1029, 392] on button "Filtrar pedidos" at bounding box center [1037, 389] width 85 height 24
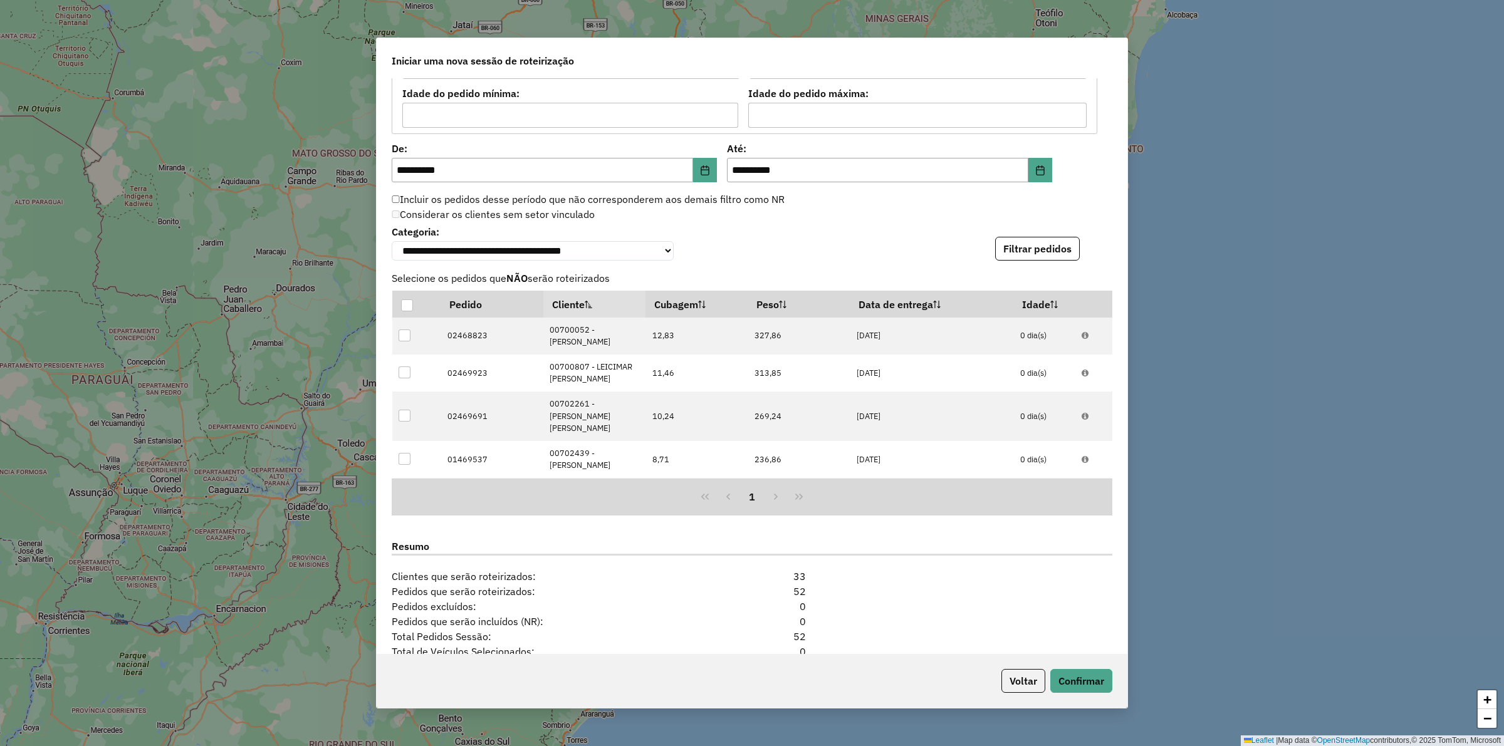
scroll to position [1355, 0]
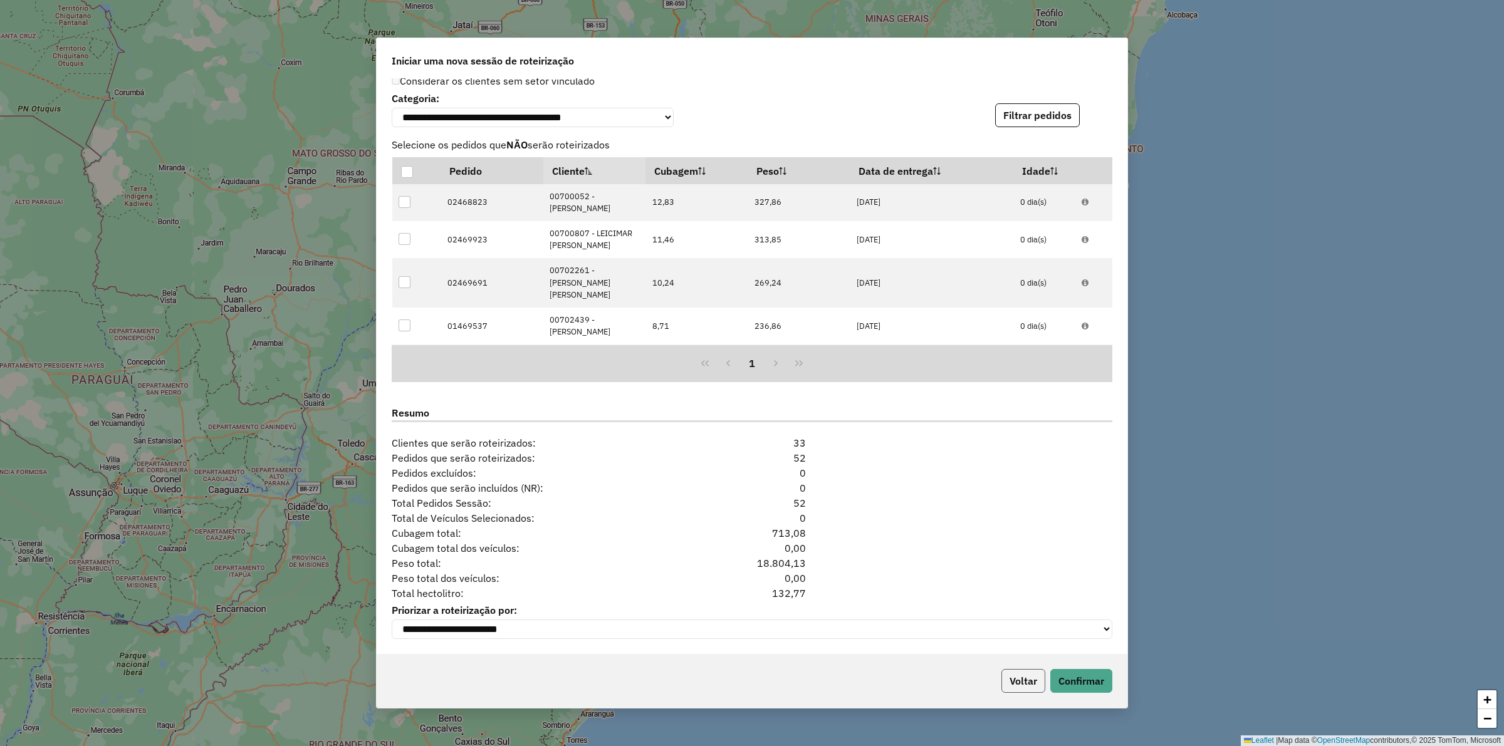
click at [1016, 687] on button "Voltar" at bounding box center [1023, 681] width 44 height 24
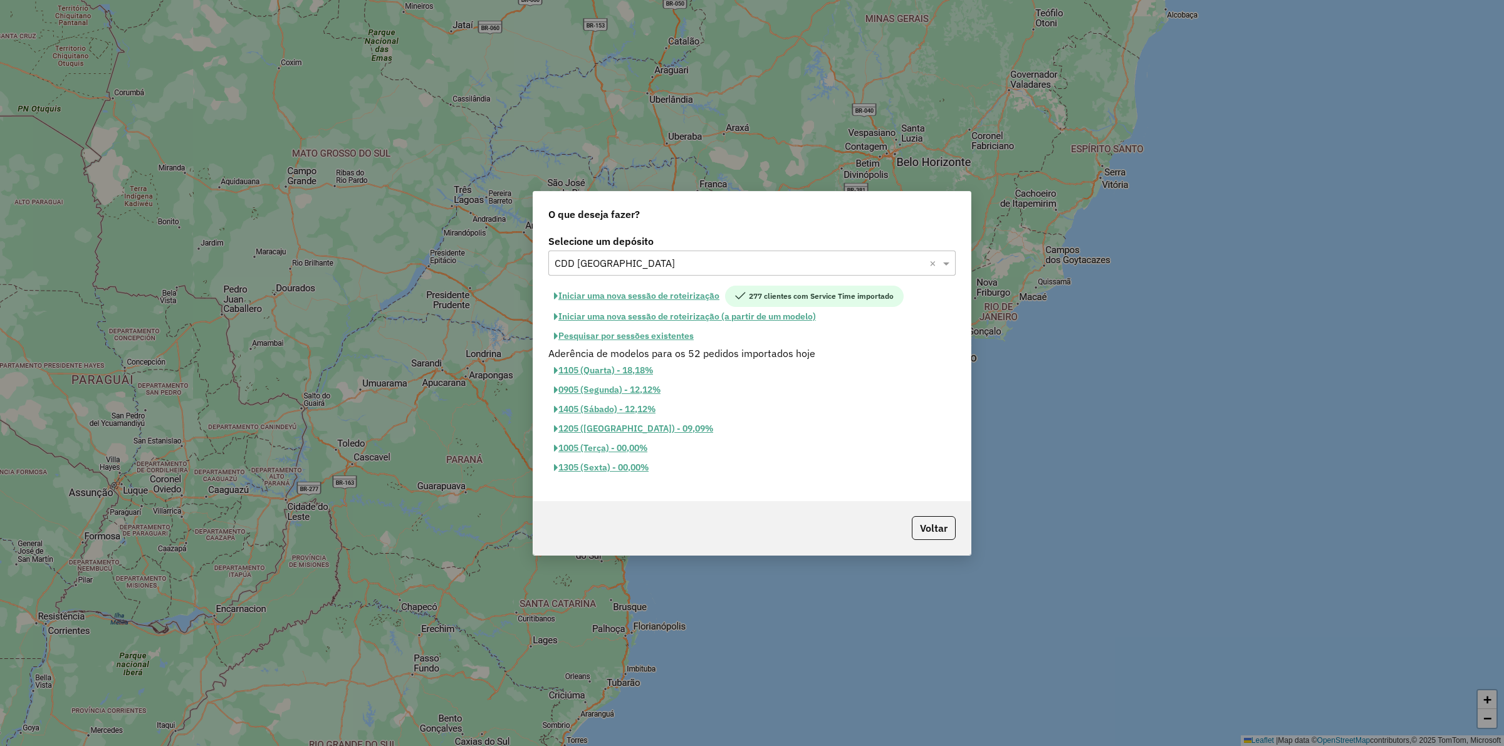
scroll to position [1331, 0]
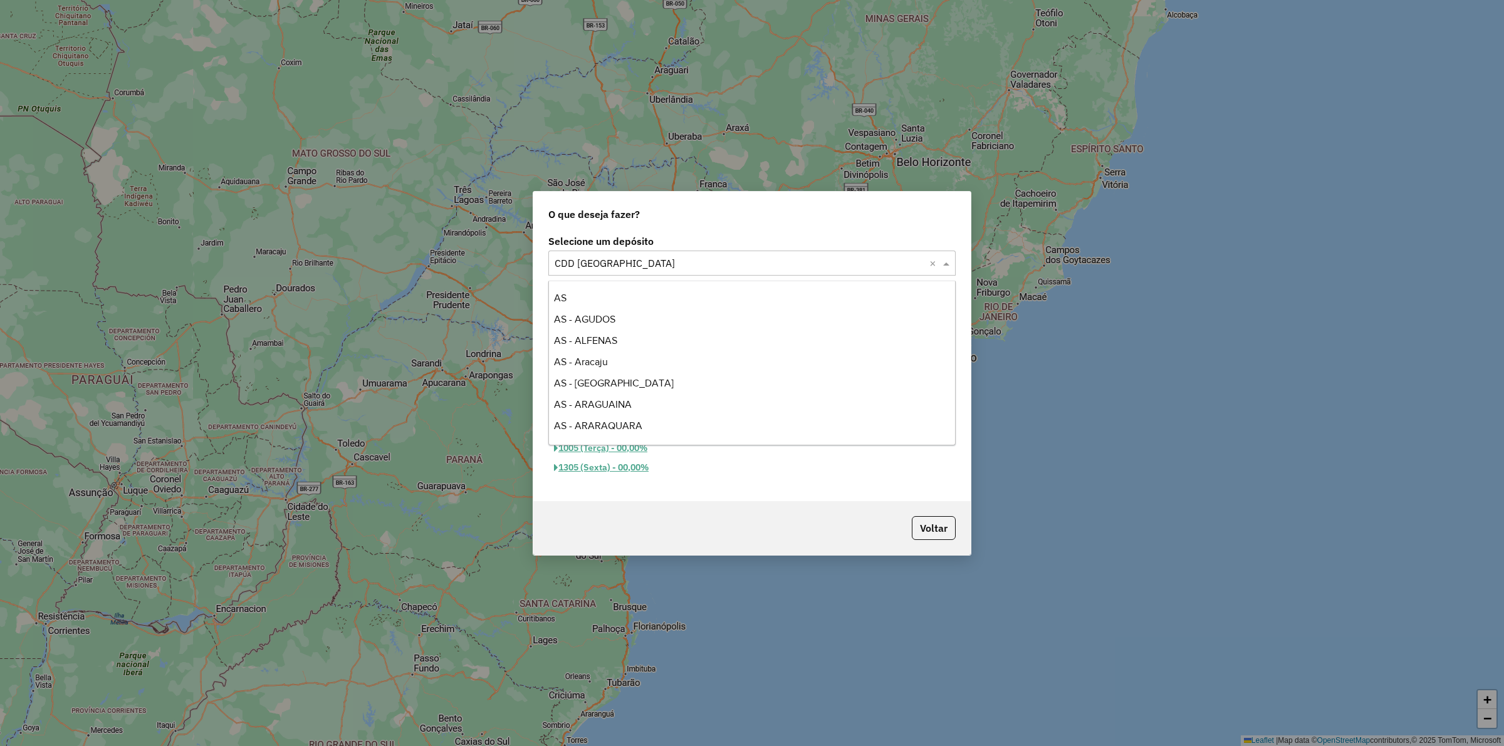
click at [603, 264] on input "text" at bounding box center [739, 263] width 370 height 15
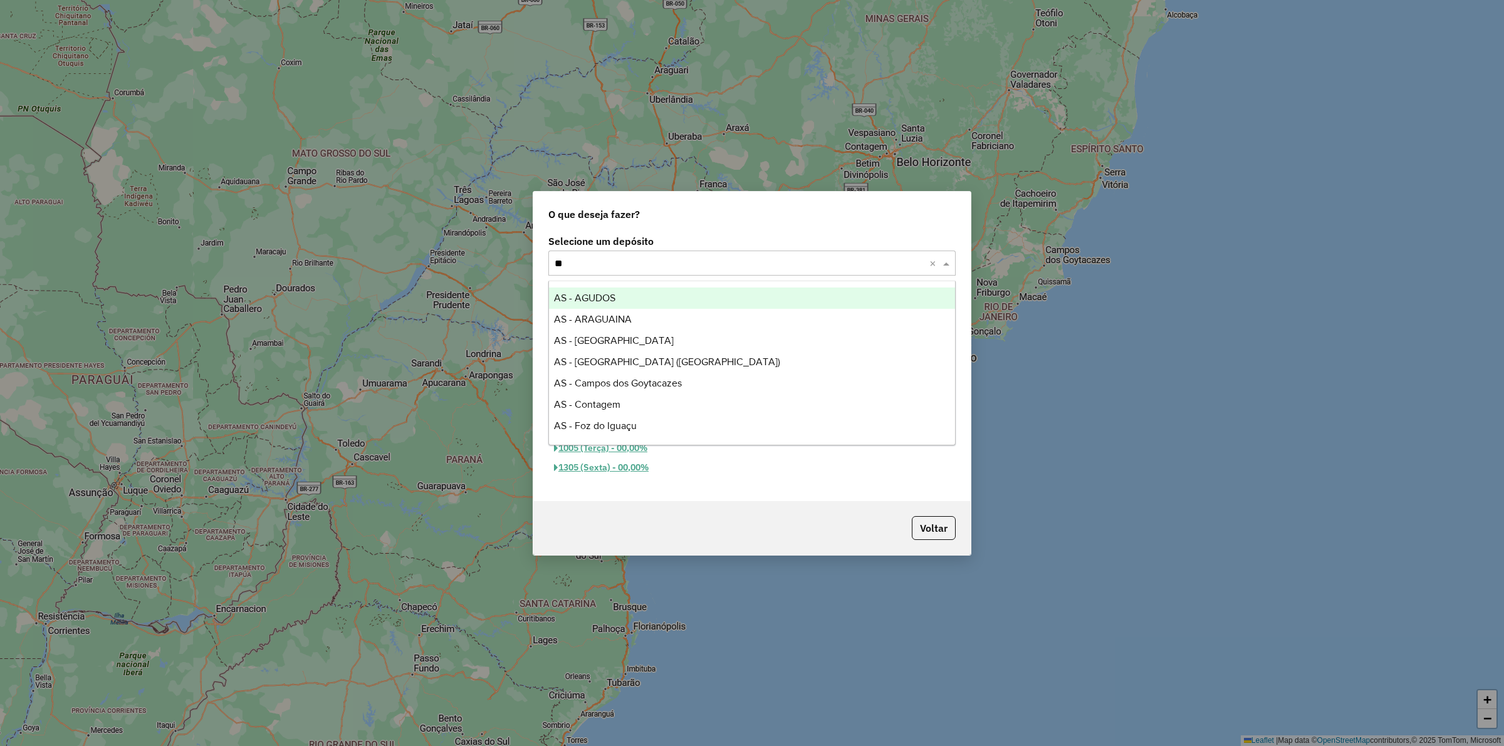
type input "***"
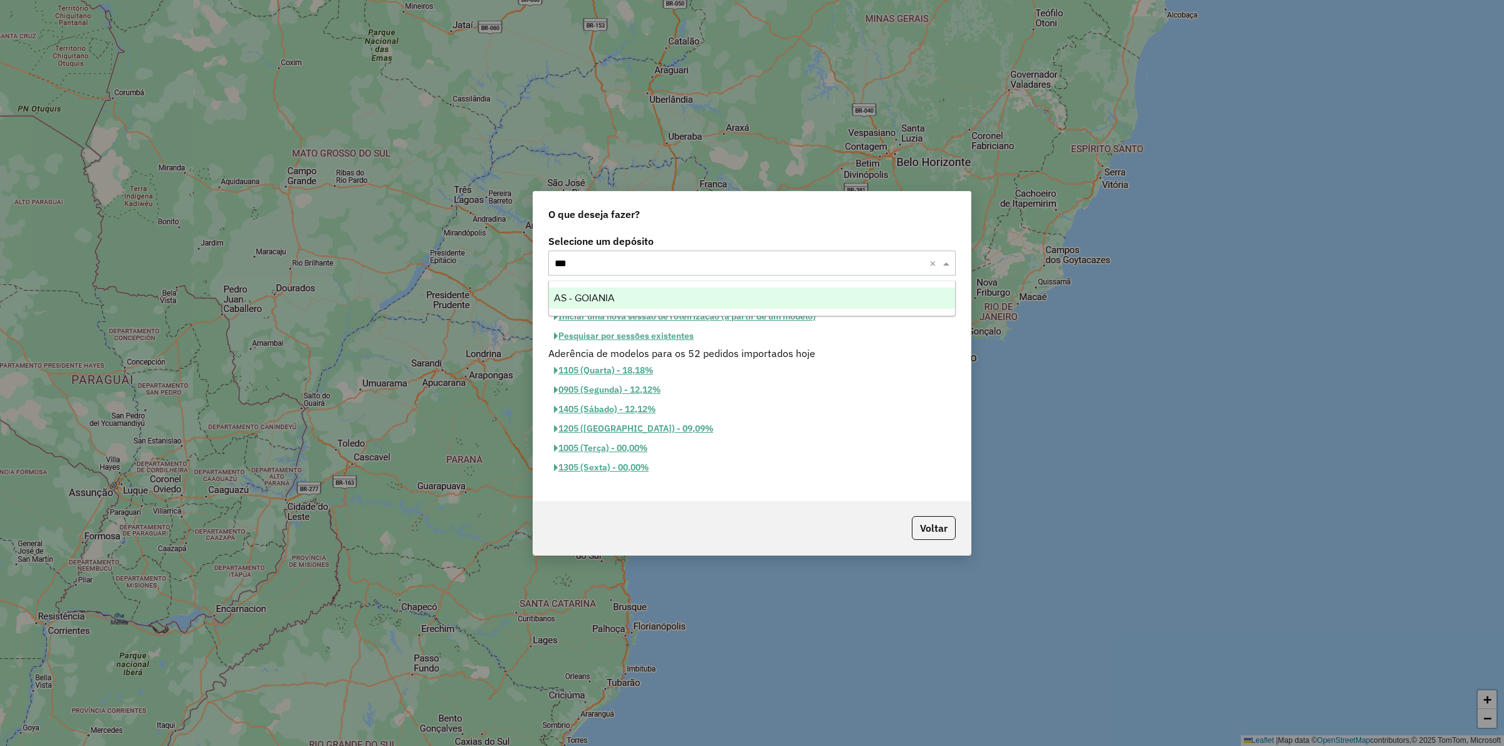
click at [595, 298] on span "AS - GOIANIA" at bounding box center [584, 298] width 61 height 11
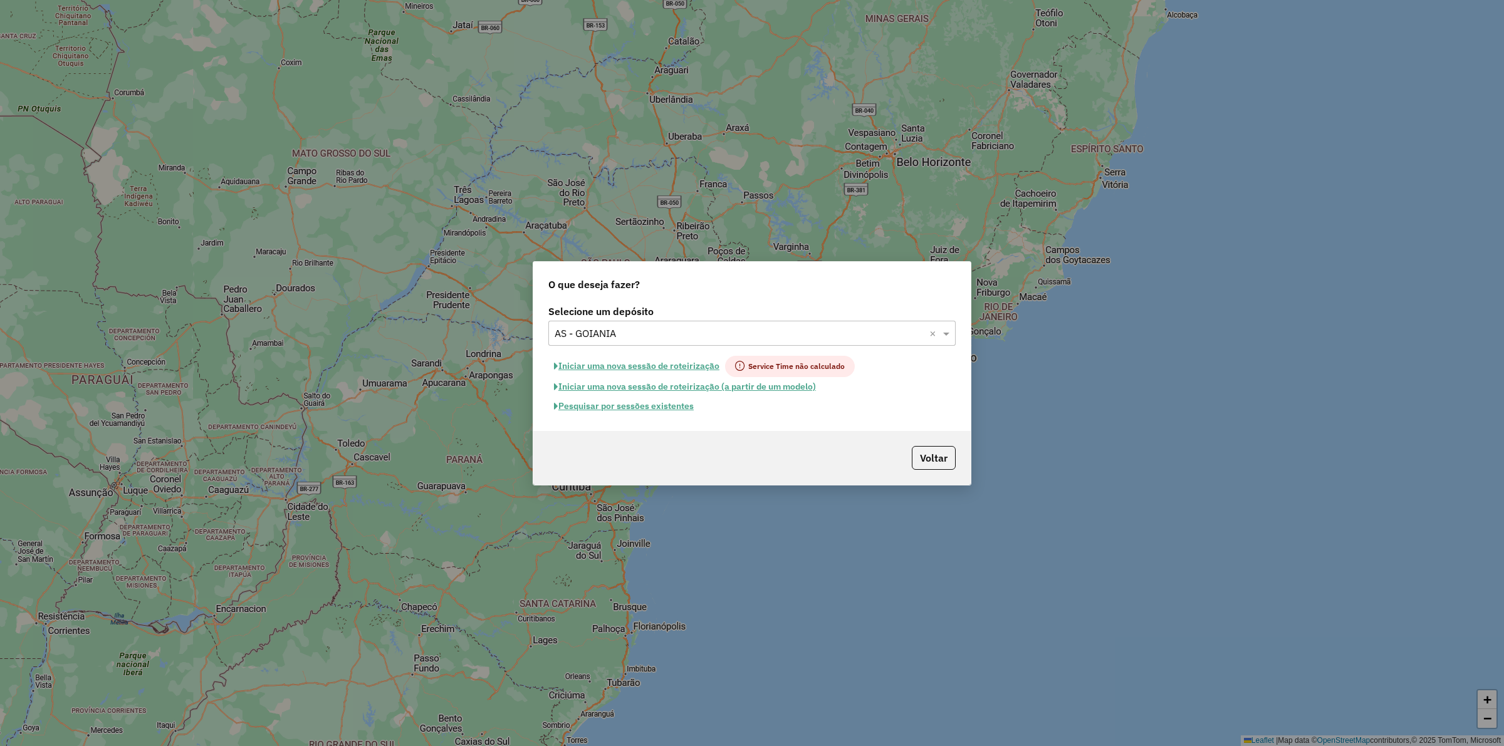
click at [613, 402] on button "Pesquisar por sessões existentes" at bounding box center [623, 406] width 151 height 19
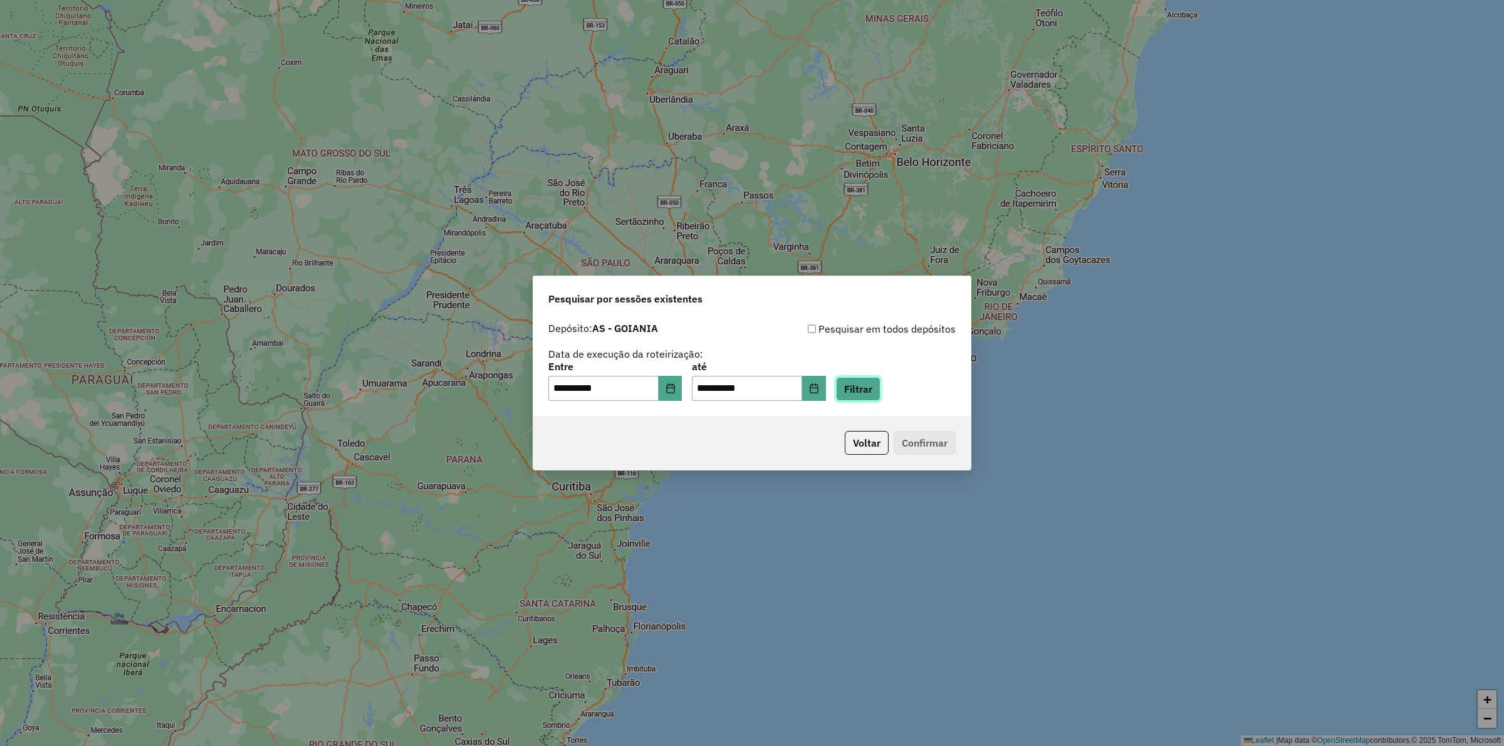
click at [880, 393] on button "Filtrar" at bounding box center [858, 389] width 44 height 24
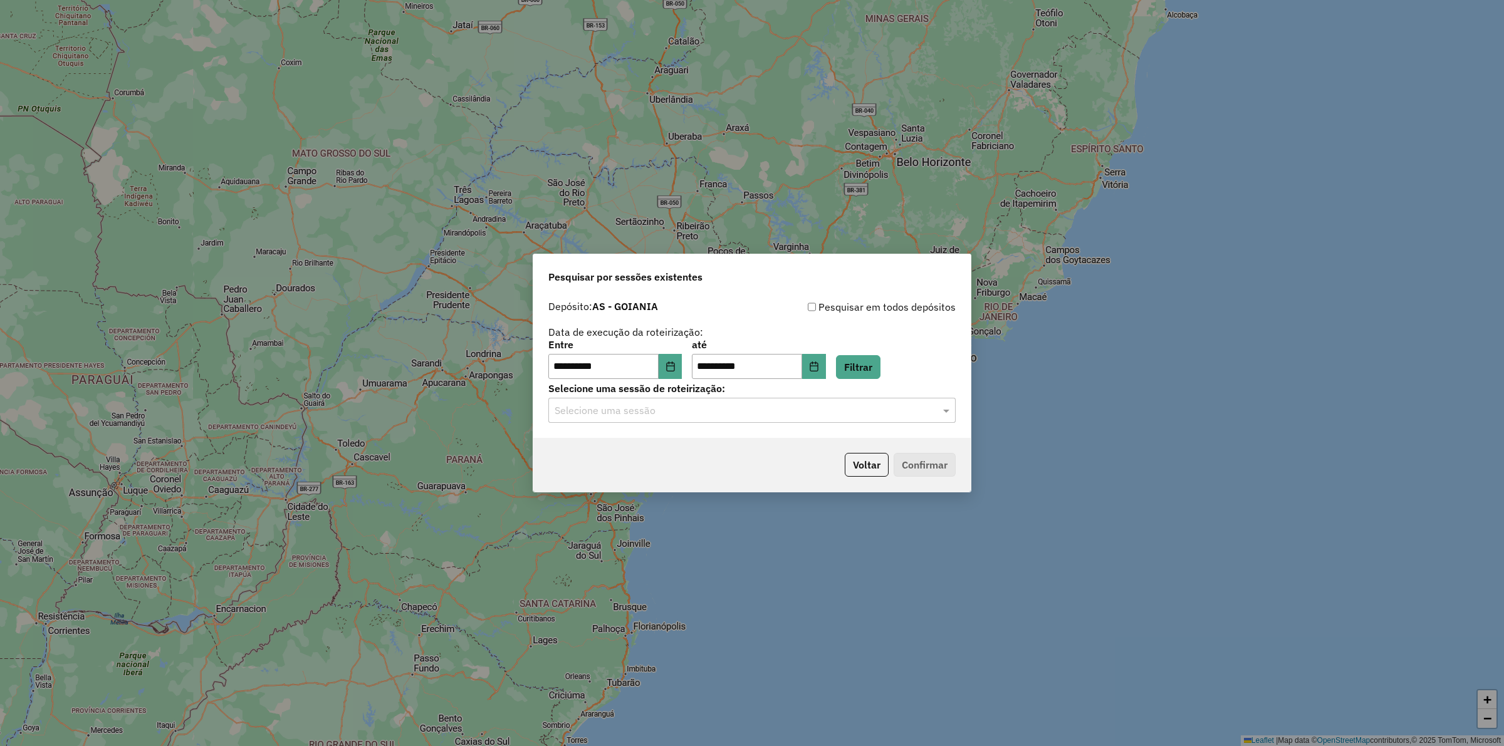
click at [697, 408] on input "text" at bounding box center [739, 410] width 370 height 15
click at [647, 443] on span "1286161 - 01/10/2025 18:16" at bounding box center [600, 446] width 93 height 11
click at [937, 465] on button "Confirmar" at bounding box center [924, 465] width 62 height 24
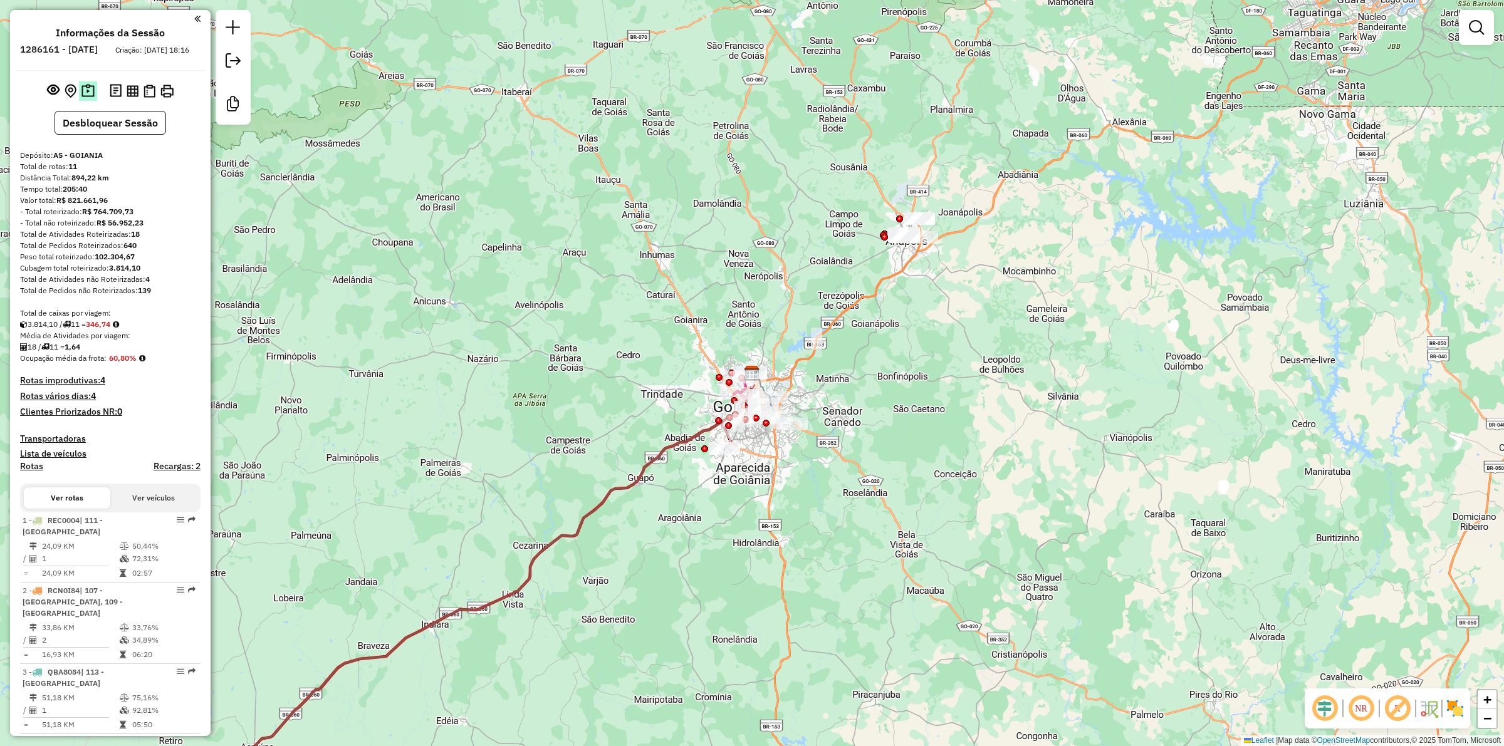
click at [91, 98] on img at bounding box center [87, 91] width 13 height 14
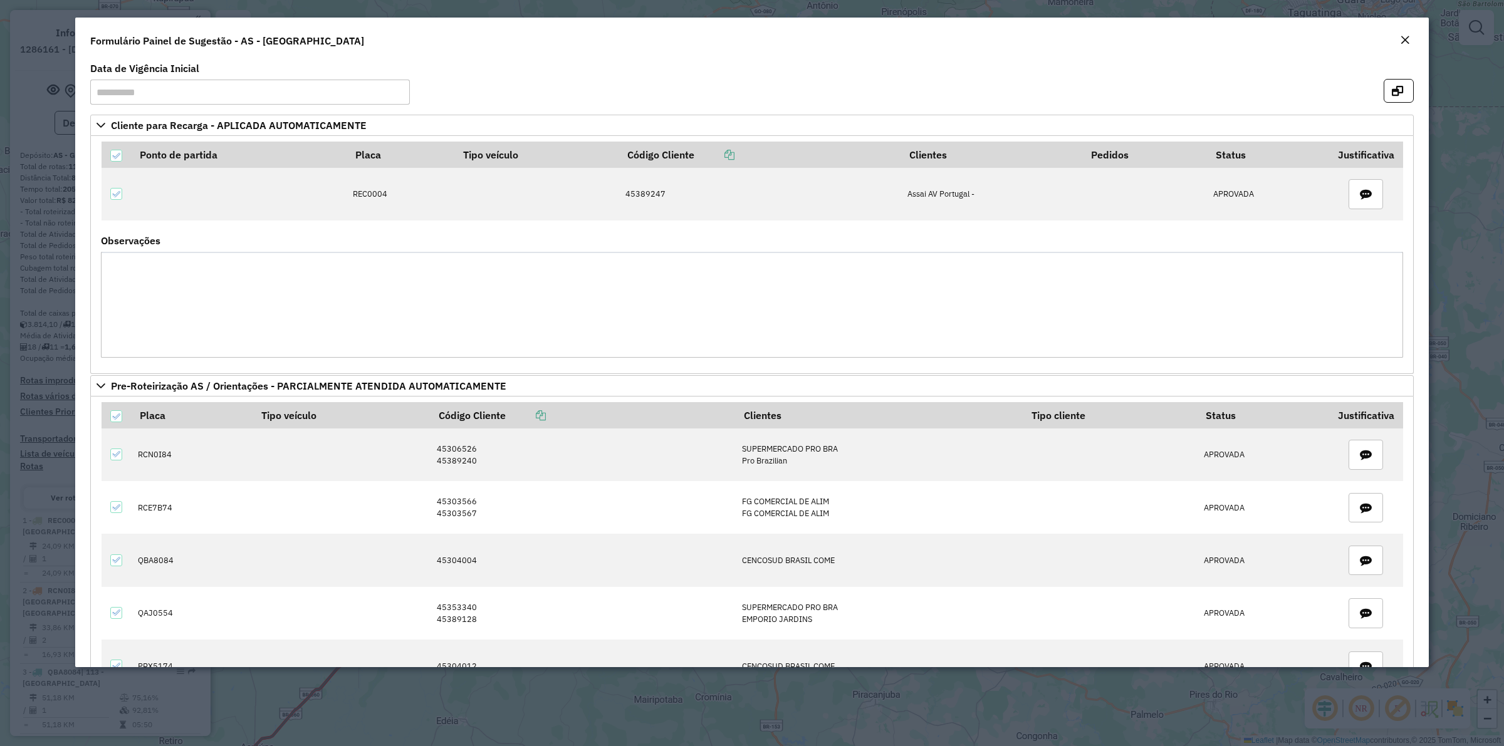
click at [1408, 44] on em "Close" at bounding box center [1405, 40] width 10 height 10
